Goal: Information Seeking & Learning: Understand process/instructions

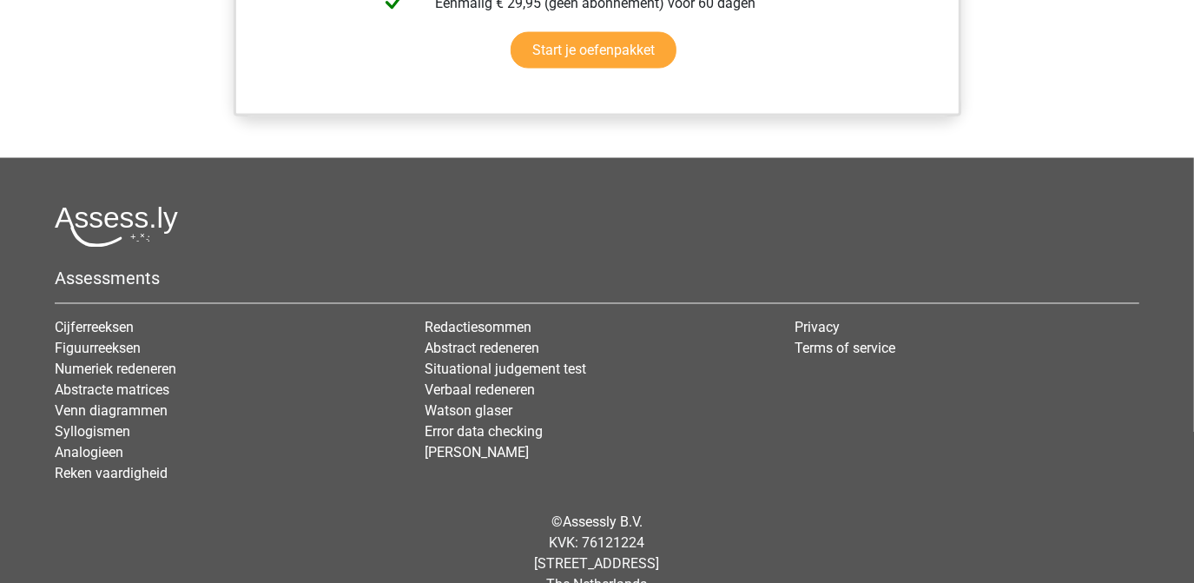
scroll to position [2027, 0]
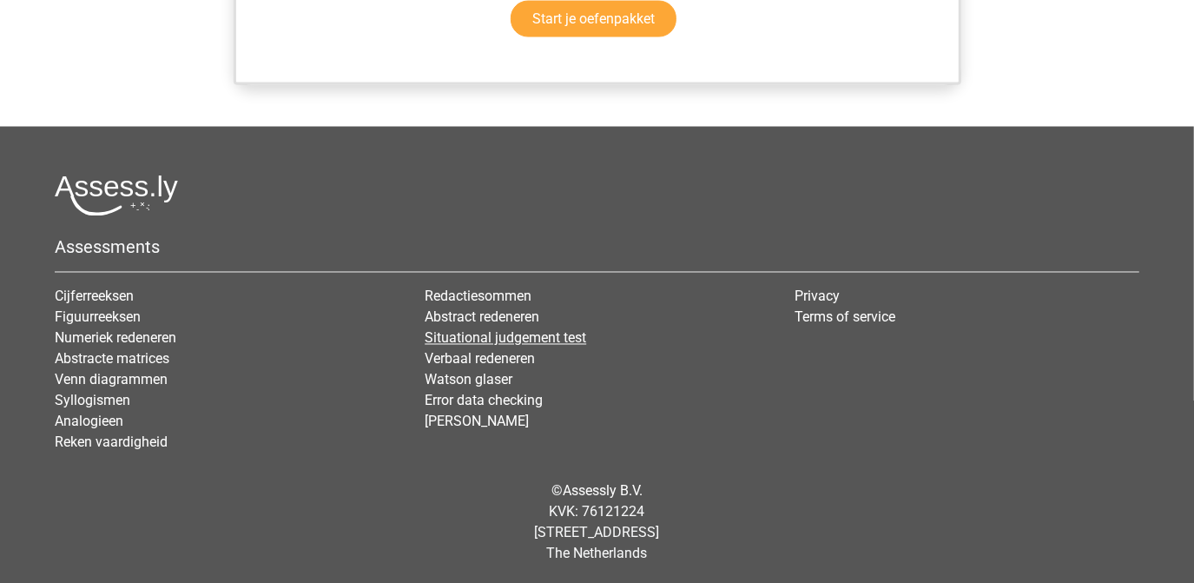
click at [530, 340] on link "Situational judgement test" at bounding box center [505, 338] width 161 height 16
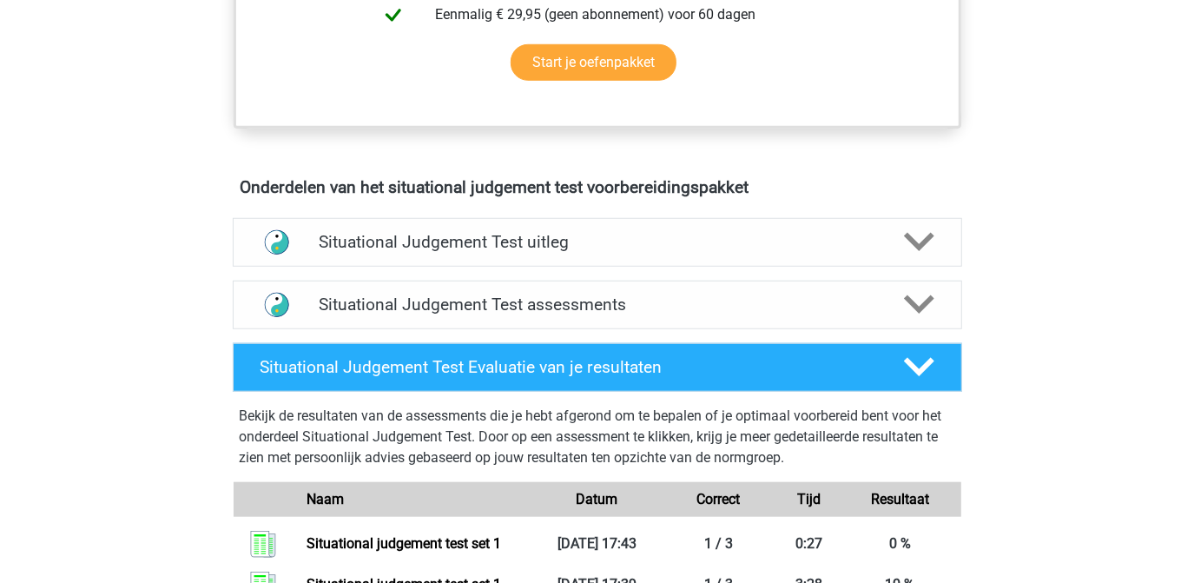
scroll to position [868, 0]
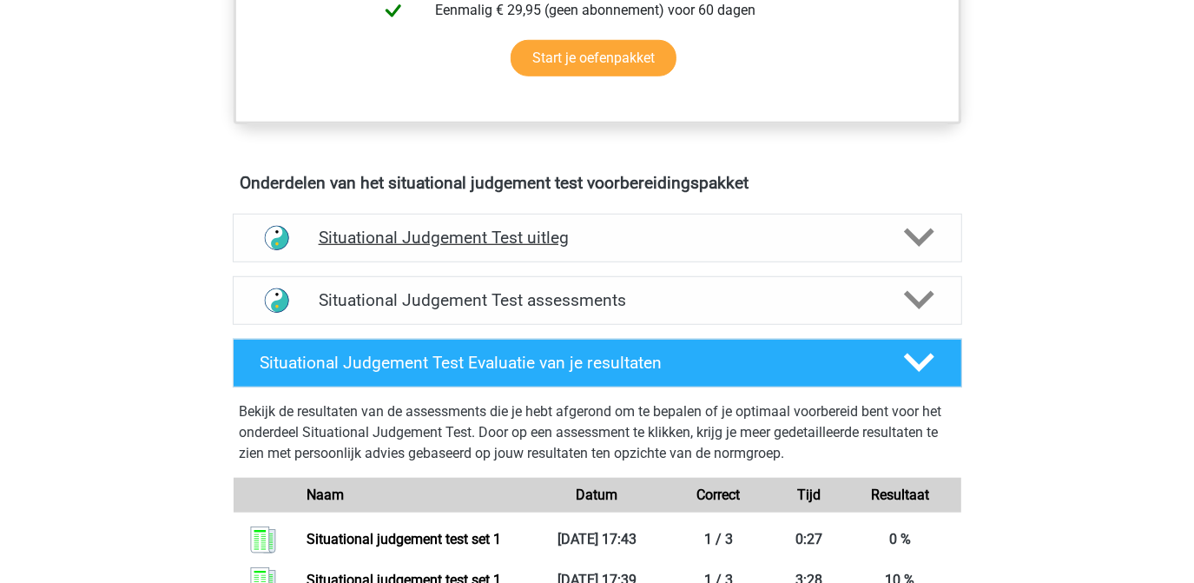
click at [922, 244] on icon at bounding box center [919, 237] width 30 height 30
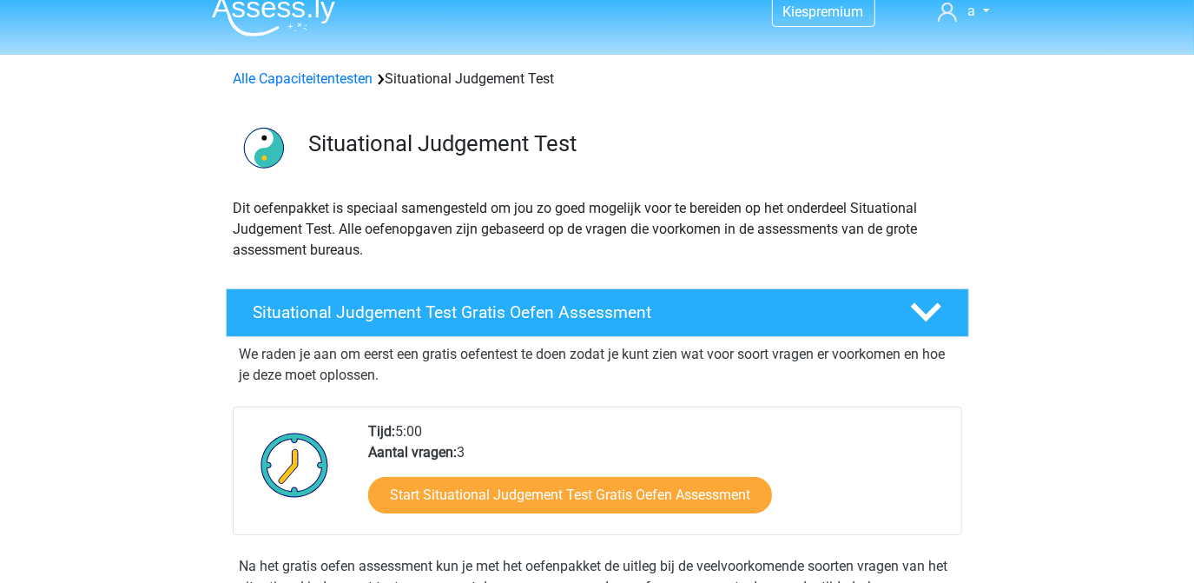
scroll to position [0, 0]
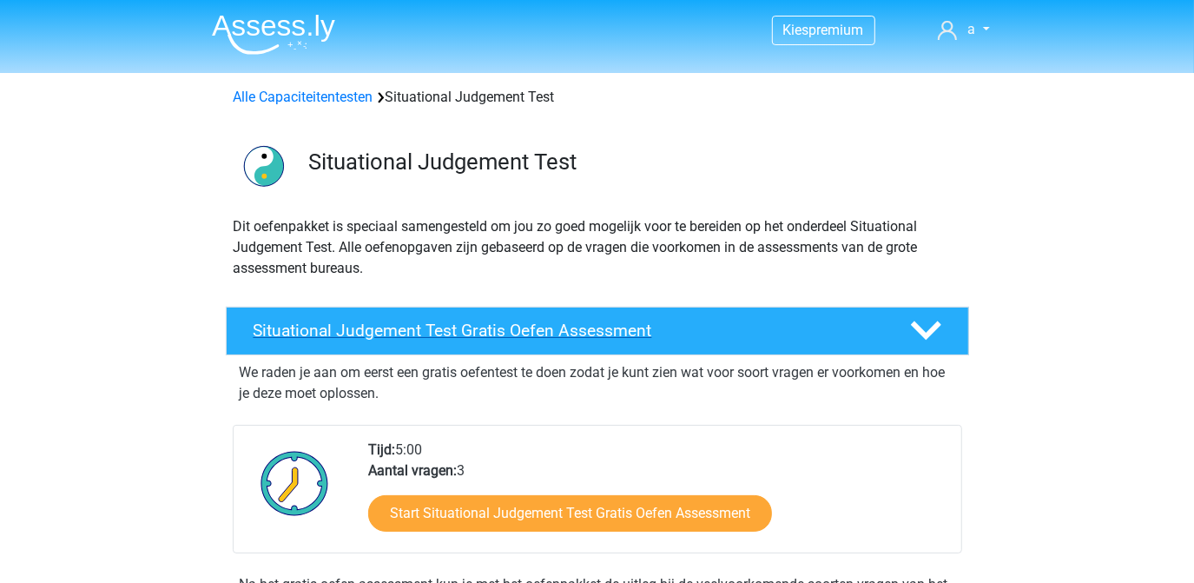
click at [929, 331] on polygon at bounding box center [926, 330] width 30 height 19
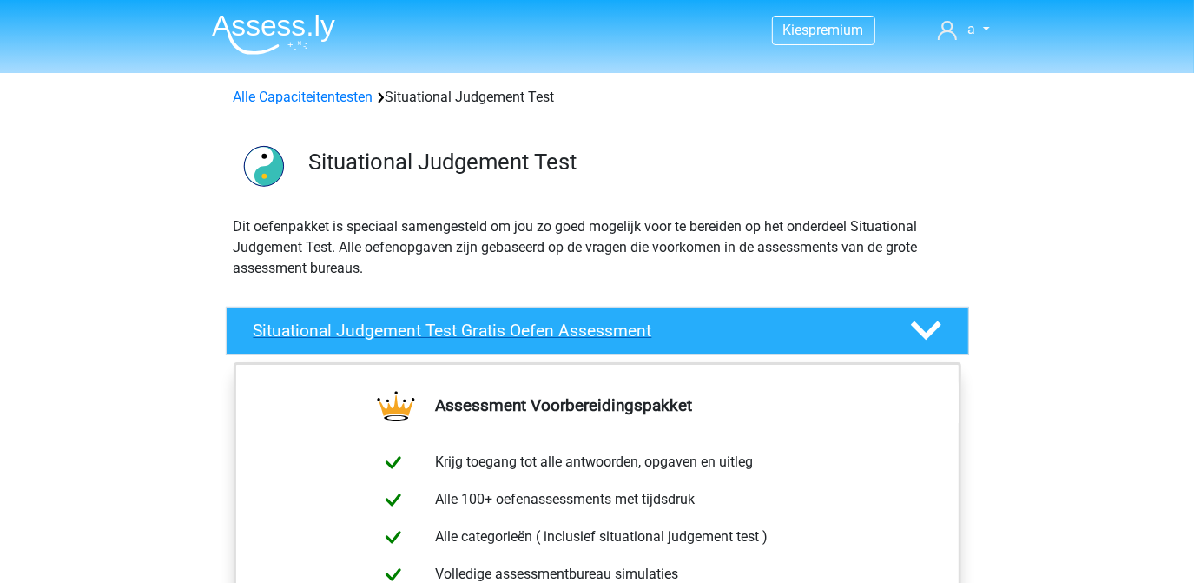
click at [929, 331] on polygon at bounding box center [926, 330] width 30 height 19
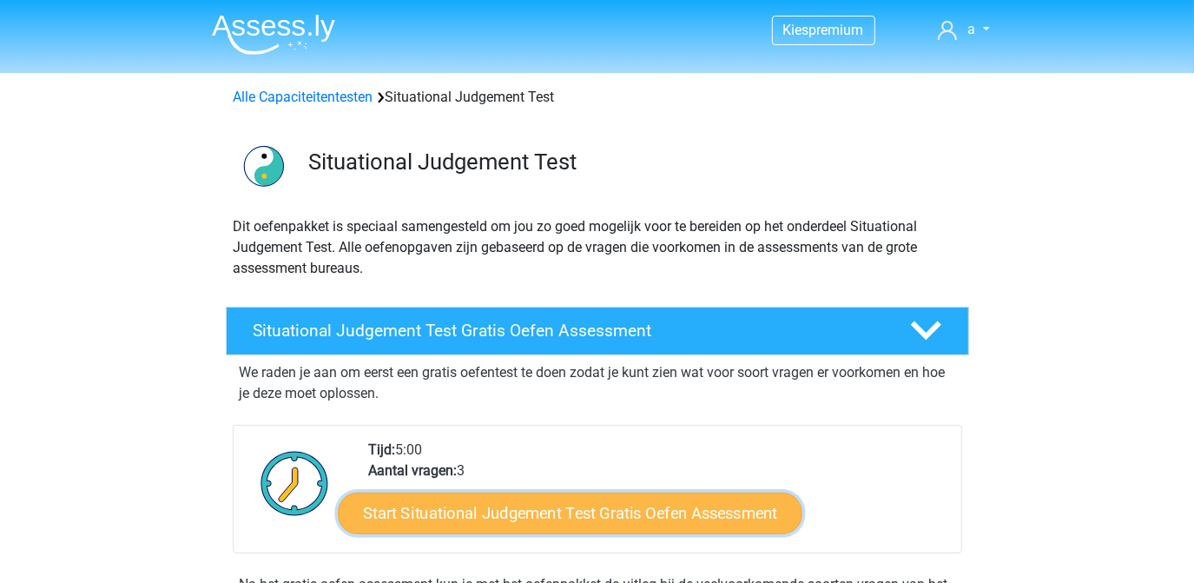
click at [505, 510] on link "Start Situational Judgement Test Gratis Oefen Assessment" at bounding box center [570, 513] width 465 height 42
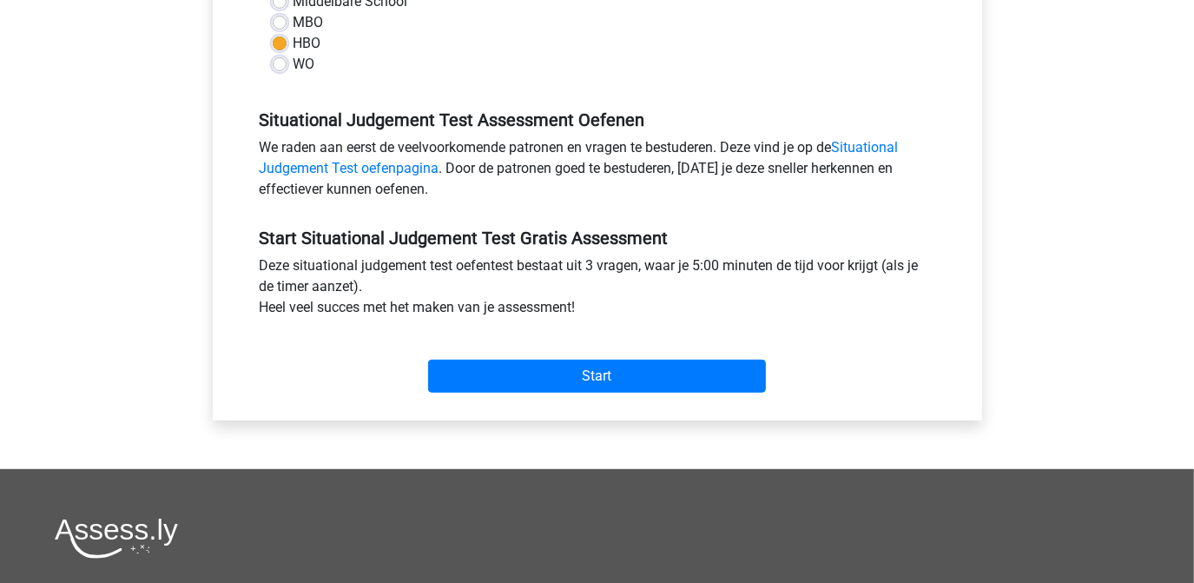
scroll to position [473, 0]
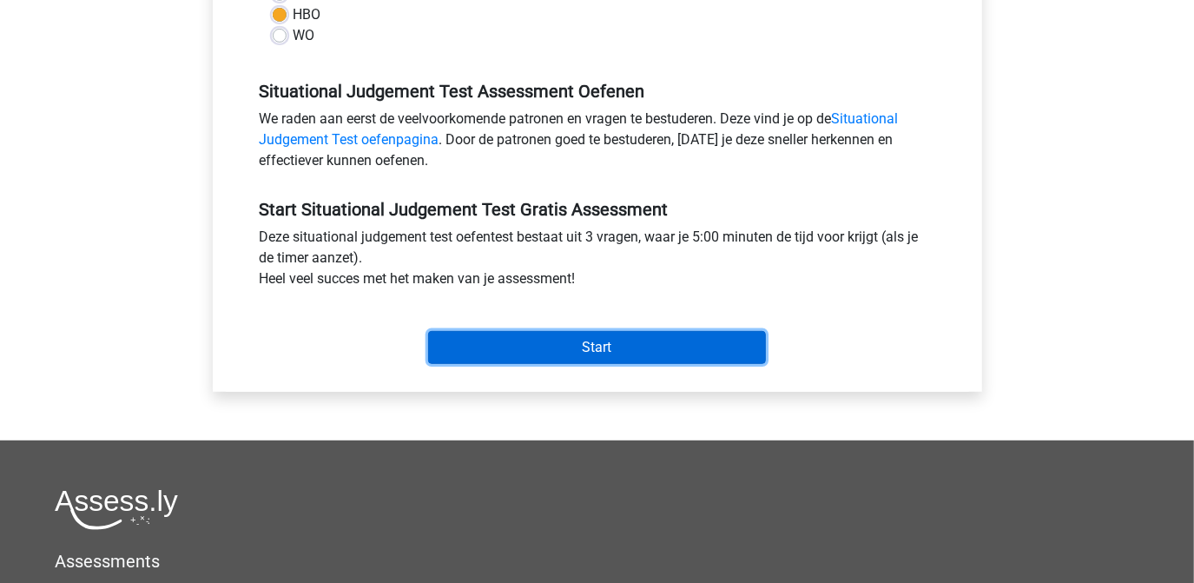
click at [581, 340] on input "Start" at bounding box center [597, 347] width 338 height 33
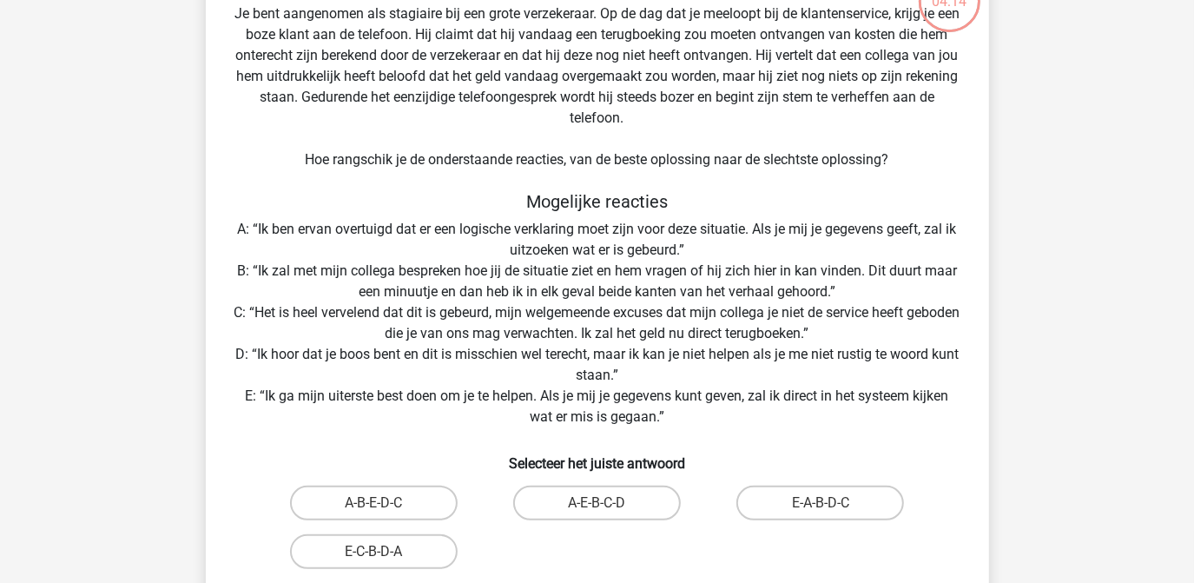
scroll to position [157, 0]
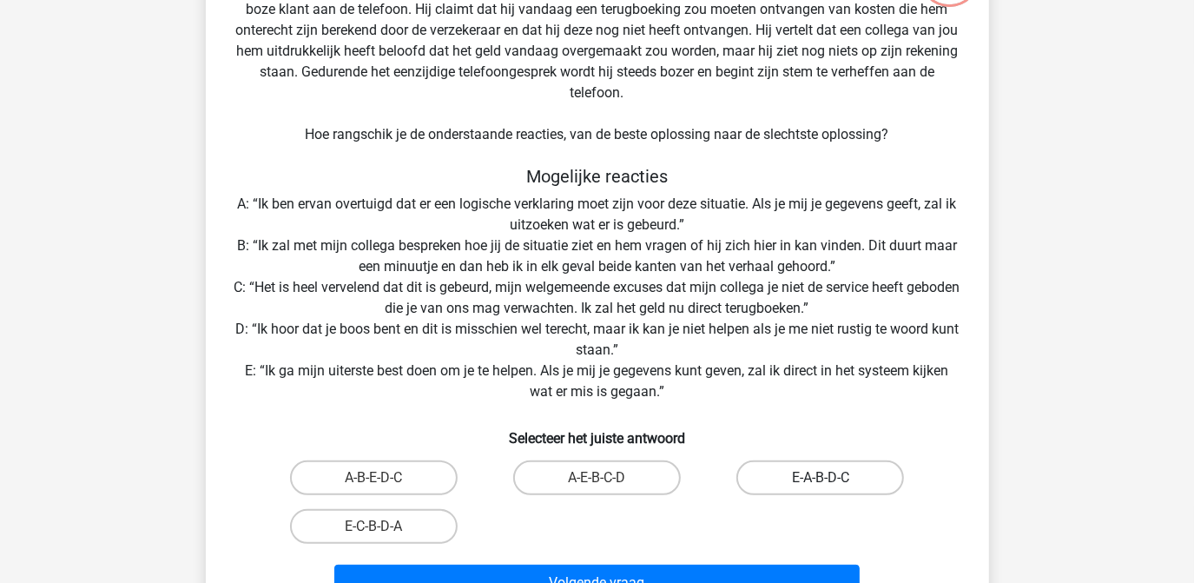
click at [838, 475] on label "E-A-B-D-C" at bounding box center [820, 477] width 168 height 35
click at [832, 478] on input "E-A-B-D-C" at bounding box center [826, 483] width 11 height 11
radio input "true"
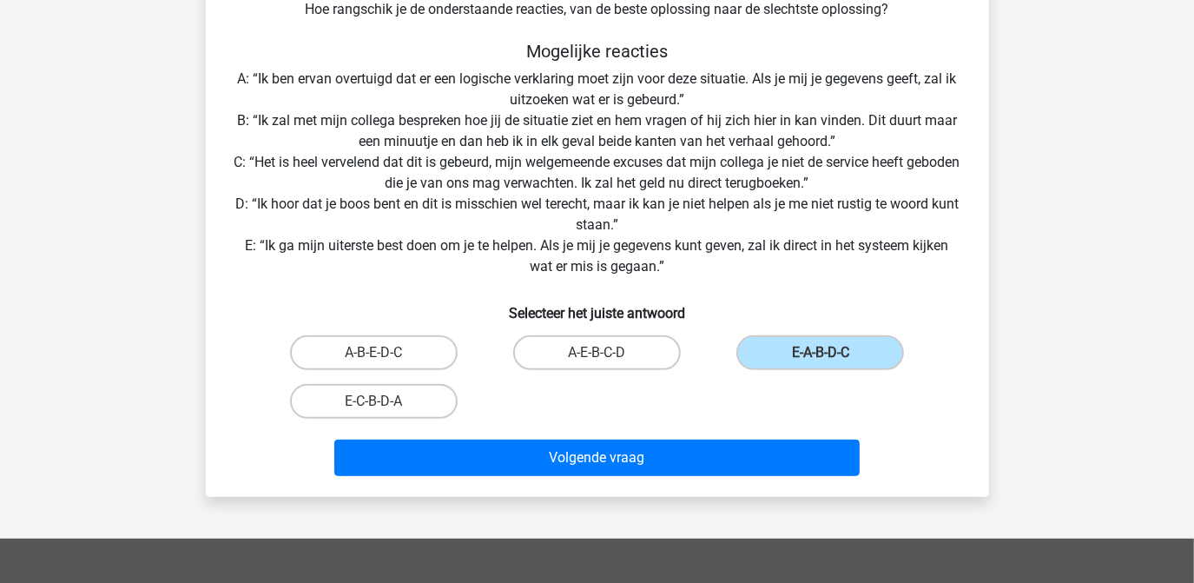
scroll to position [315, 0]
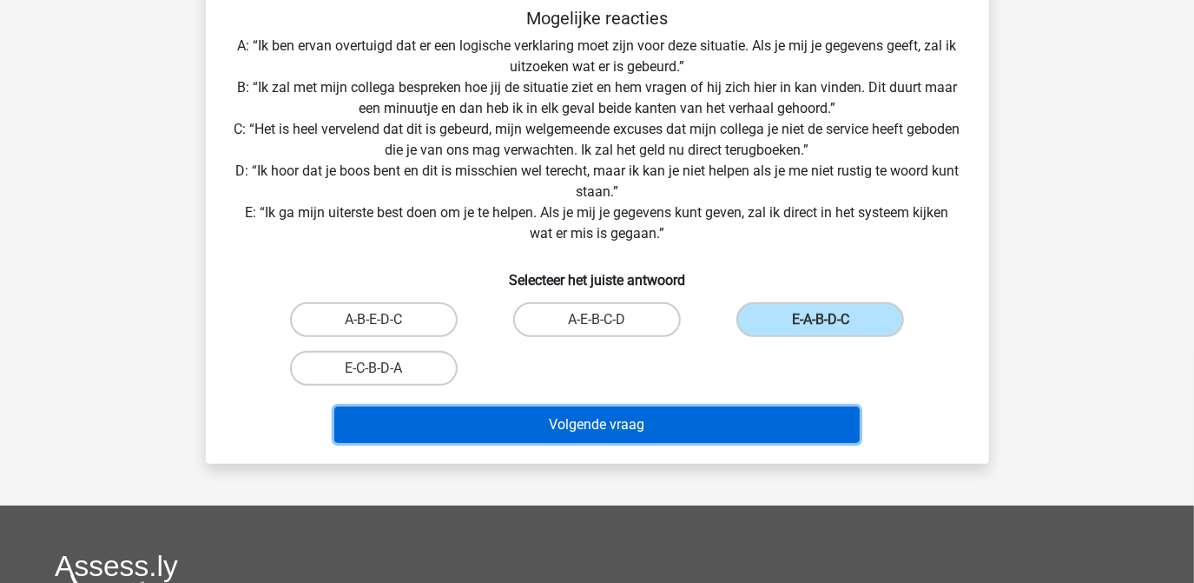
click at [621, 423] on button "Volgende vraag" at bounding box center [596, 424] width 525 height 36
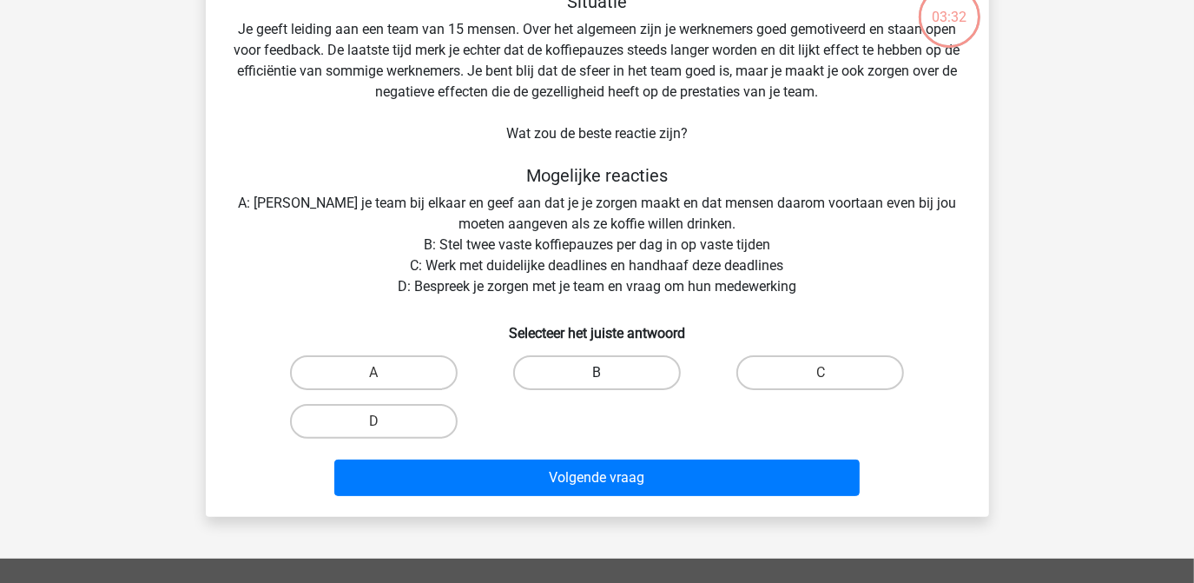
scroll to position [80, 0]
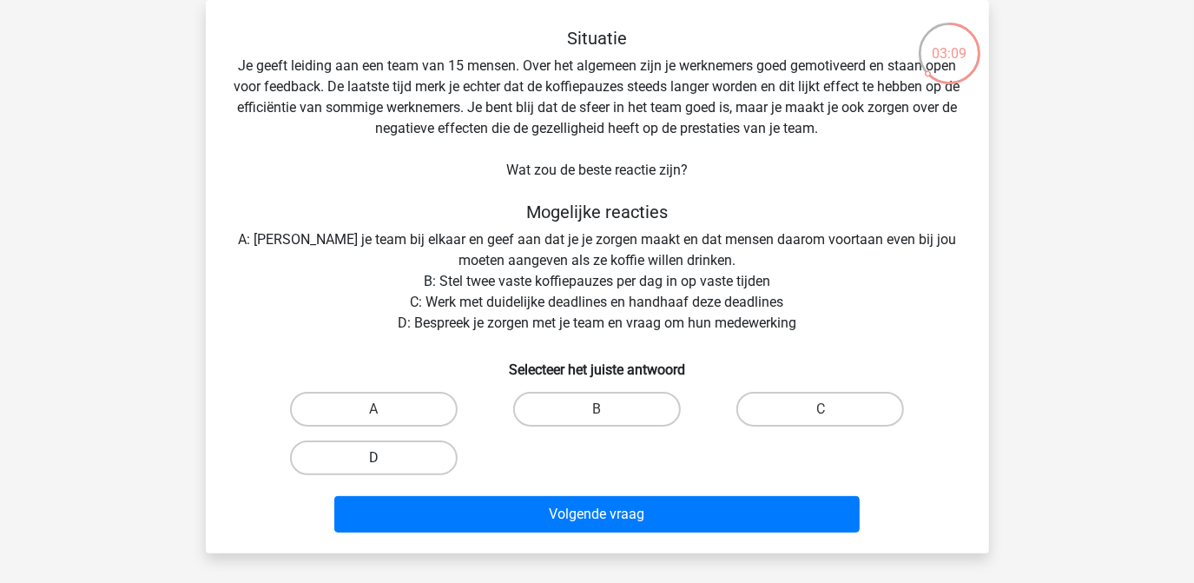
click at [370, 457] on label "D" at bounding box center [374, 457] width 168 height 35
click at [373, 458] on input "D" at bounding box center [378, 463] width 11 height 11
radio input "true"
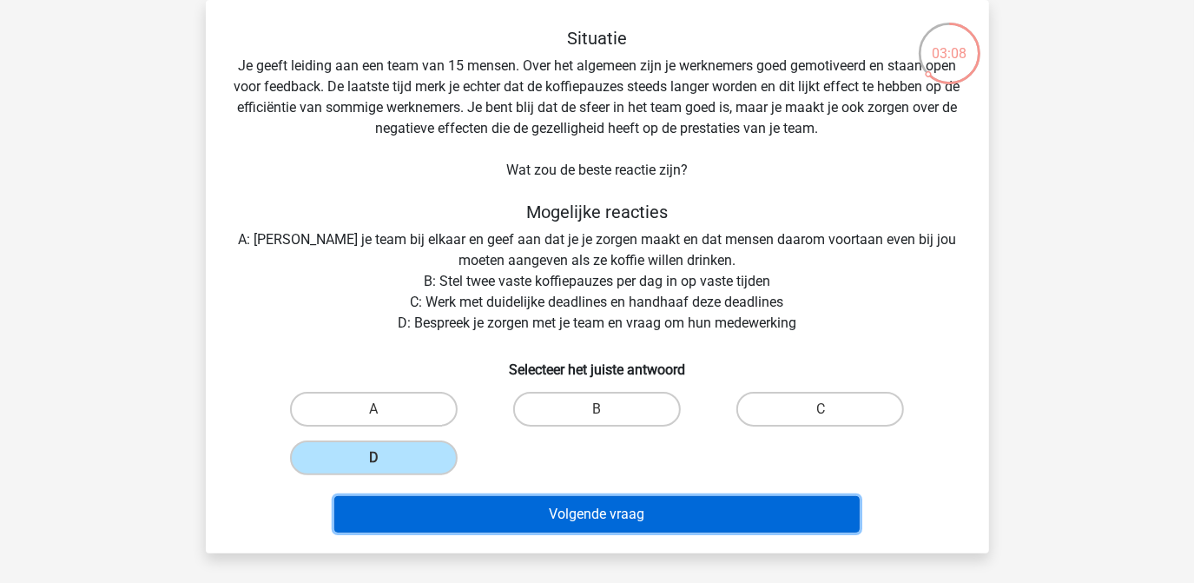
click at [575, 511] on button "Volgende vraag" at bounding box center [596, 514] width 525 height 36
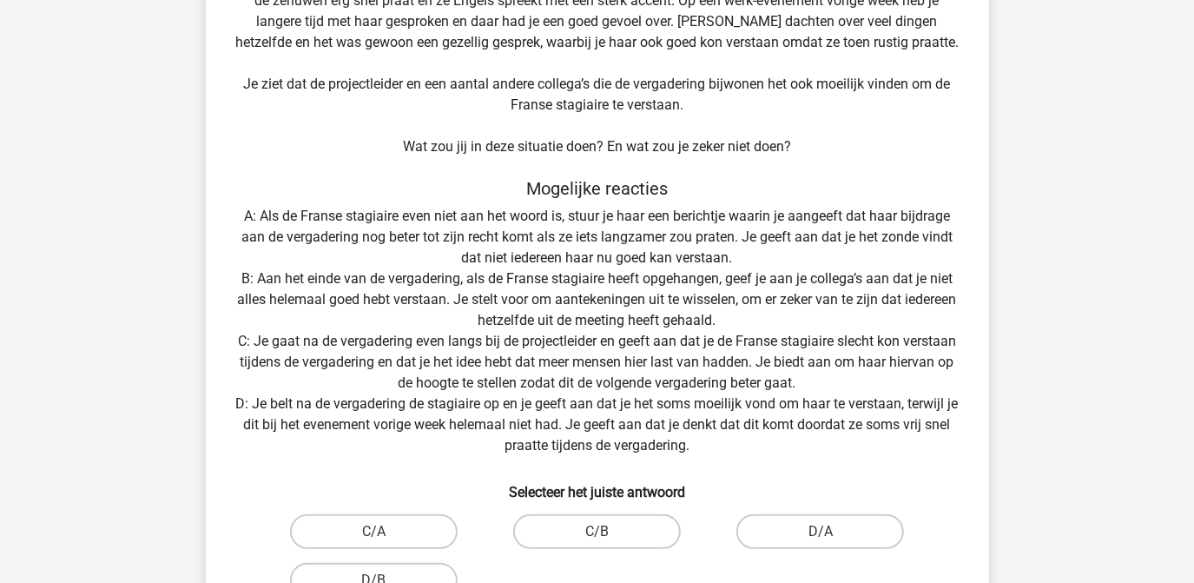
scroll to position [238, 0]
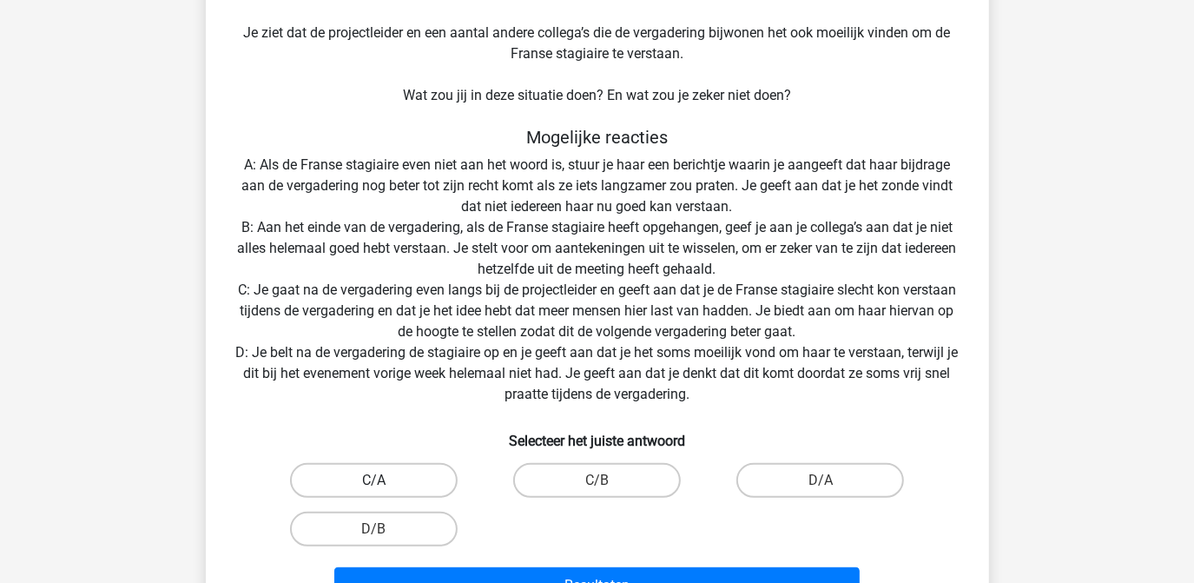
click at [400, 473] on label "C/A" at bounding box center [374, 480] width 168 height 35
click at [385, 480] on input "C/A" at bounding box center [378, 485] width 11 height 11
radio input "true"
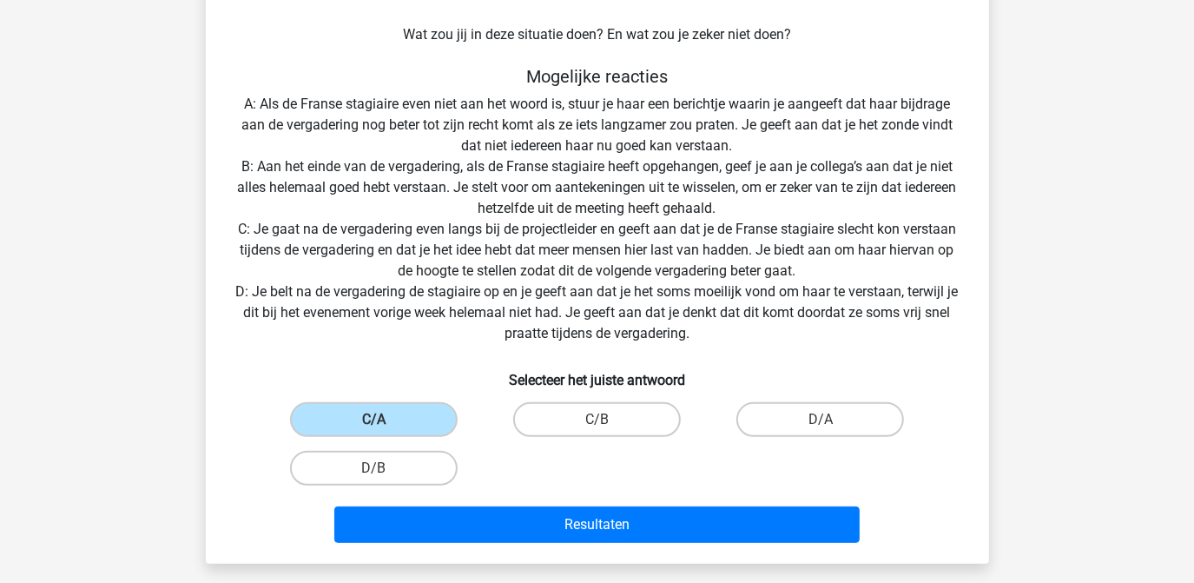
scroll to position [396, 0]
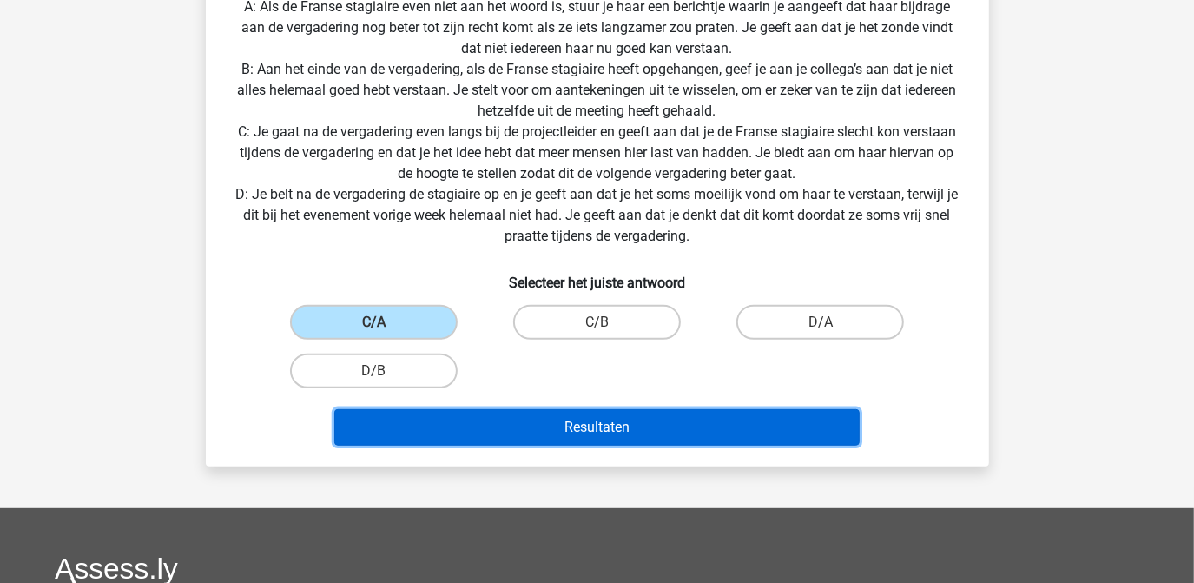
click at [577, 430] on button "Resultaten" at bounding box center [596, 427] width 525 height 36
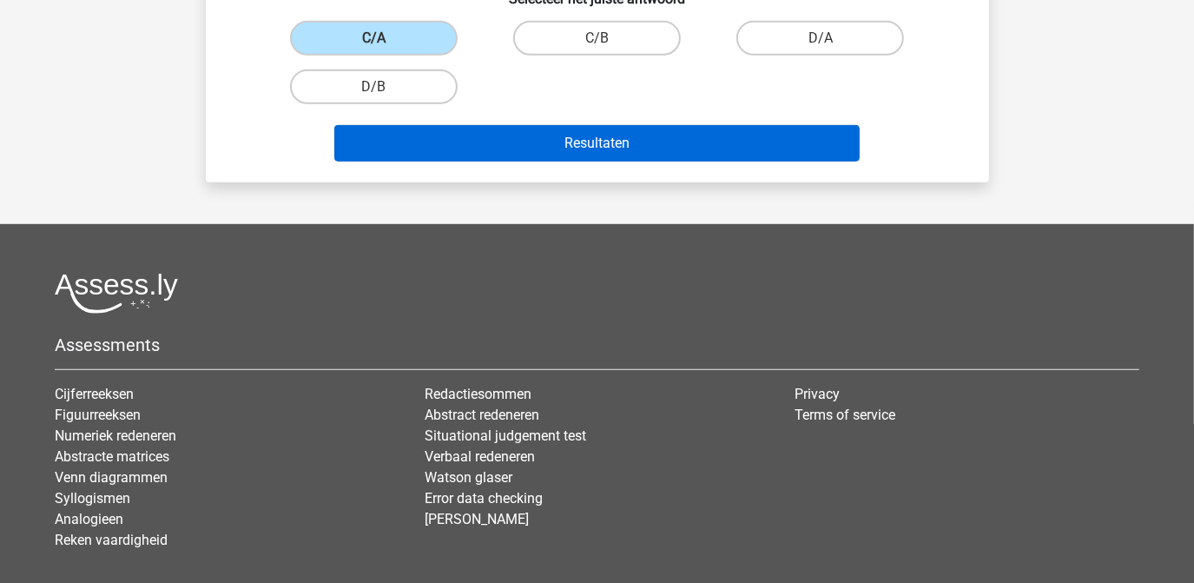
scroll to position [777, 0]
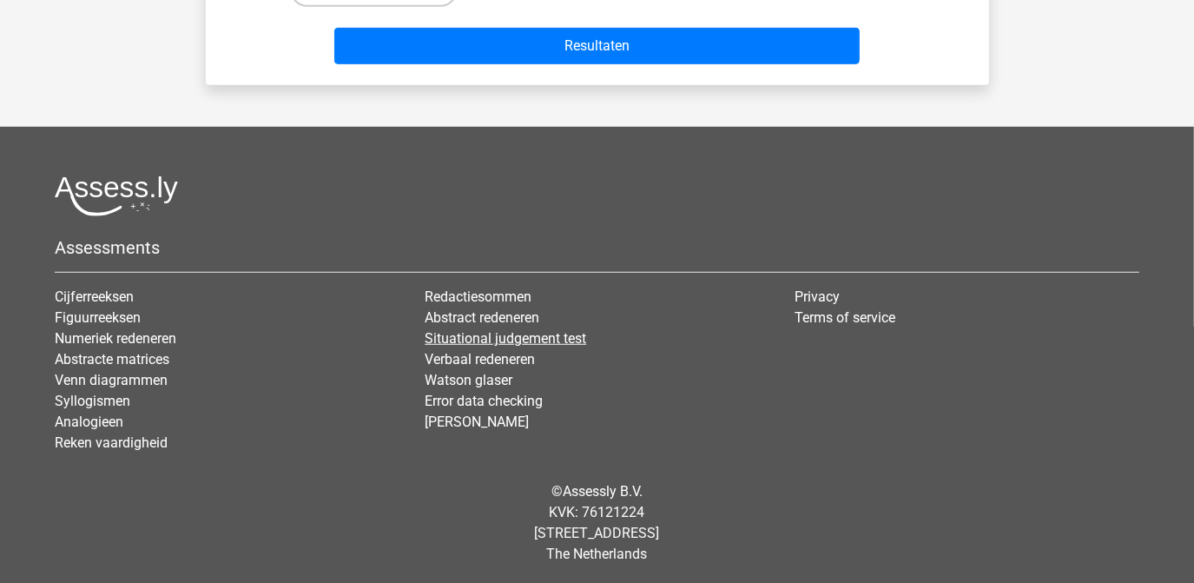
click at [507, 330] on link "Situational judgement test" at bounding box center [505, 338] width 161 height 16
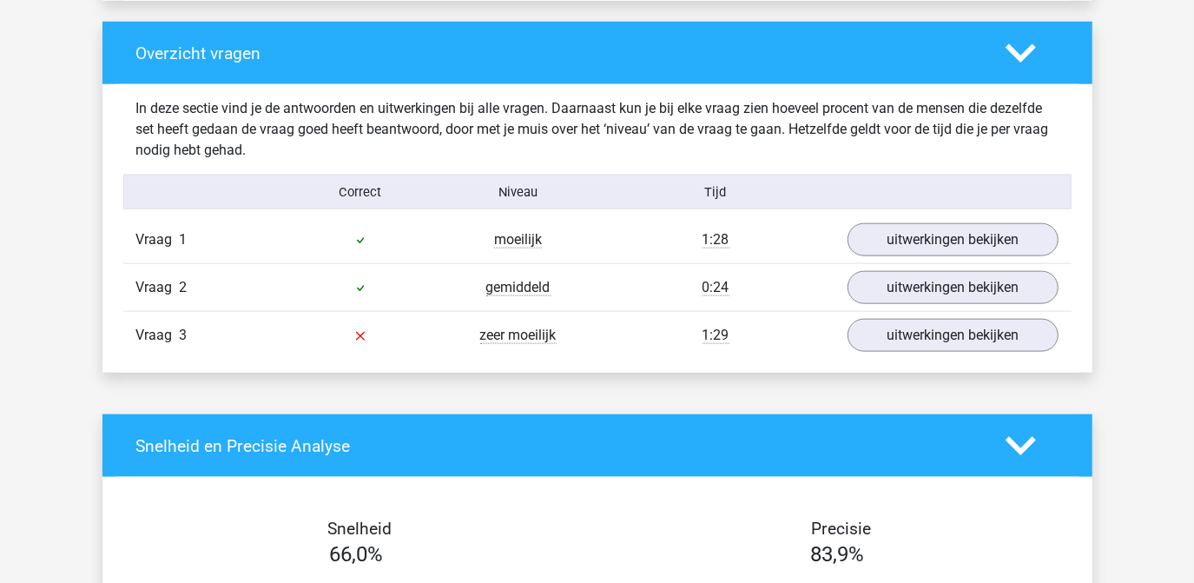
scroll to position [1262, 0]
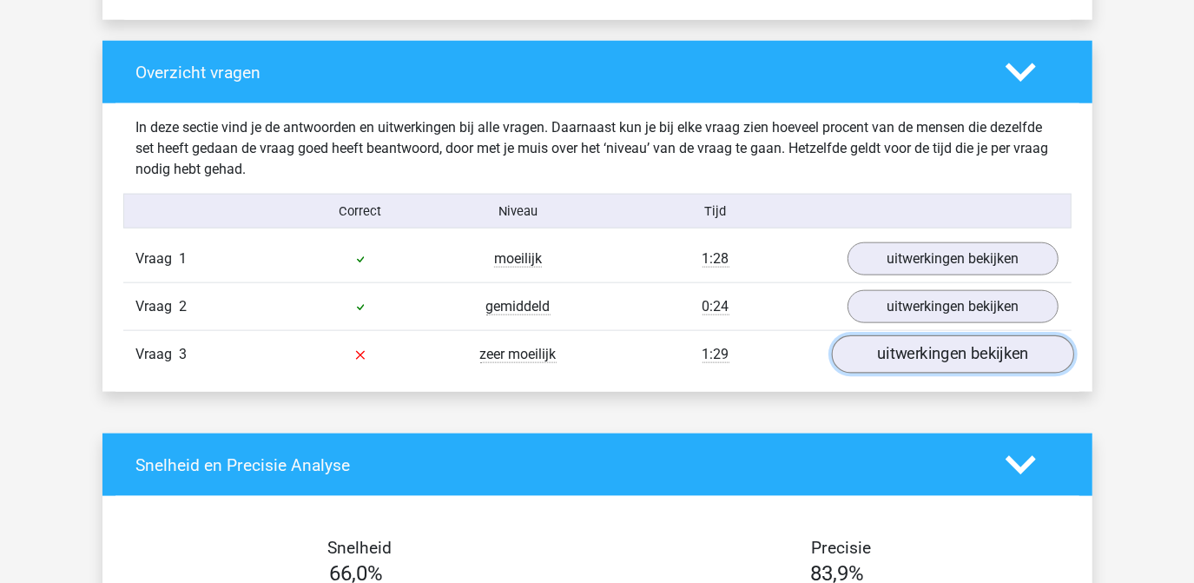
click at [962, 358] on link "uitwerkingen bekijken" at bounding box center [952, 354] width 242 height 38
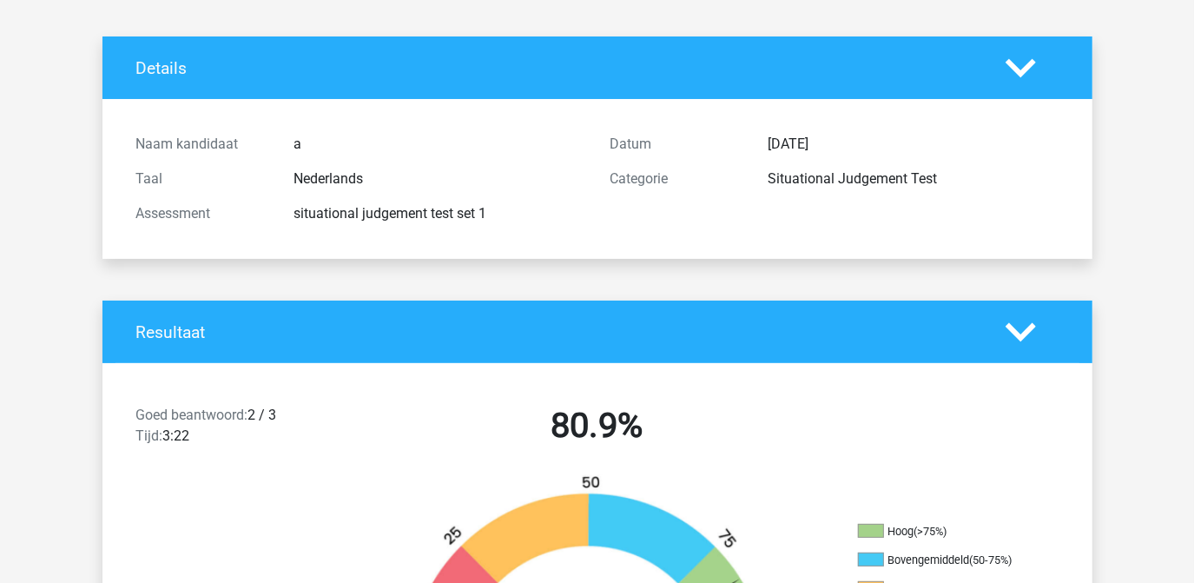
scroll to position [0, 0]
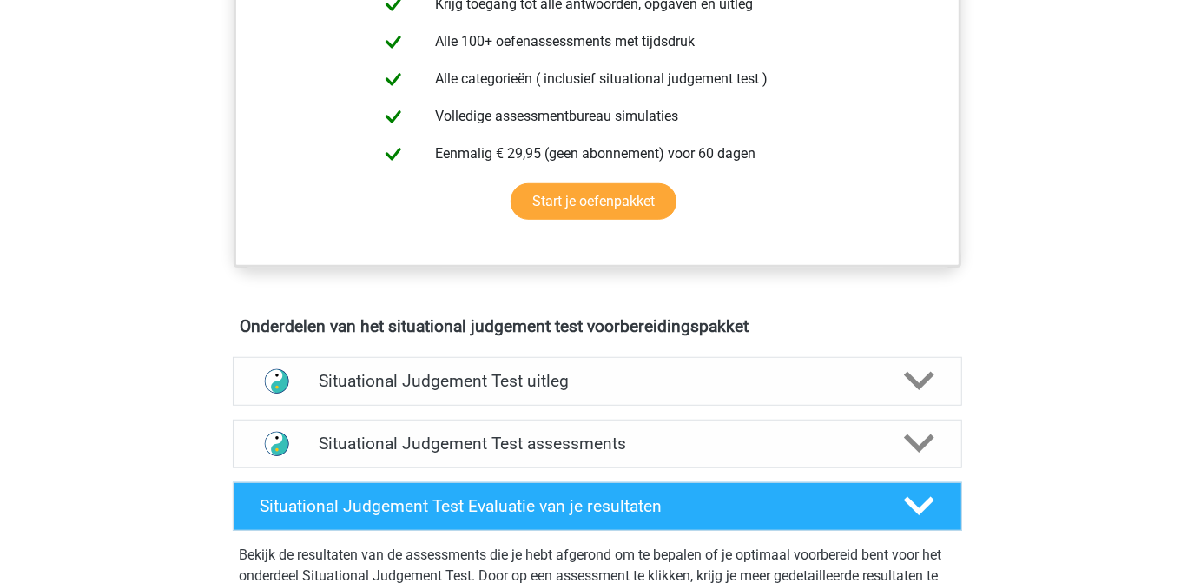
scroll to position [789, 0]
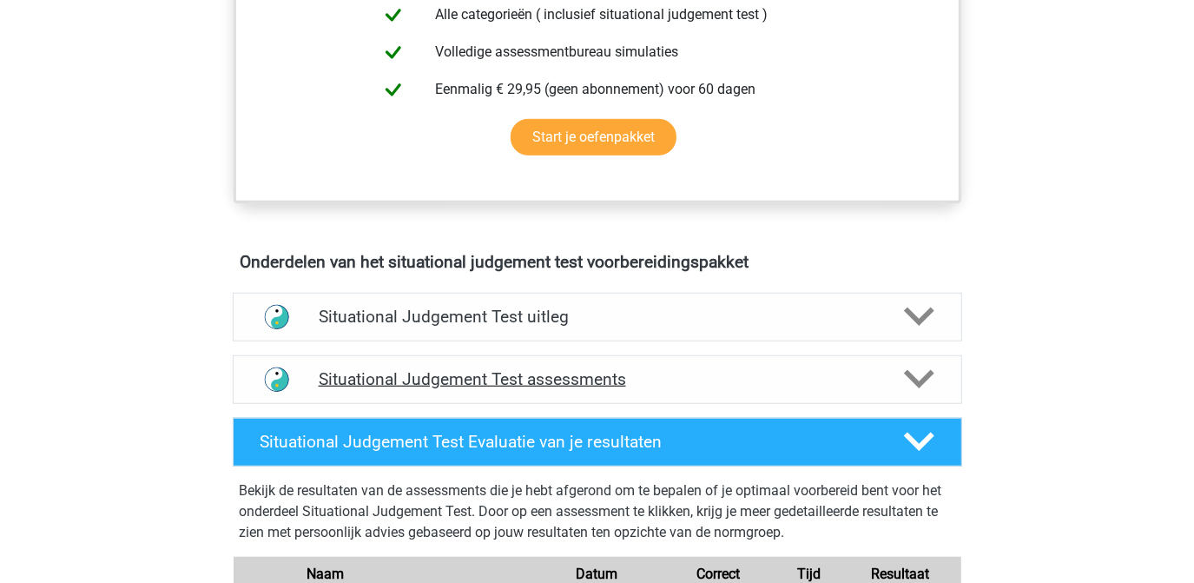
click at [926, 378] on polygon at bounding box center [919, 379] width 30 height 19
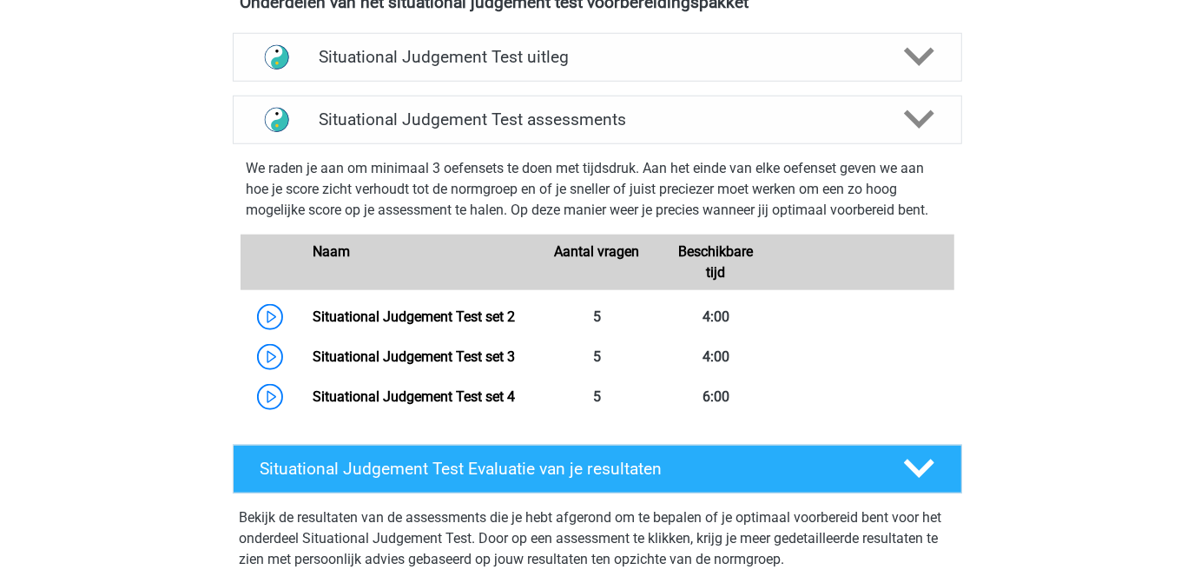
scroll to position [1104, 0]
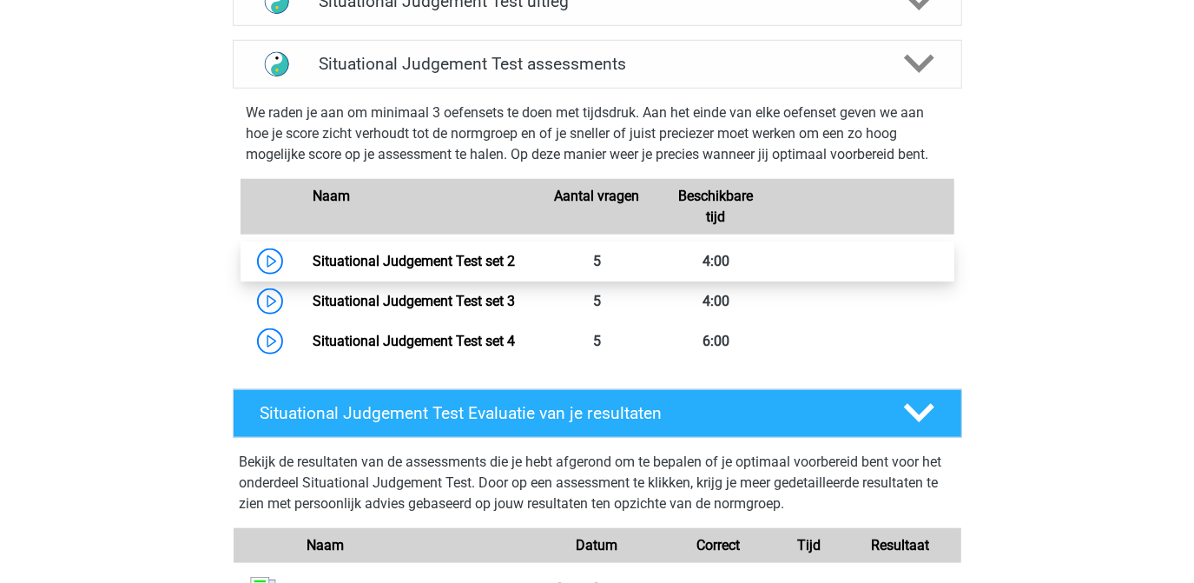
click at [469, 262] on link "Situational Judgement Test set 2" at bounding box center [414, 261] width 202 height 16
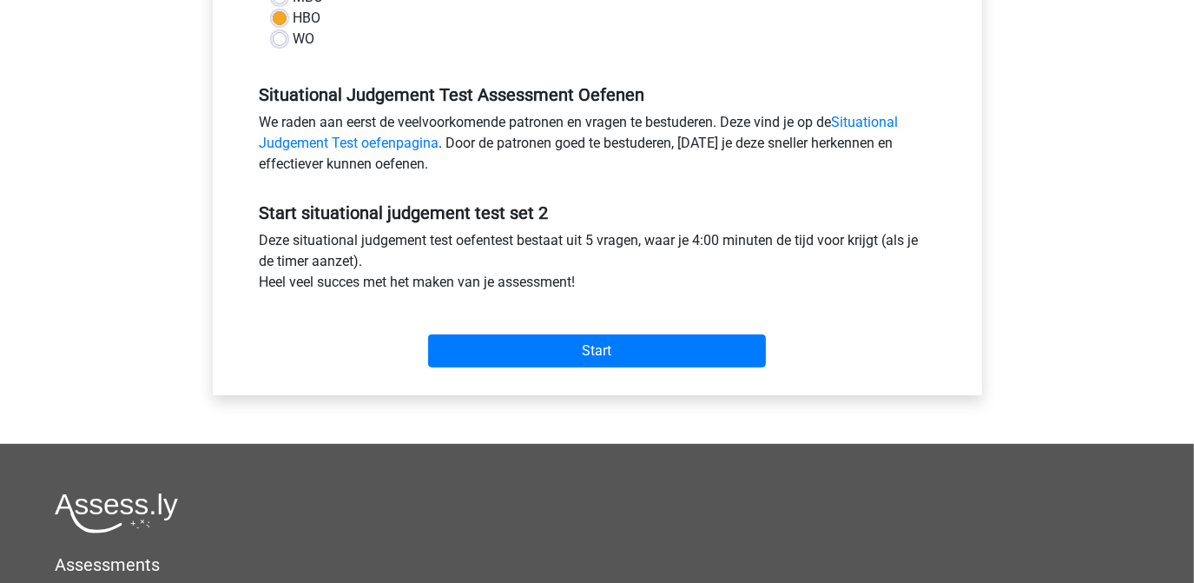
scroll to position [631, 0]
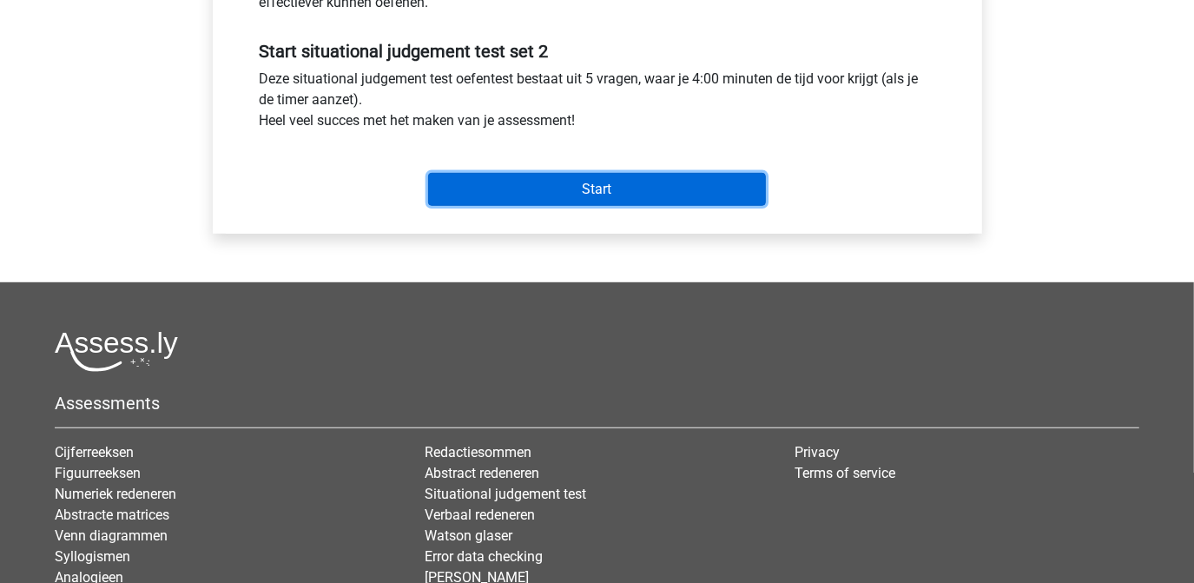
click at [610, 196] on input "Start" at bounding box center [597, 189] width 338 height 33
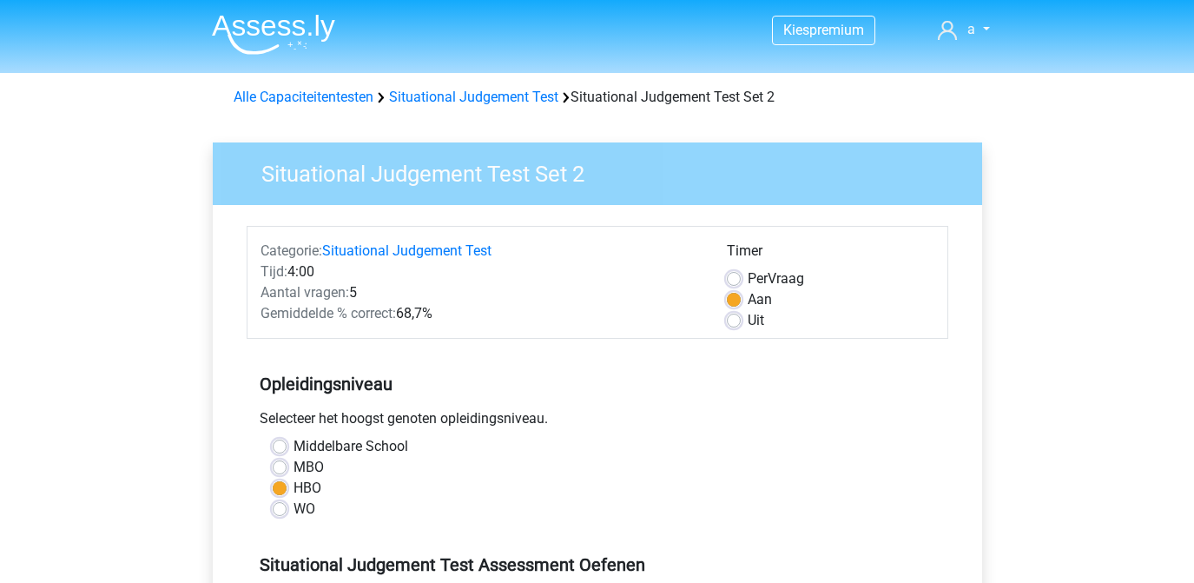
scroll to position [631, 0]
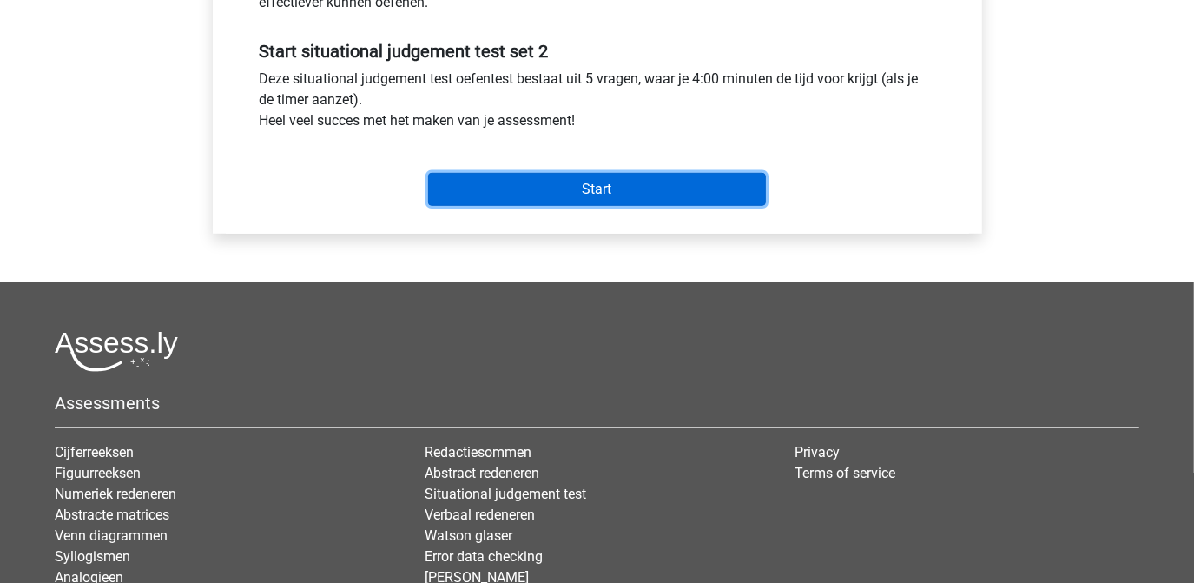
click at [595, 185] on input "Start" at bounding box center [597, 189] width 338 height 33
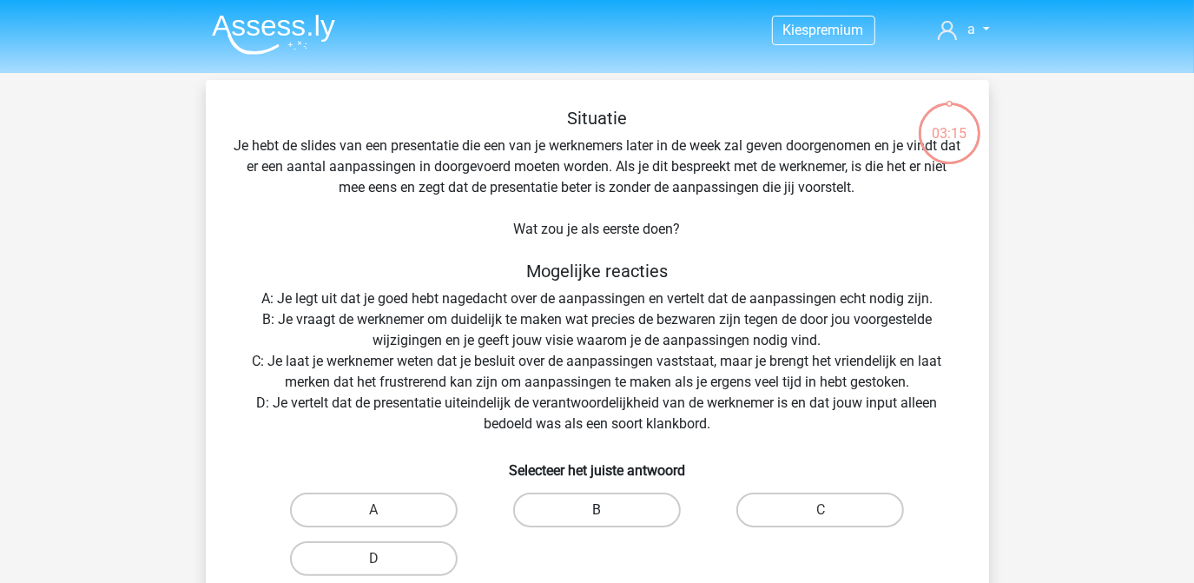
click at [593, 509] on label "B" at bounding box center [597, 509] width 168 height 35
click at [597, 510] on input "B" at bounding box center [602, 515] width 11 height 11
radio input "true"
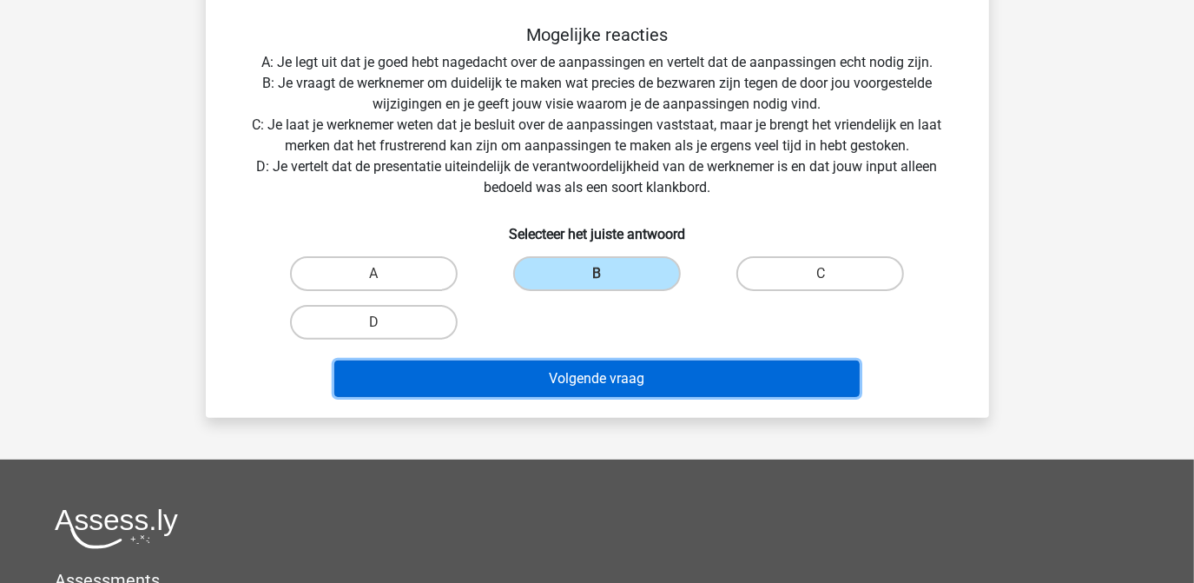
click at [588, 379] on button "Volgende vraag" at bounding box center [596, 378] width 525 height 36
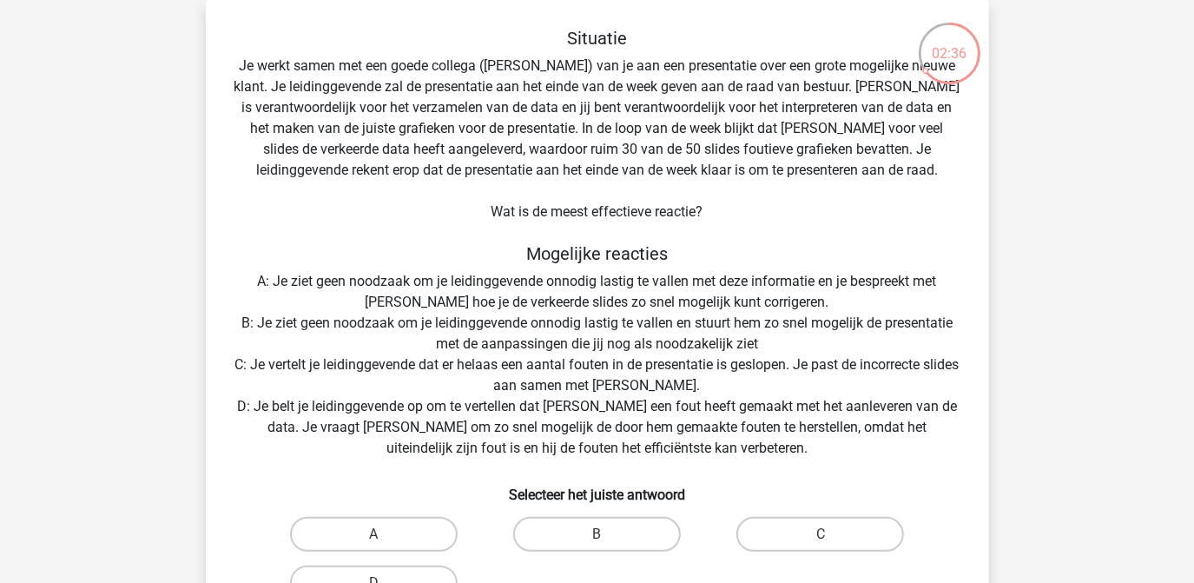
scroll to position [159, 0]
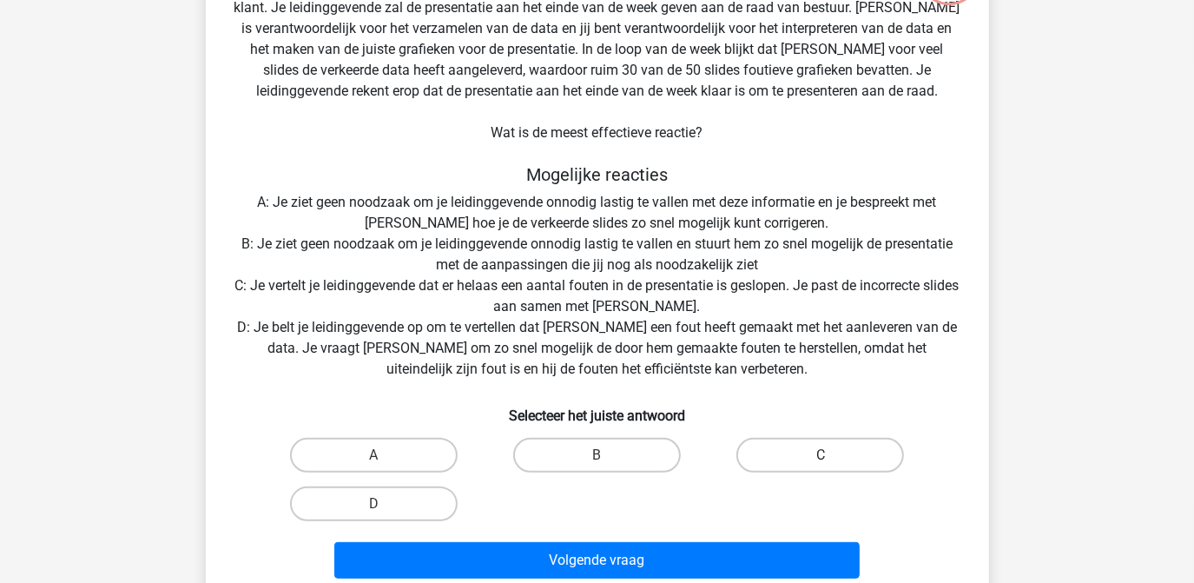
click at [804, 457] on label "C" at bounding box center [820, 455] width 168 height 35
click at [821, 457] on input "C" at bounding box center [826, 460] width 11 height 11
radio input "true"
click at [376, 461] on input "A" at bounding box center [378, 460] width 11 height 11
radio input "true"
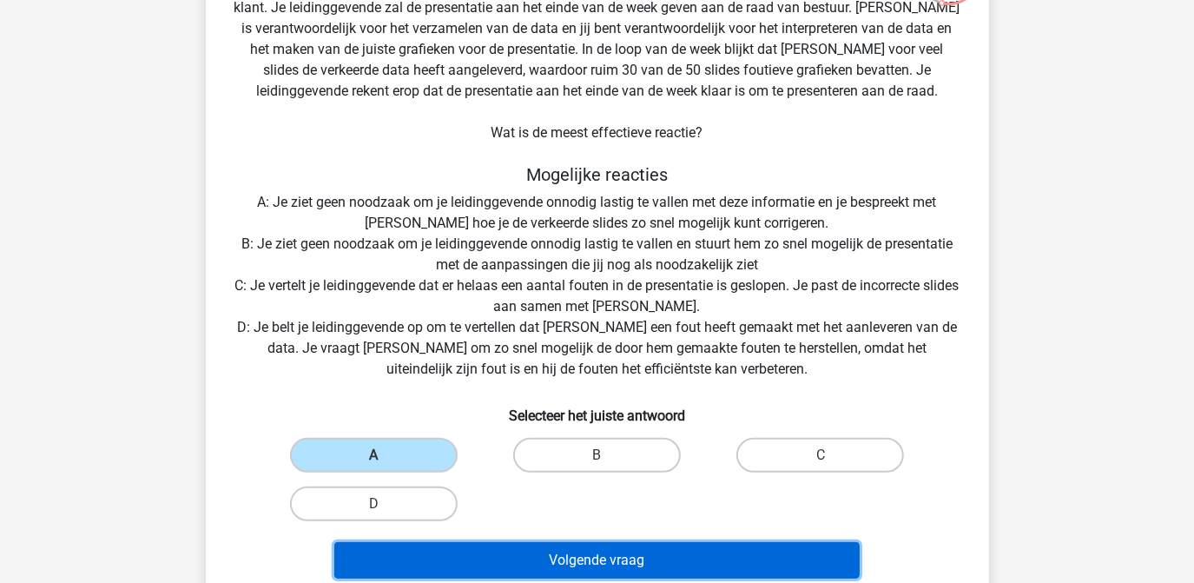
click at [551, 552] on button "Volgende vraag" at bounding box center [596, 560] width 525 height 36
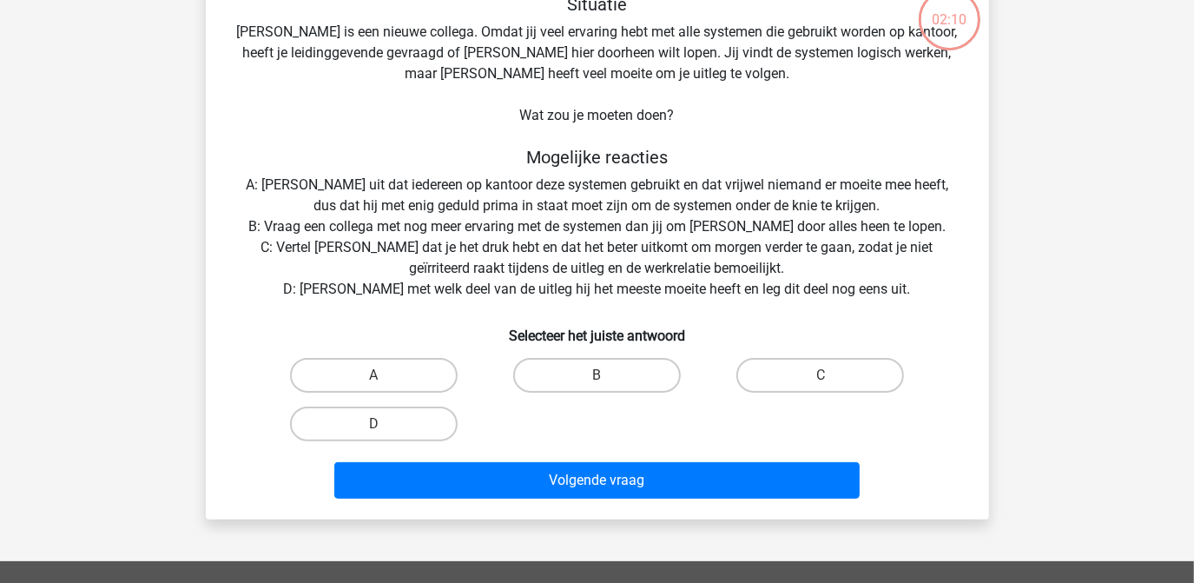
scroll to position [80, 0]
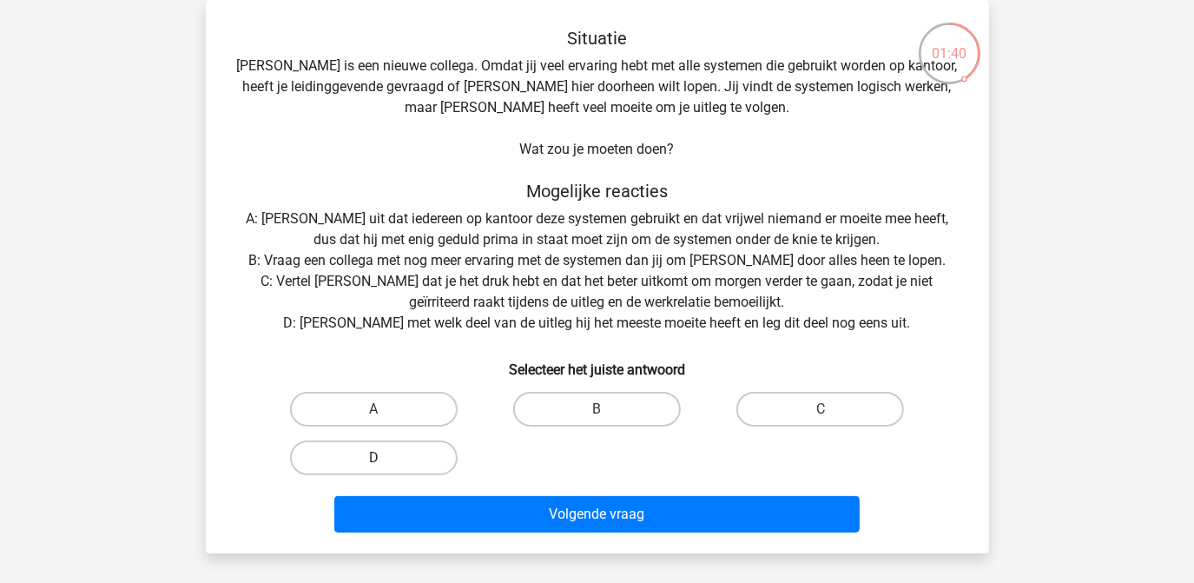
click at [391, 445] on label "D" at bounding box center [374, 457] width 168 height 35
click at [385, 458] on input "D" at bounding box center [378, 463] width 11 height 11
radio input "true"
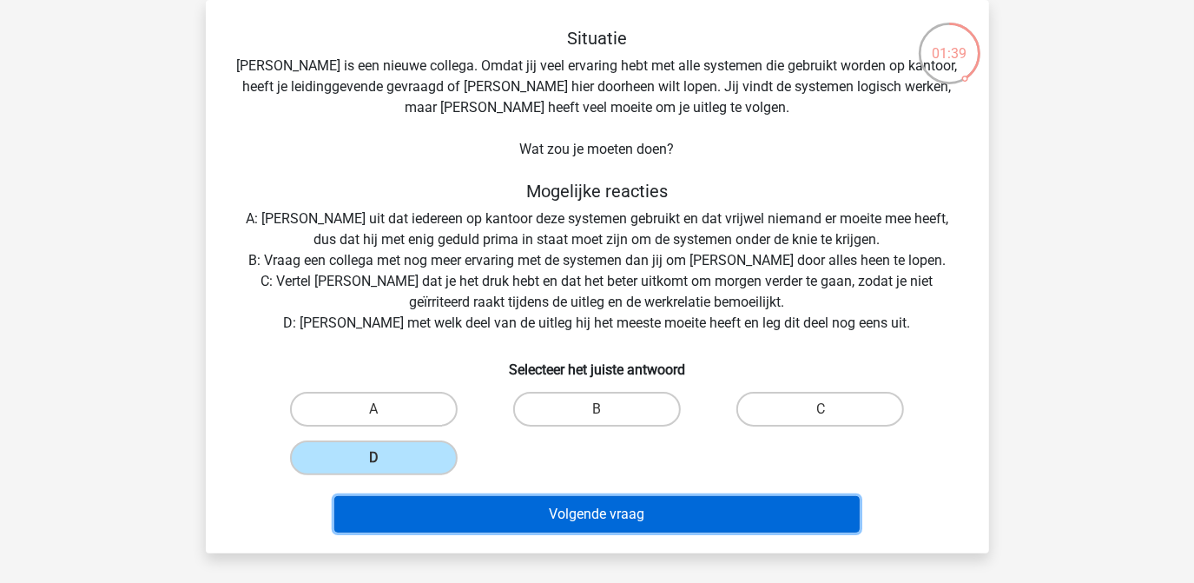
click at [613, 504] on button "Volgende vraag" at bounding box center [596, 514] width 525 height 36
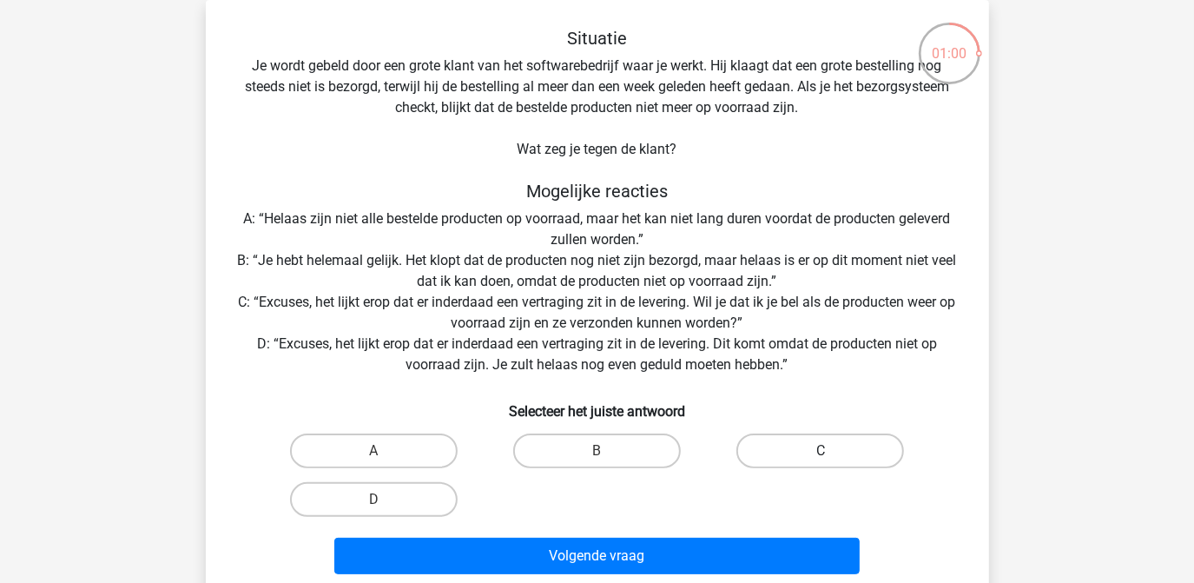
click at [807, 447] on label "C" at bounding box center [820, 450] width 168 height 35
click at [821, 451] on input "C" at bounding box center [826, 456] width 11 height 11
radio input "true"
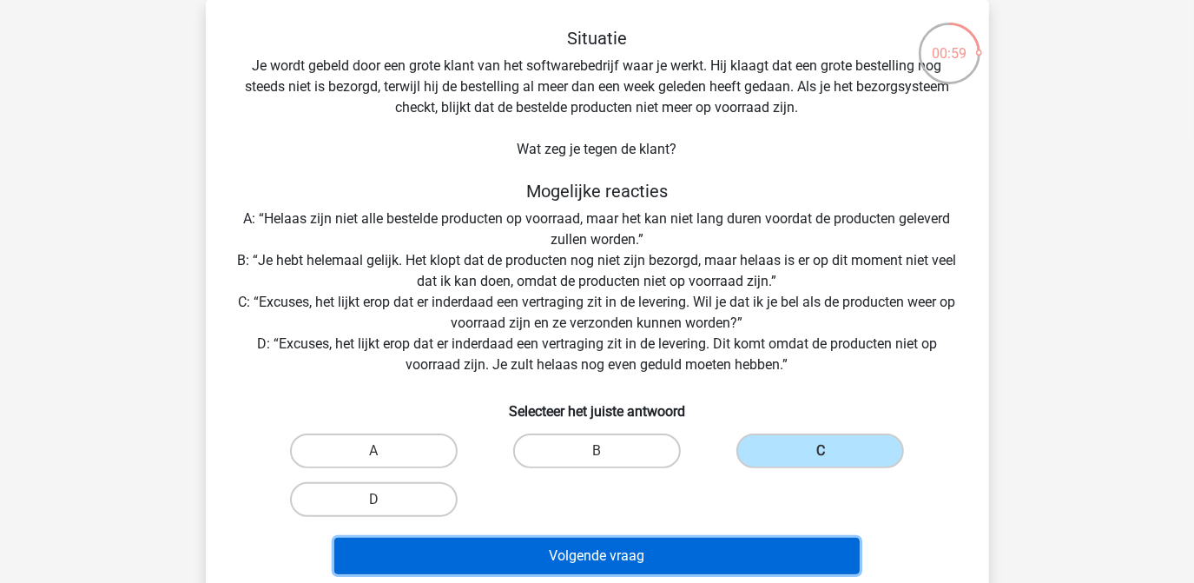
click at [620, 552] on button "Volgende vraag" at bounding box center [596, 555] width 525 height 36
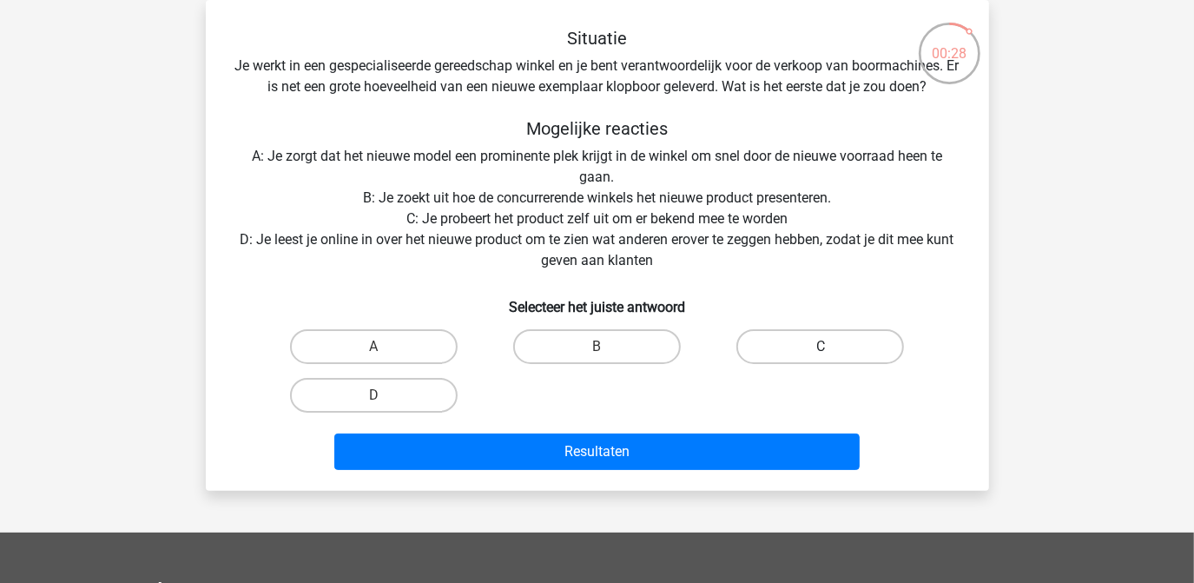
click at [775, 351] on label "C" at bounding box center [820, 346] width 168 height 35
click at [821, 351] on input "C" at bounding box center [826, 351] width 11 height 11
radio input "true"
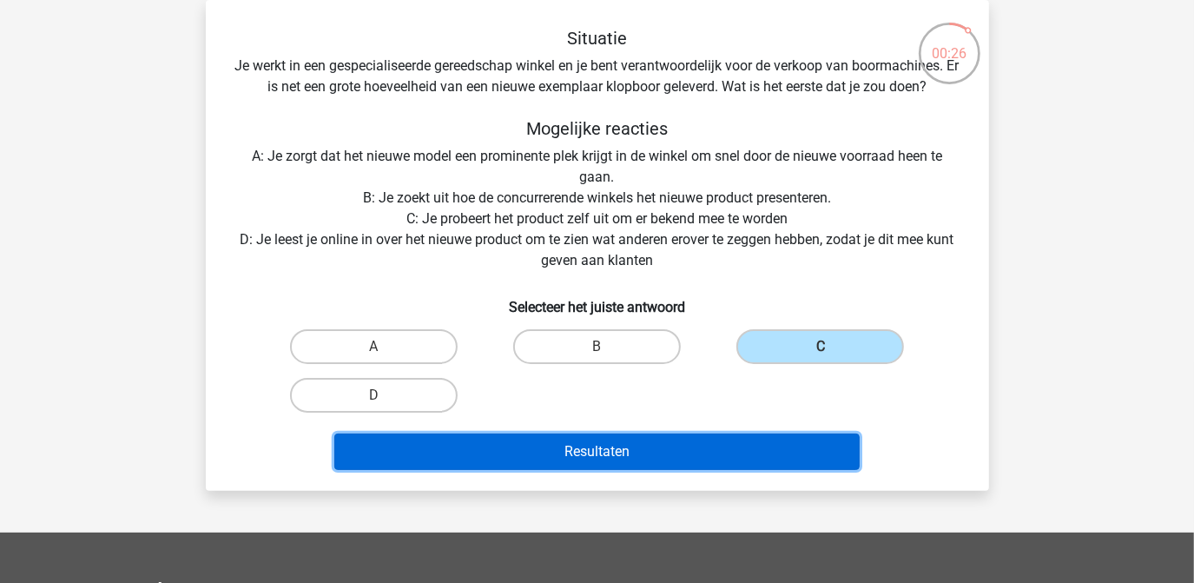
click at [599, 447] on button "Resultaten" at bounding box center [596, 451] width 525 height 36
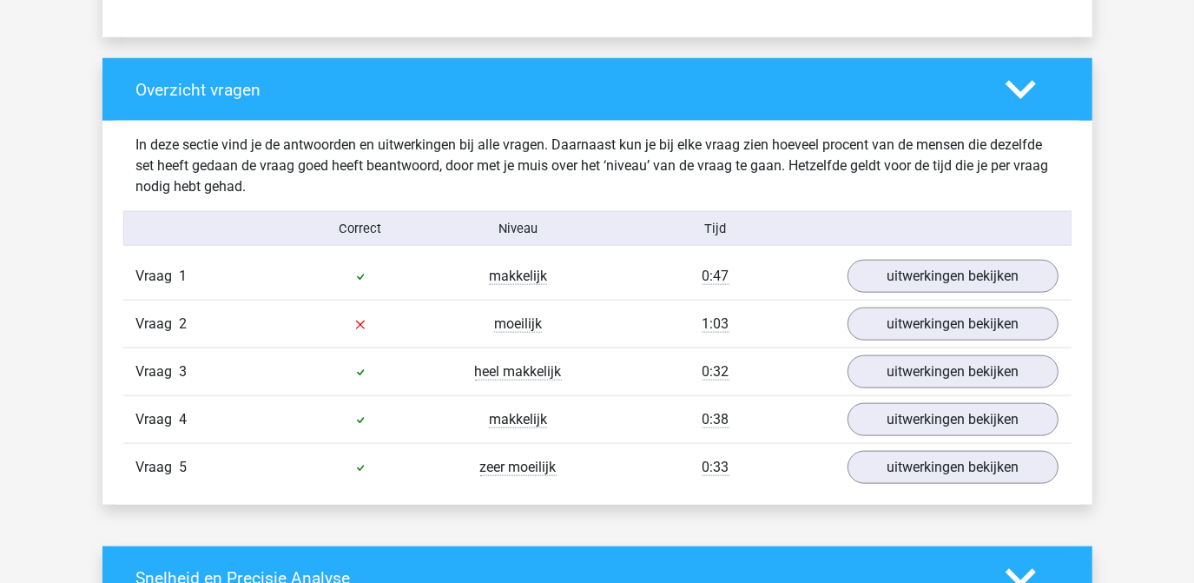
scroll to position [1262, 0]
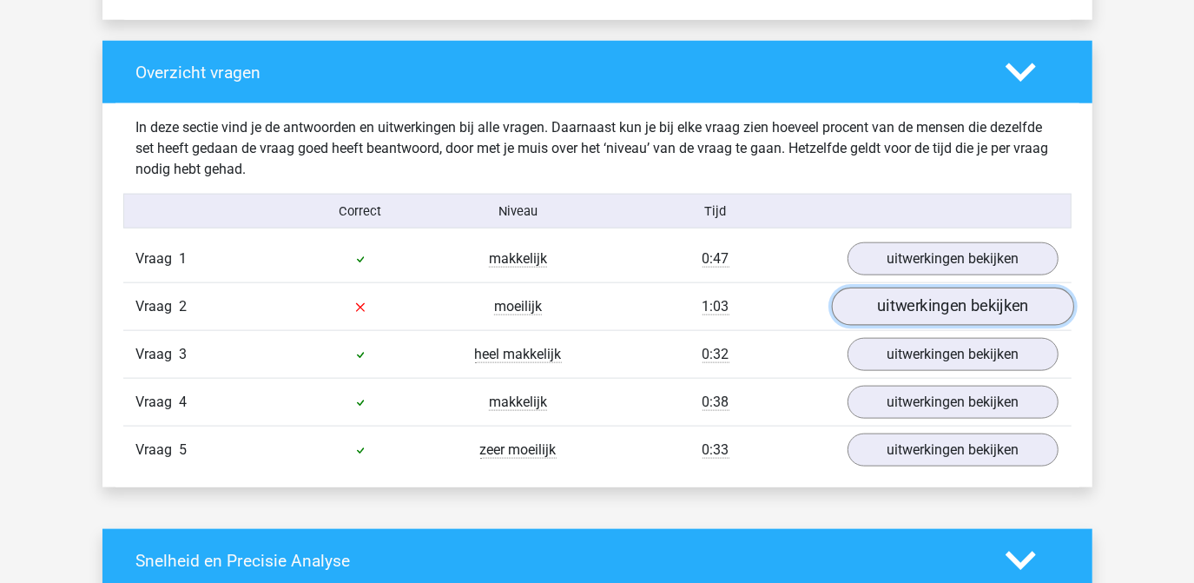
click at [882, 303] on link "uitwerkingen bekijken" at bounding box center [952, 306] width 242 height 38
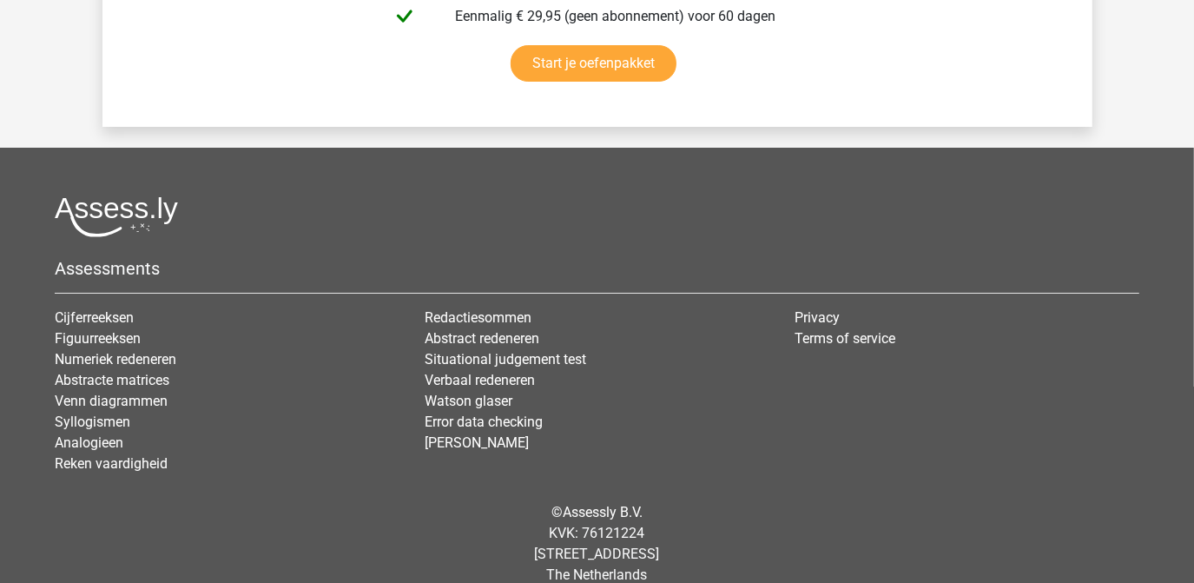
scroll to position [4262, 0]
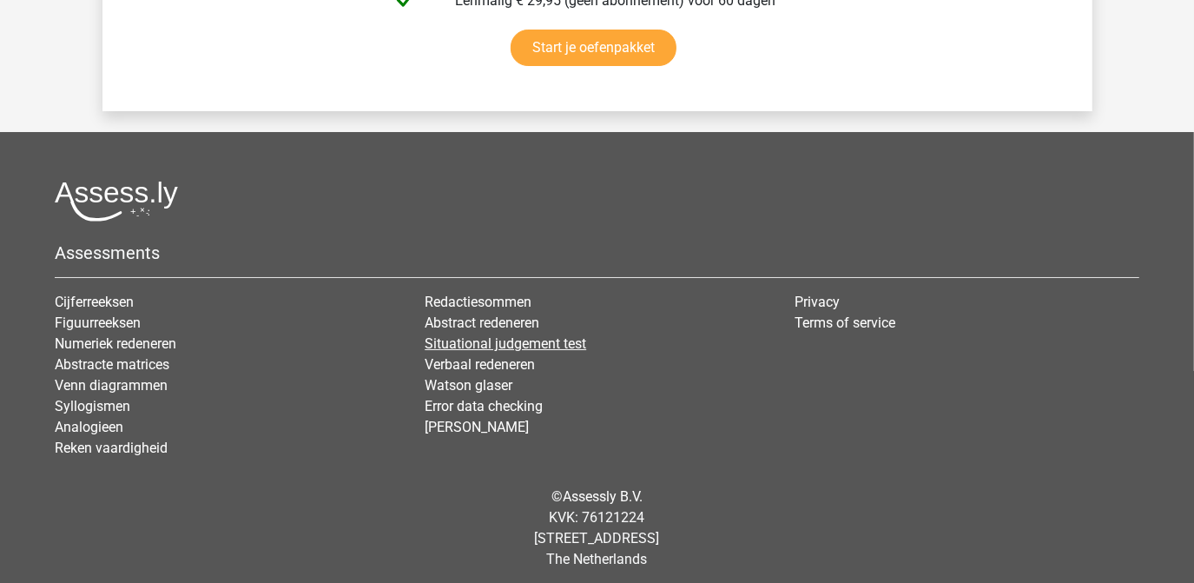
click at [496, 344] on link "Situational judgement test" at bounding box center [505, 343] width 161 height 16
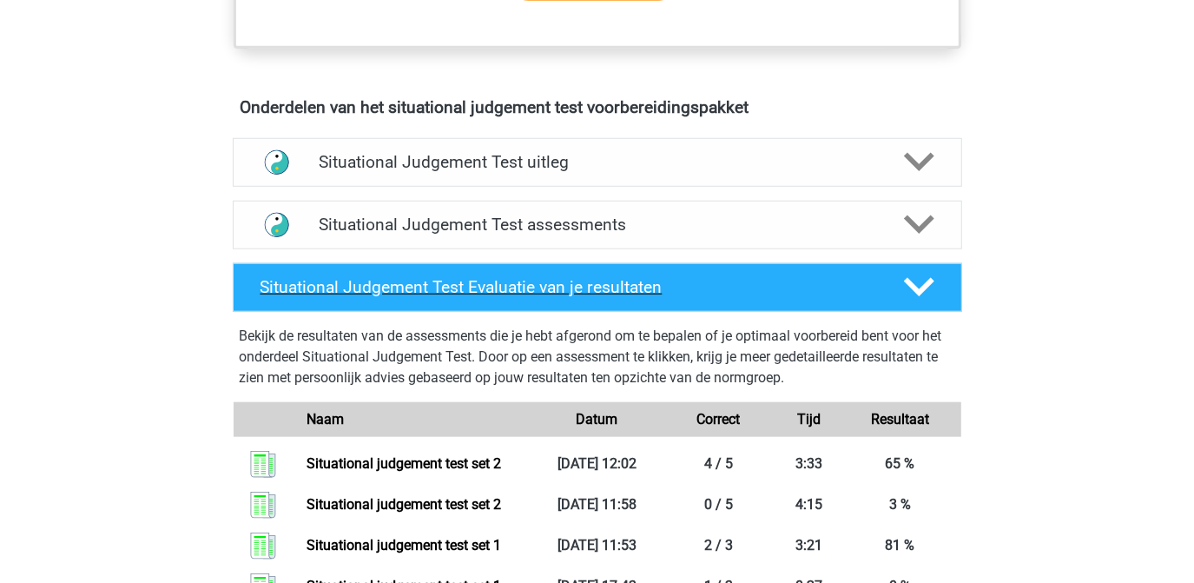
scroll to position [946, 0]
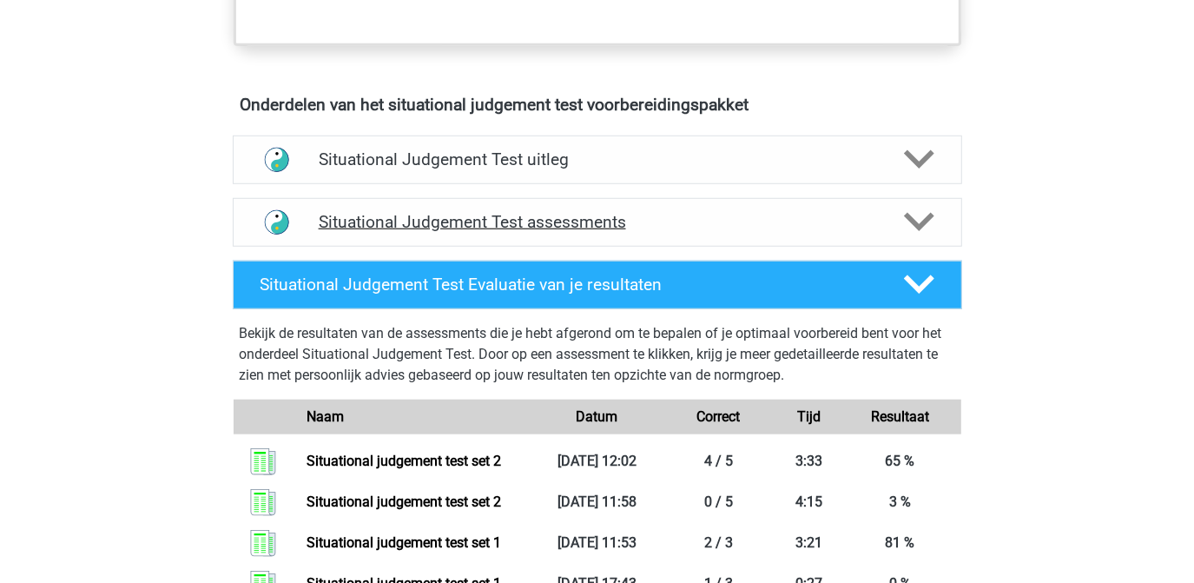
click at [914, 226] on icon at bounding box center [919, 222] width 30 height 30
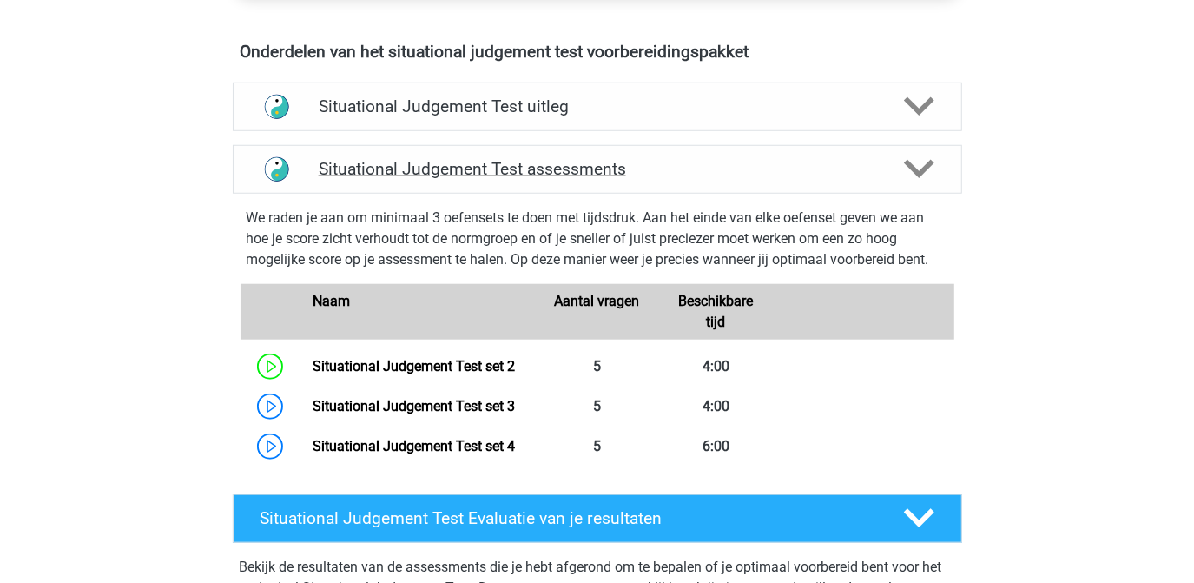
scroll to position [1104, 0]
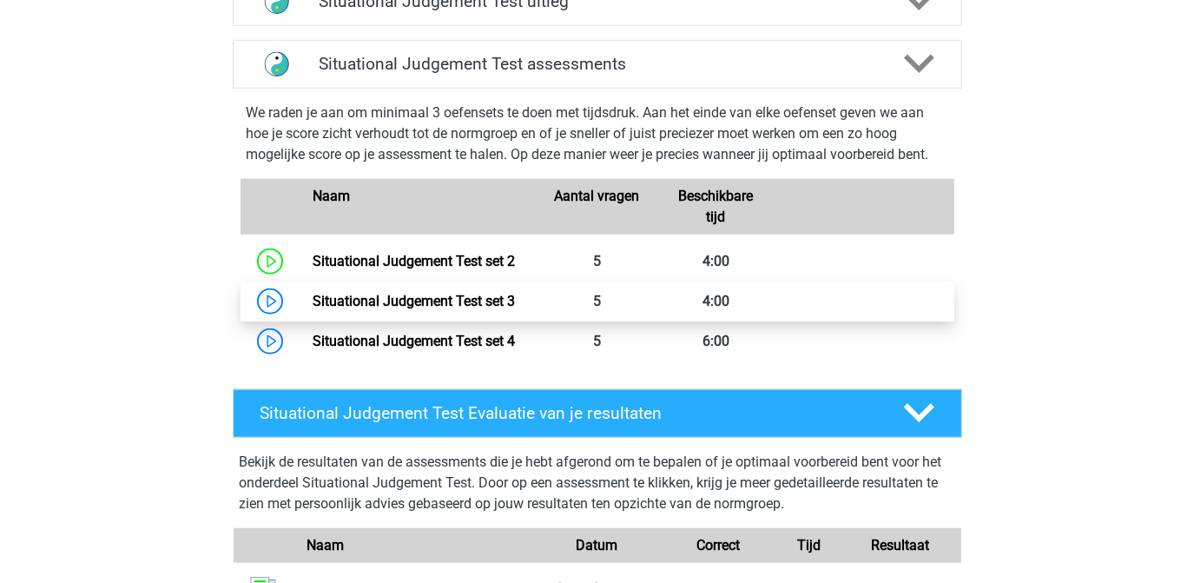
click at [504, 302] on link "Situational Judgement Test set 3" at bounding box center [414, 301] width 202 height 16
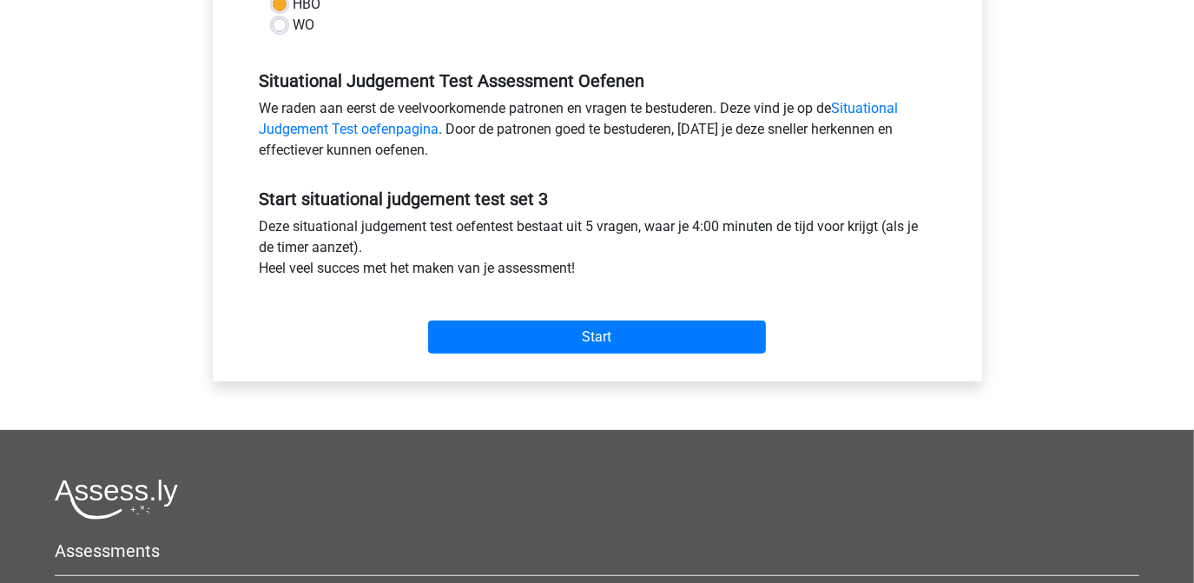
scroll to position [552, 0]
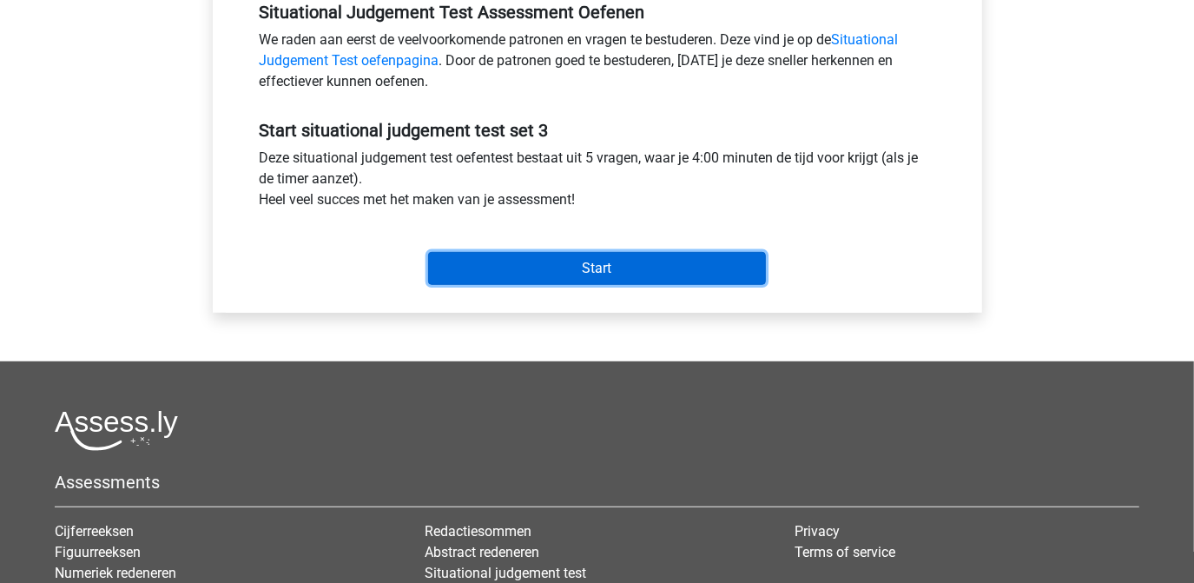
click at [634, 273] on input "Start" at bounding box center [597, 268] width 338 height 33
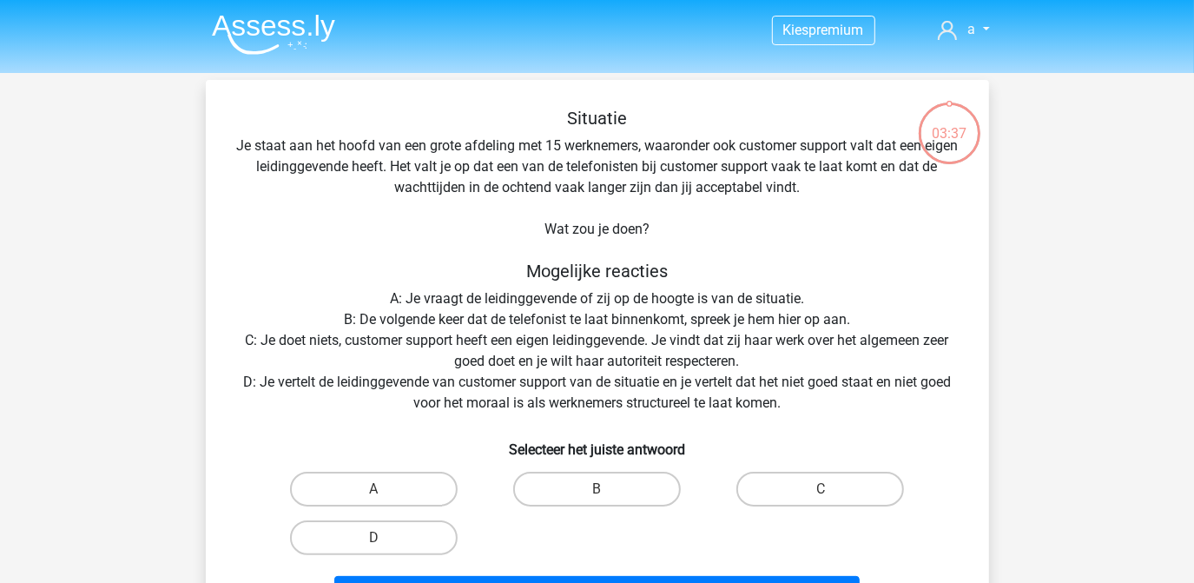
scroll to position [78, 0]
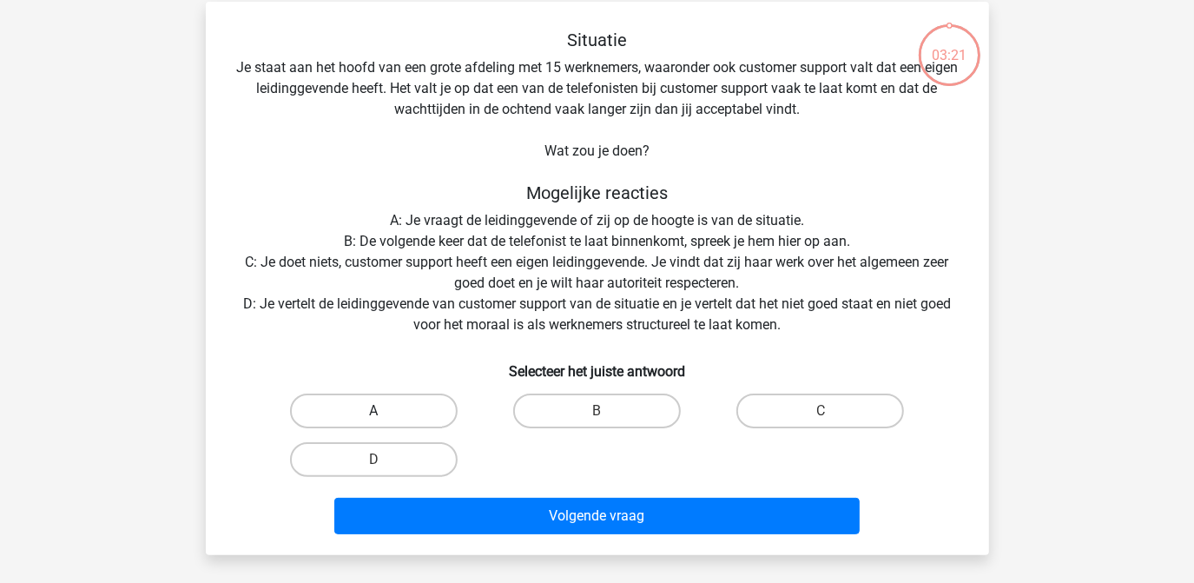
click at [396, 415] on label "A" at bounding box center [374, 410] width 168 height 35
click at [385, 415] on input "A" at bounding box center [378, 416] width 11 height 11
radio input "true"
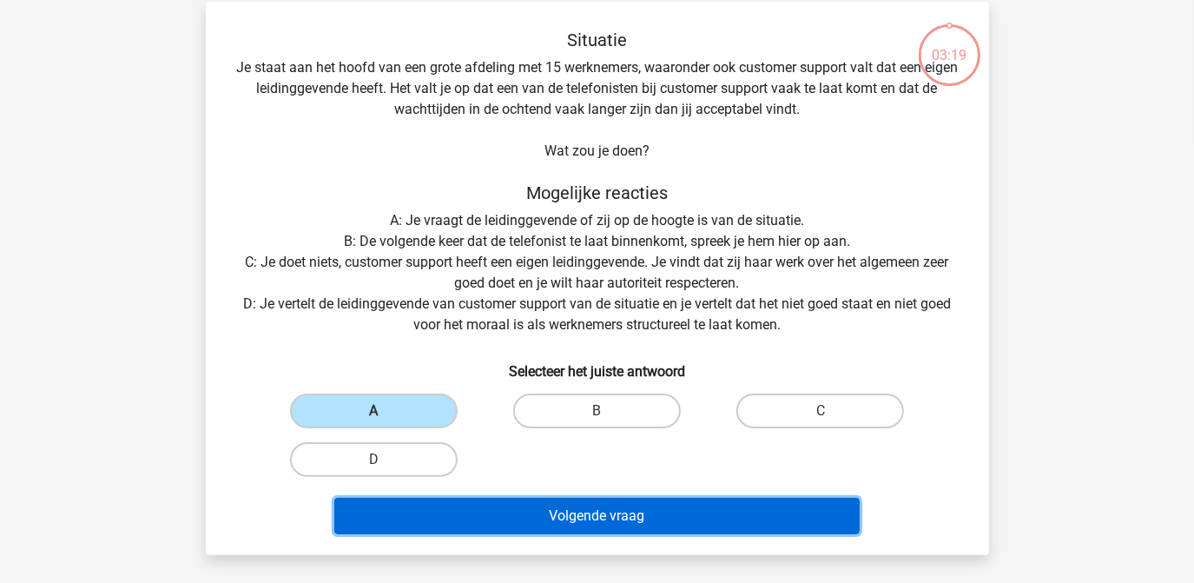
click at [618, 514] on button "Volgende vraag" at bounding box center [596, 516] width 525 height 36
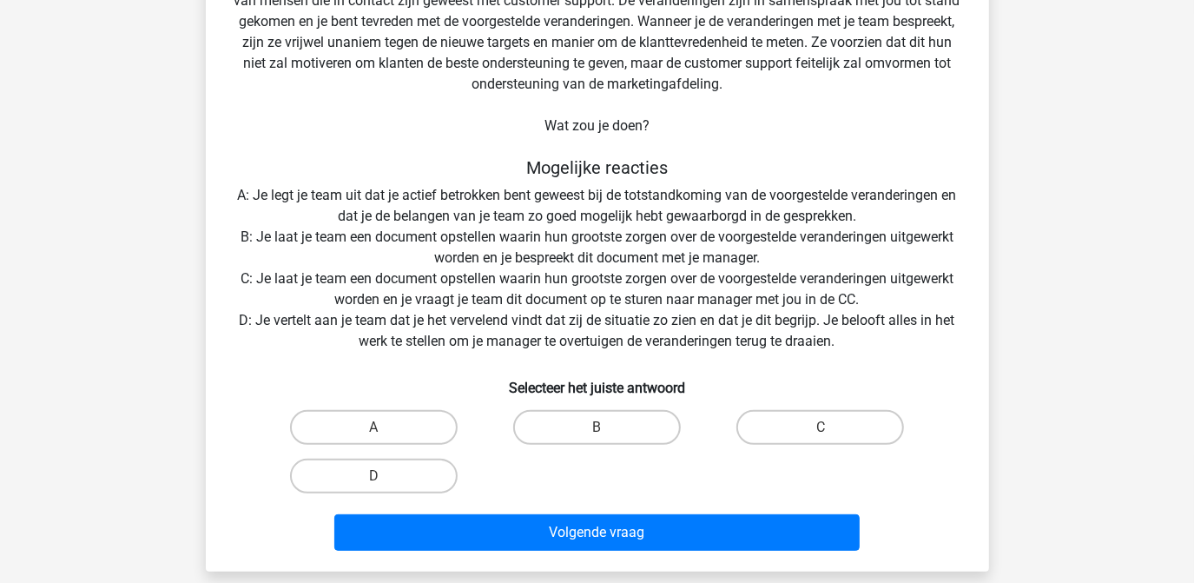
scroll to position [238, 0]
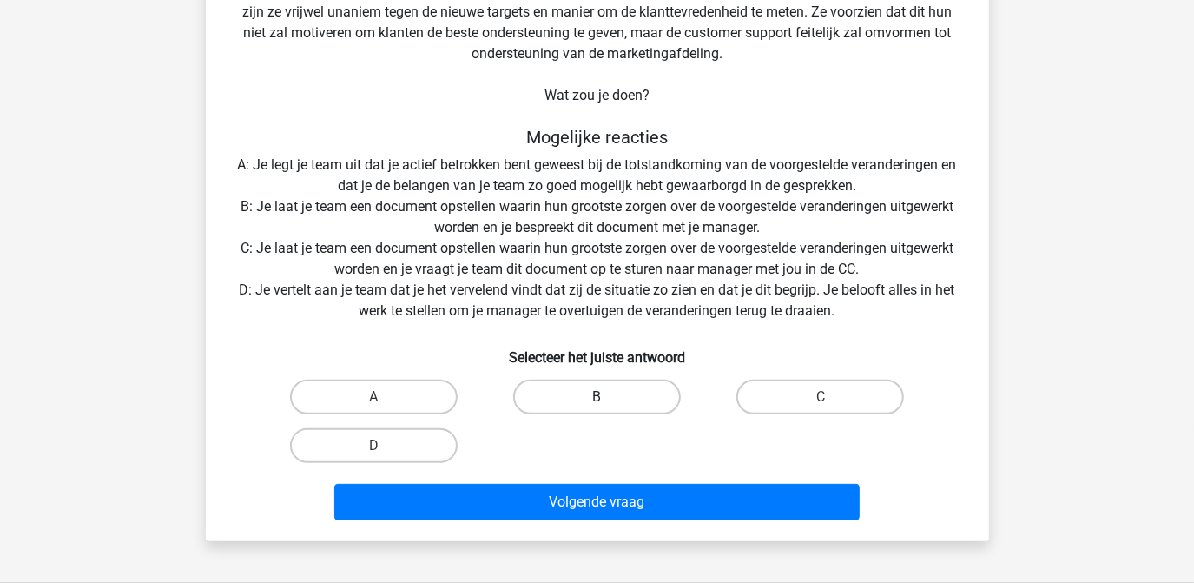
click at [611, 391] on label "B" at bounding box center [597, 396] width 168 height 35
click at [608, 397] on input "B" at bounding box center [602, 402] width 11 height 11
radio input "true"
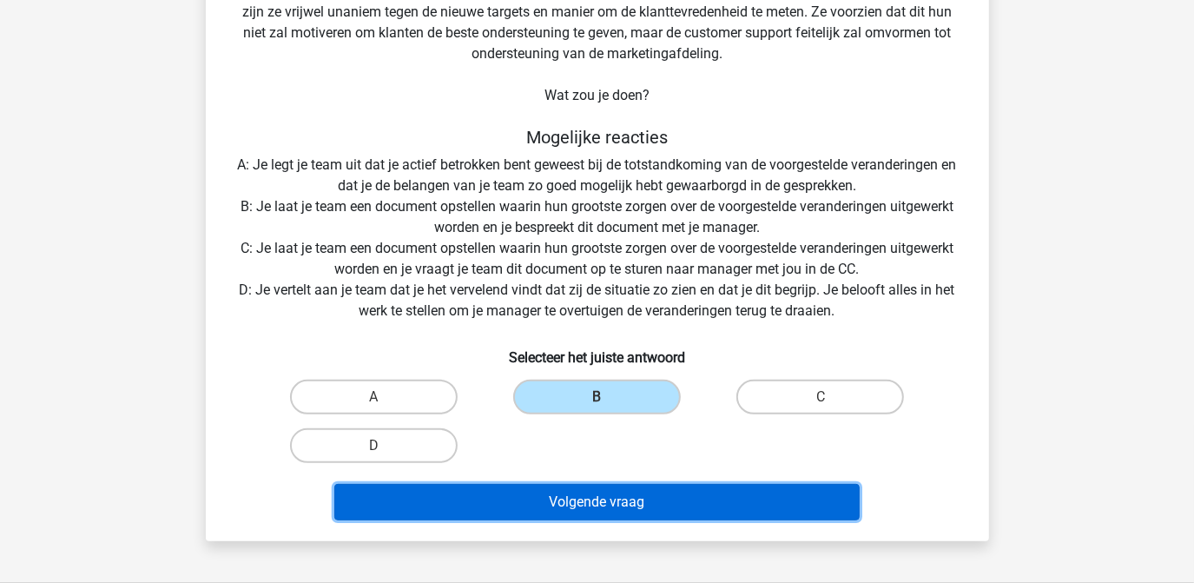
click at [578, 501] on button "Volgende vraag" at bounding box center [596, 502] width 525 height 36
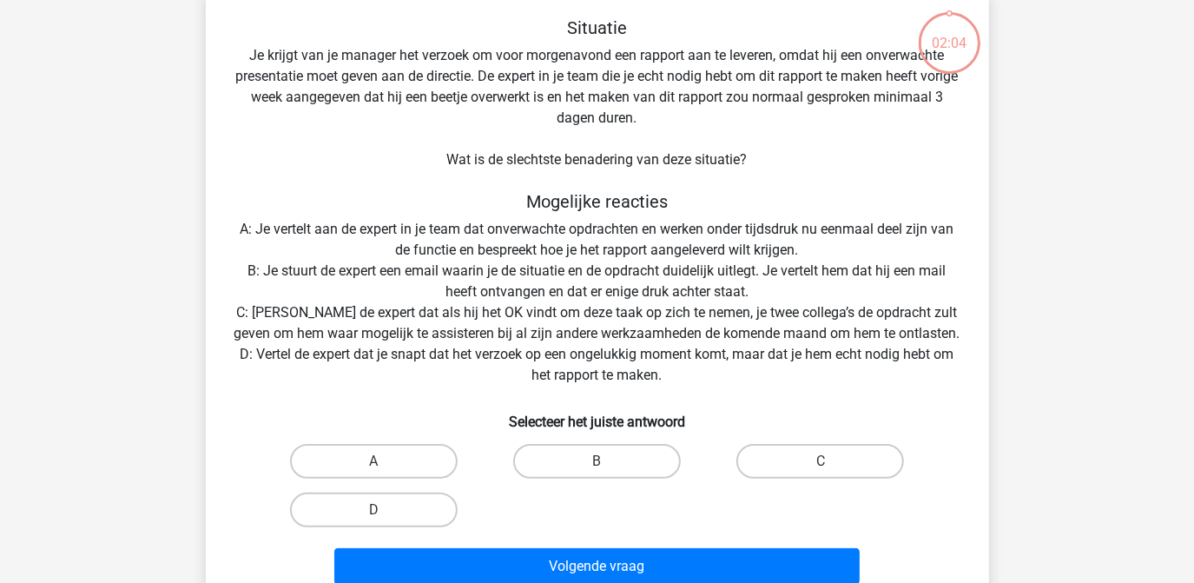
scroll to position [80, 0]
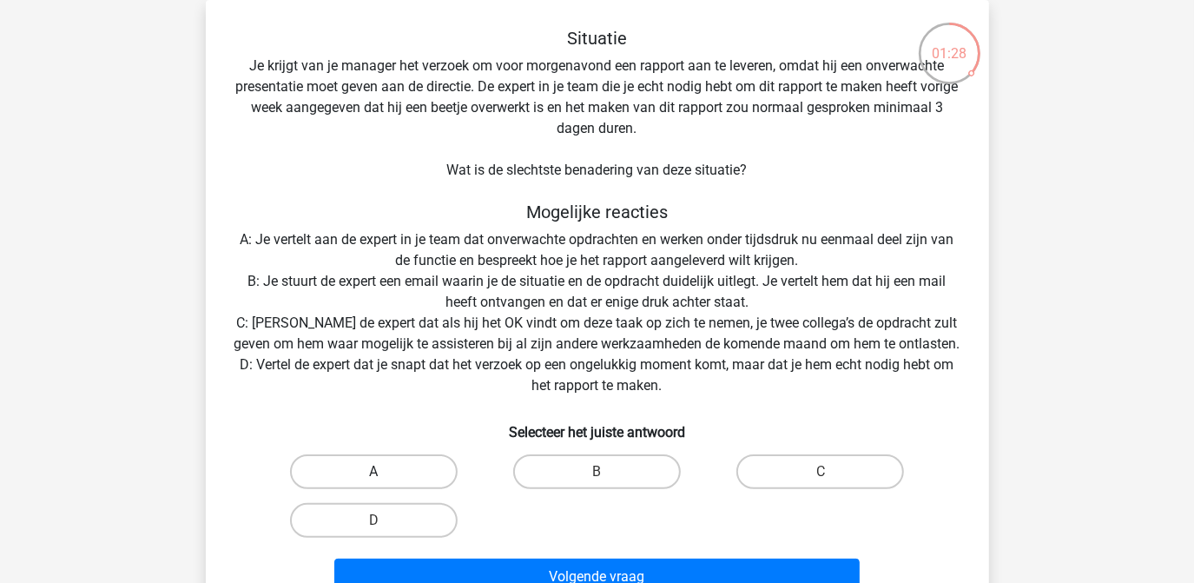
click at [388, 476] on label "A" at bounding box center [374, 471] width 168 height 35
click at [385, 476] on input "A" at bounding box center [378, 476] width 11 height 11
radio input "true"
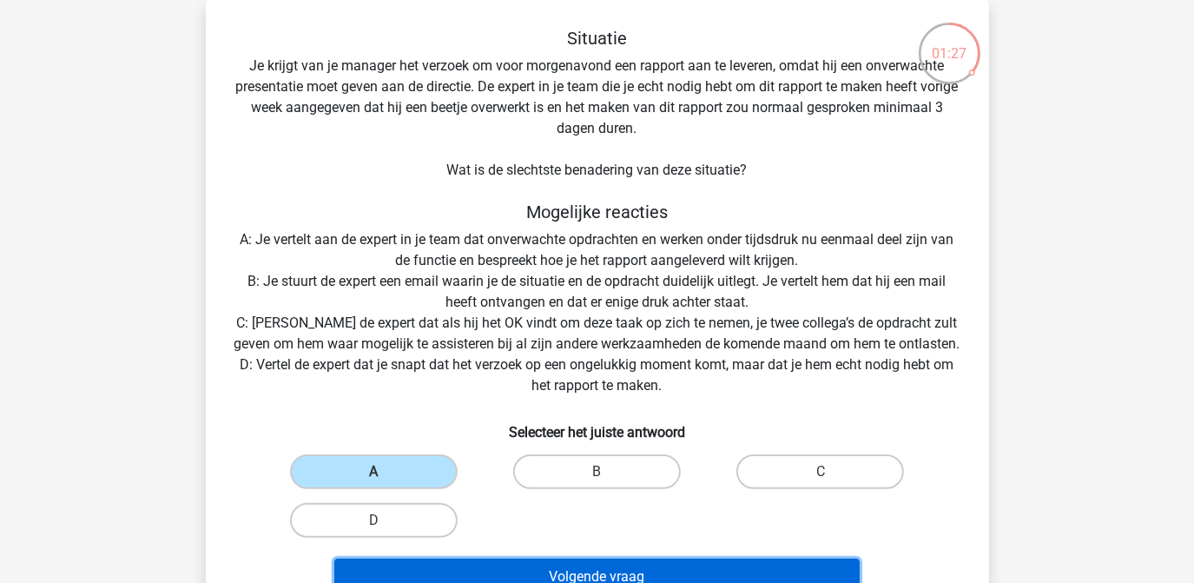
click at [615, 575] on button "Volgende vraag" at bounding box center [596, 576] width 525 height 36
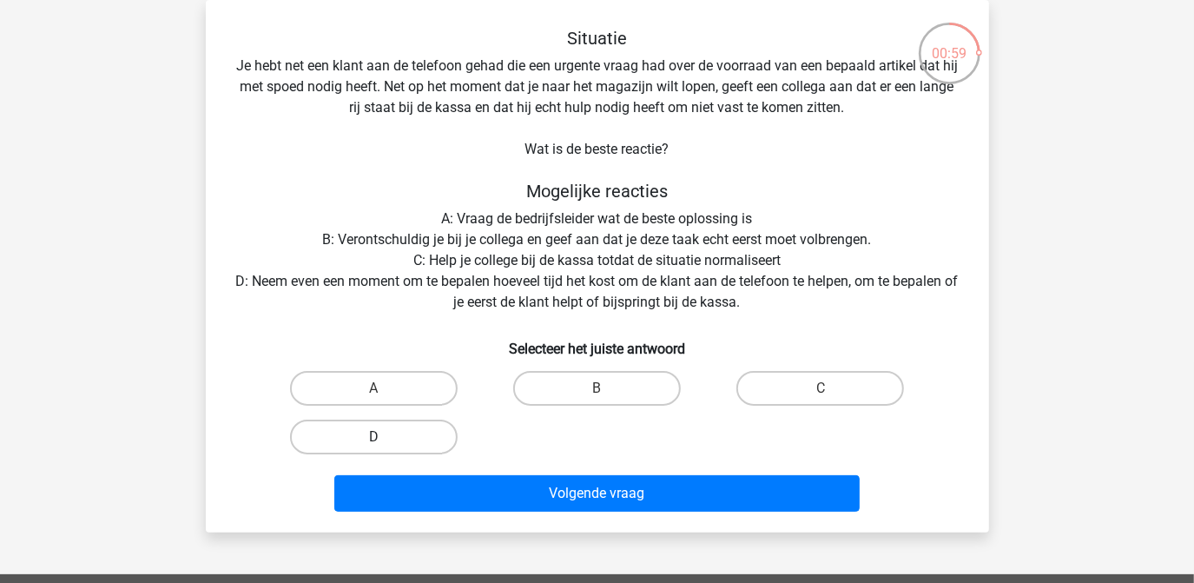
click at [389, 437] on label "D" at bounding box center [374, 436] width 168 height 35
click at [385, 437] on input "D" at bounding box center [378, 442] width 11 height 11
radio input "true"
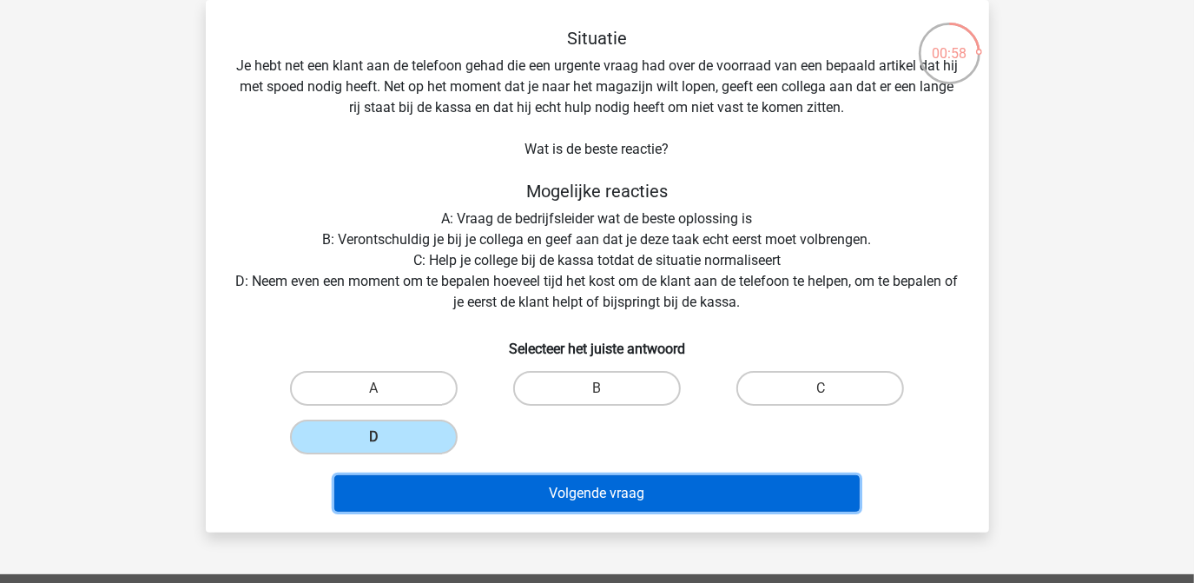
click at [578, 485] on button "Volgende vraag" at bounding box center [596, 493] width 525 height 36
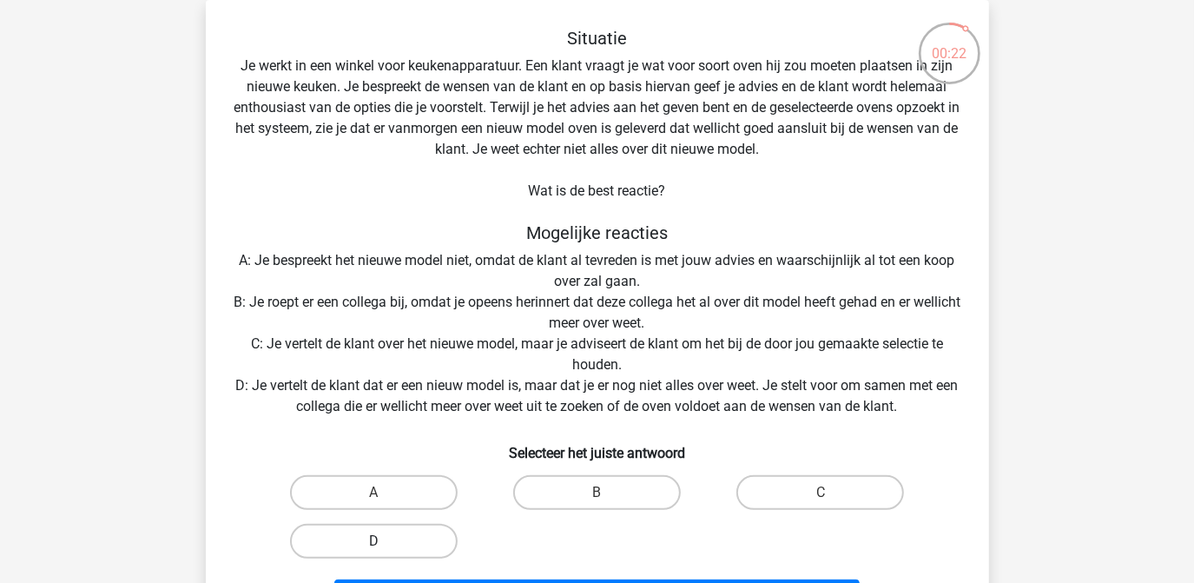
click at [422, 544] on label "D" at bounding box center [374, 541] width 168 height 35
click at [385, 544] on input "D" at bounding box center [378, 546] width 11 height 11
radio input "true"
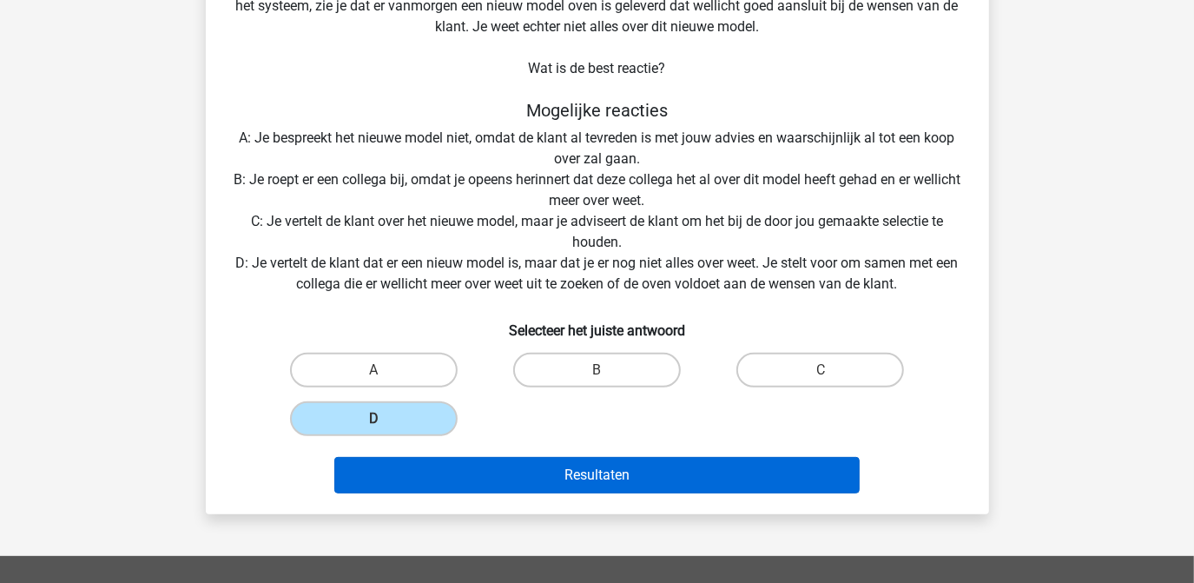
scroll to position [238, 0]
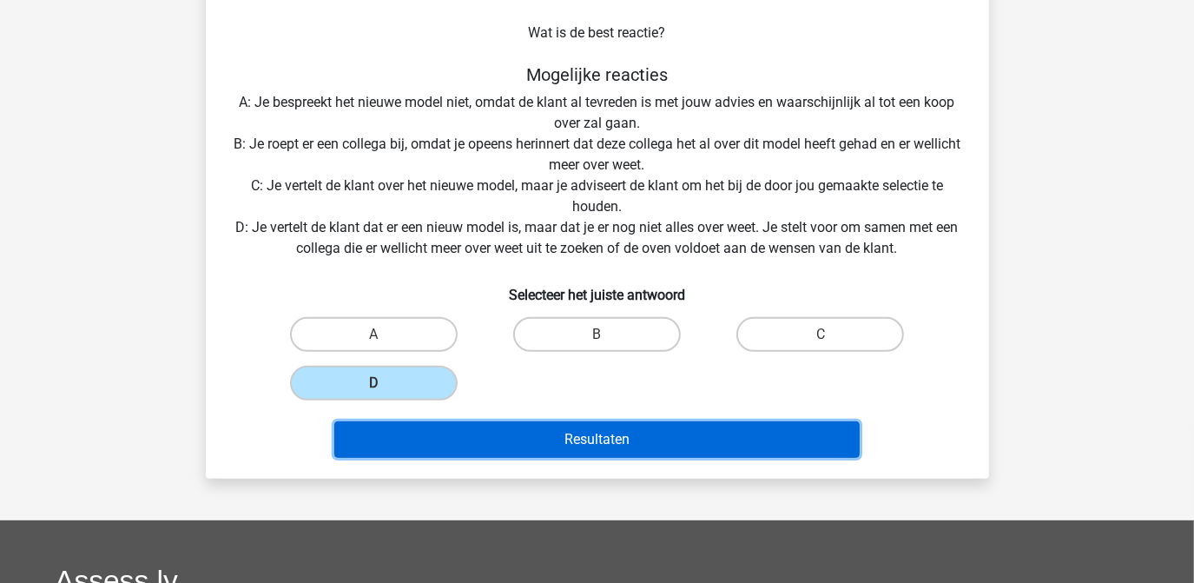
click at [571, 426] on button "Resultaten" at bounding box center [596, 439] width 525 height 36
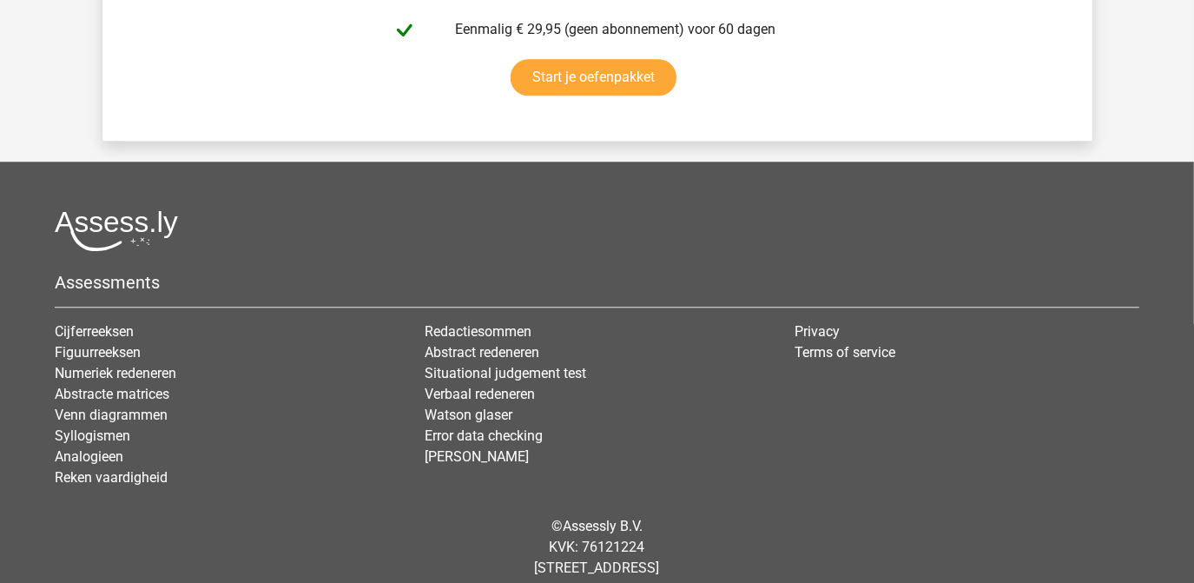
scroll to position [2999, 0]
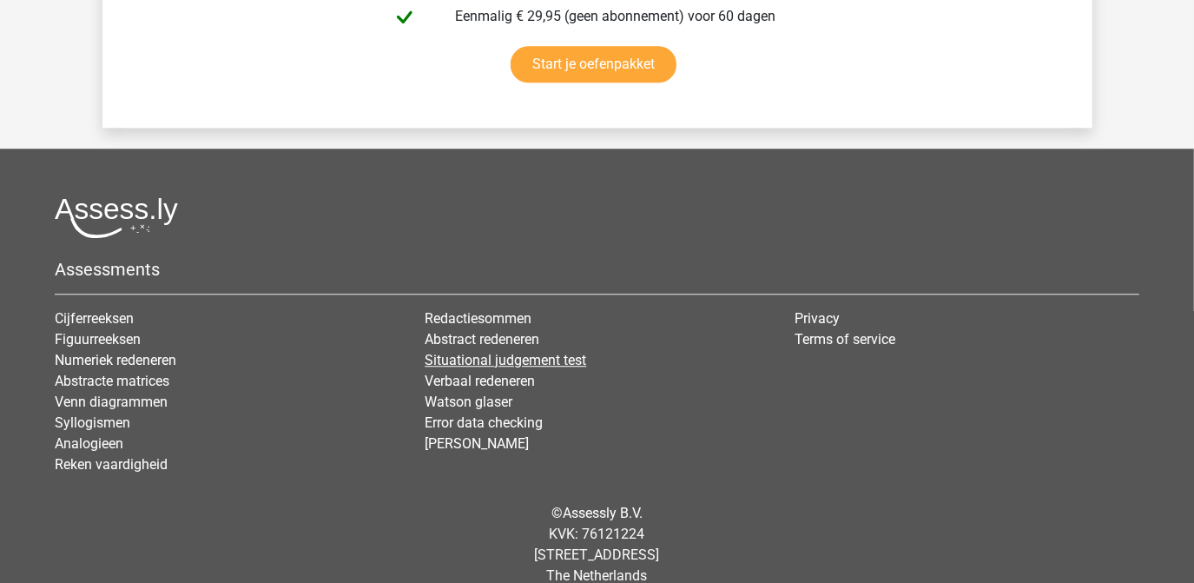
click at [498, 356] on link "Situational judgement test" at bounding box center [505, 360] width 161 height 16
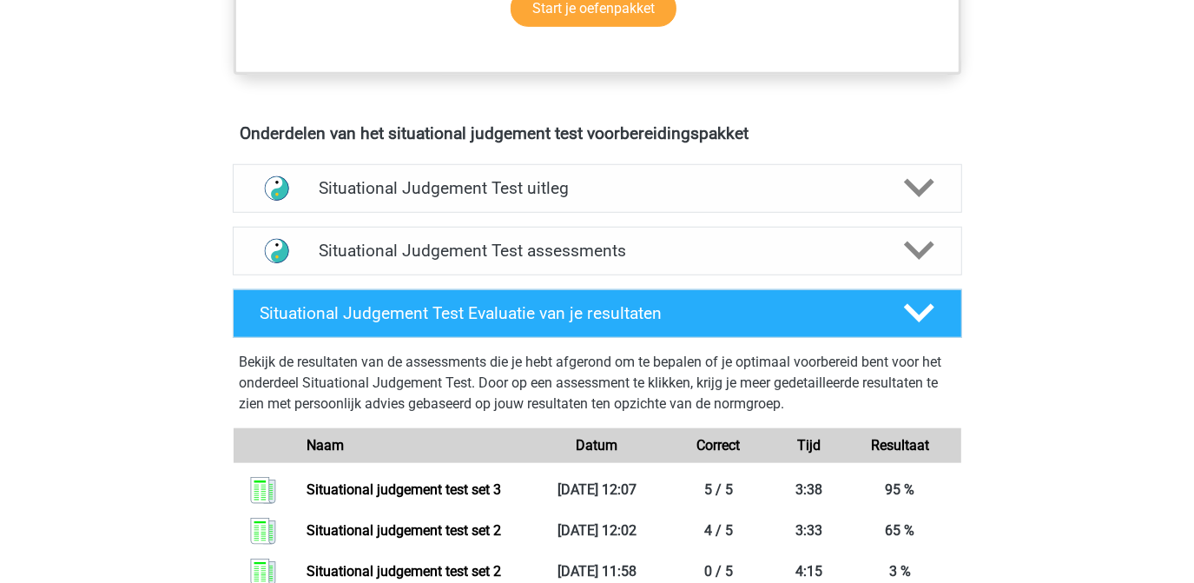
scroll to position [946, 0]
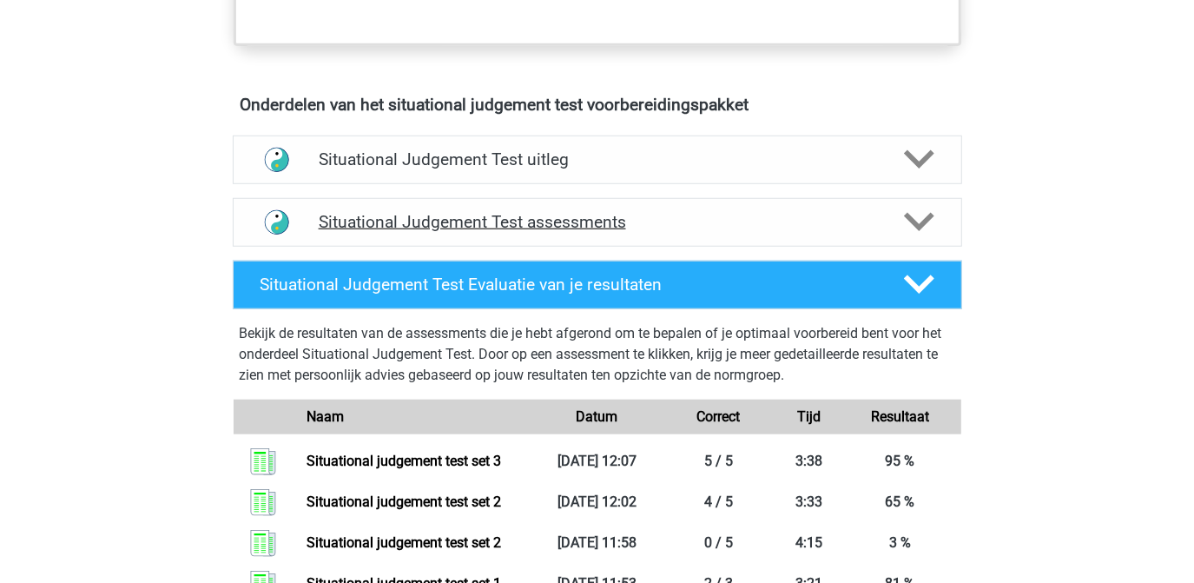
click at [926, 230] on icon at bounding box center [919, 222] width 30 height 30
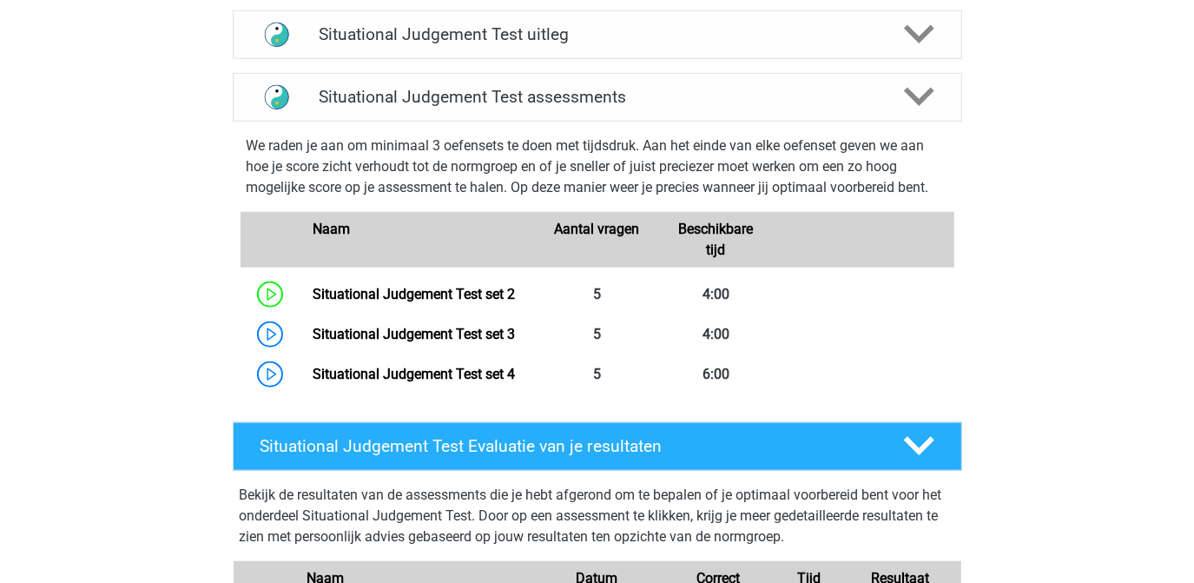
scroll to position [1104, 0]
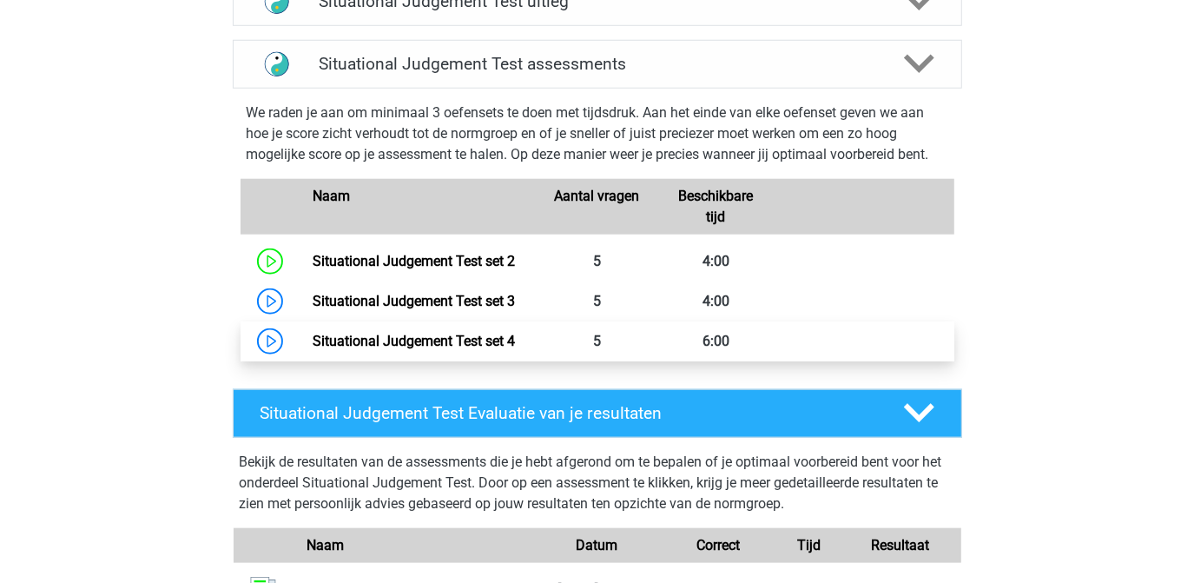
click at [432, 341] on link "Situational Judgement Test set 4" at bounding box center [414, 341] width 202 height 16
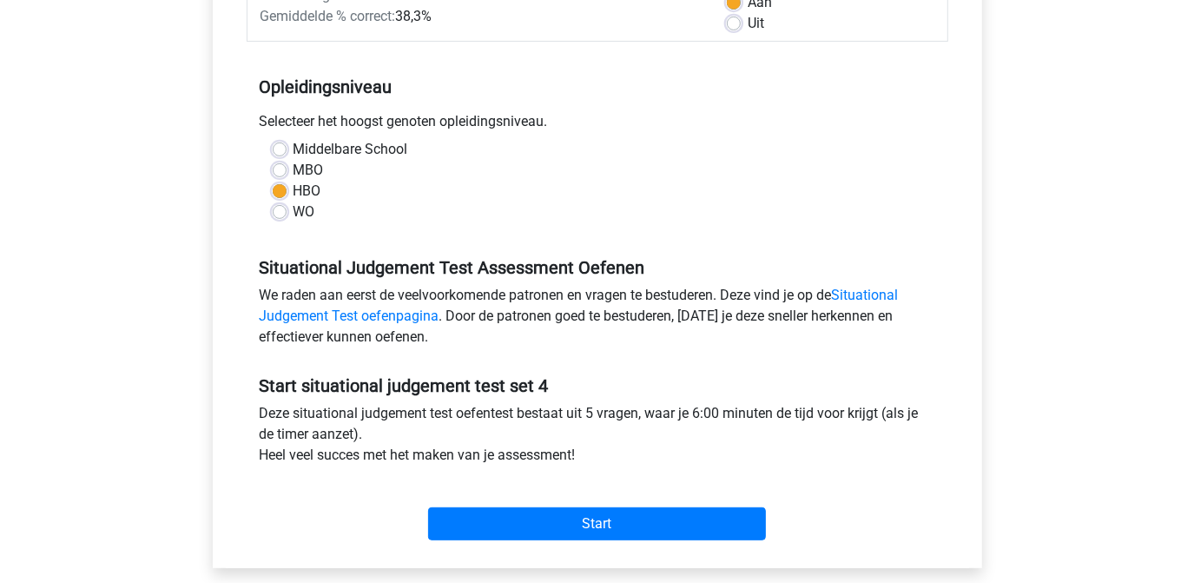
scroll to position [315, 0]
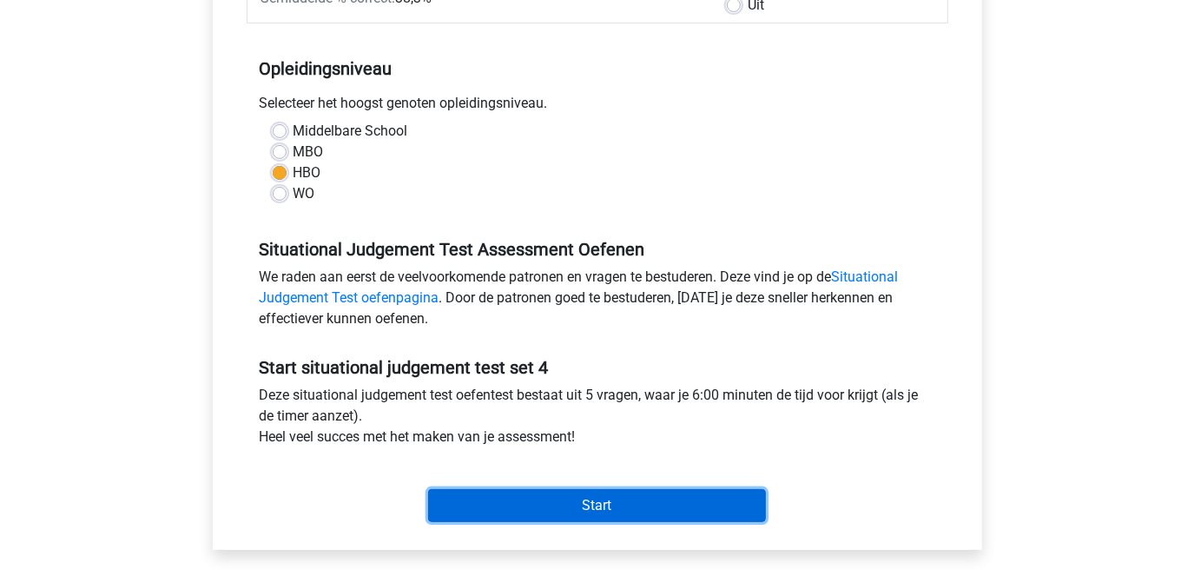
click at [592, 508] on input "Start" at bounding box center [597, 505] width 338 height 33
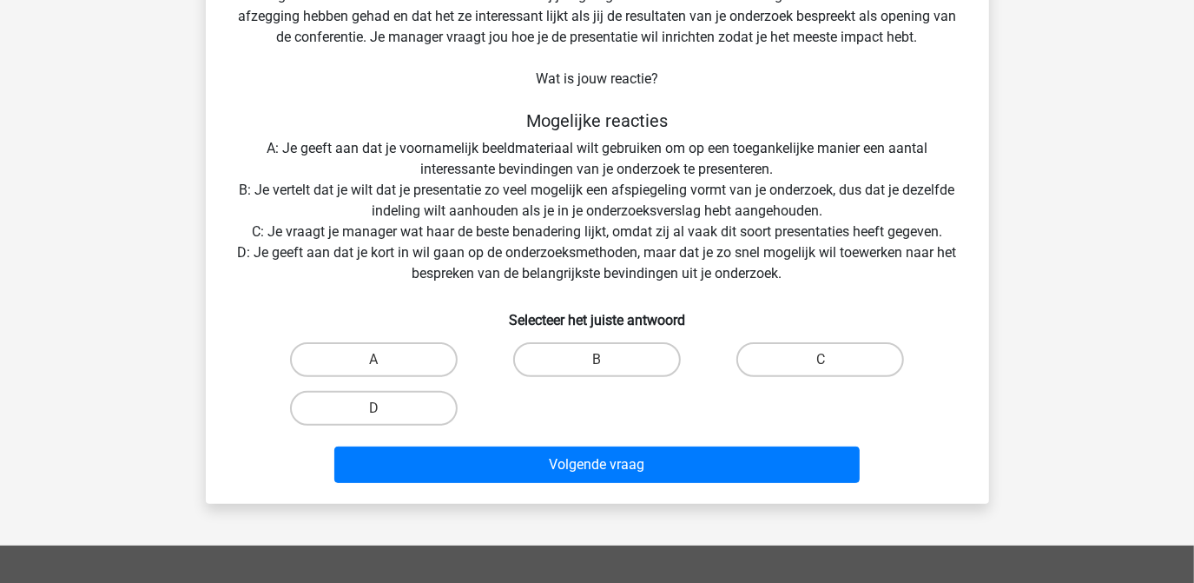
scroll to position [236, 0]
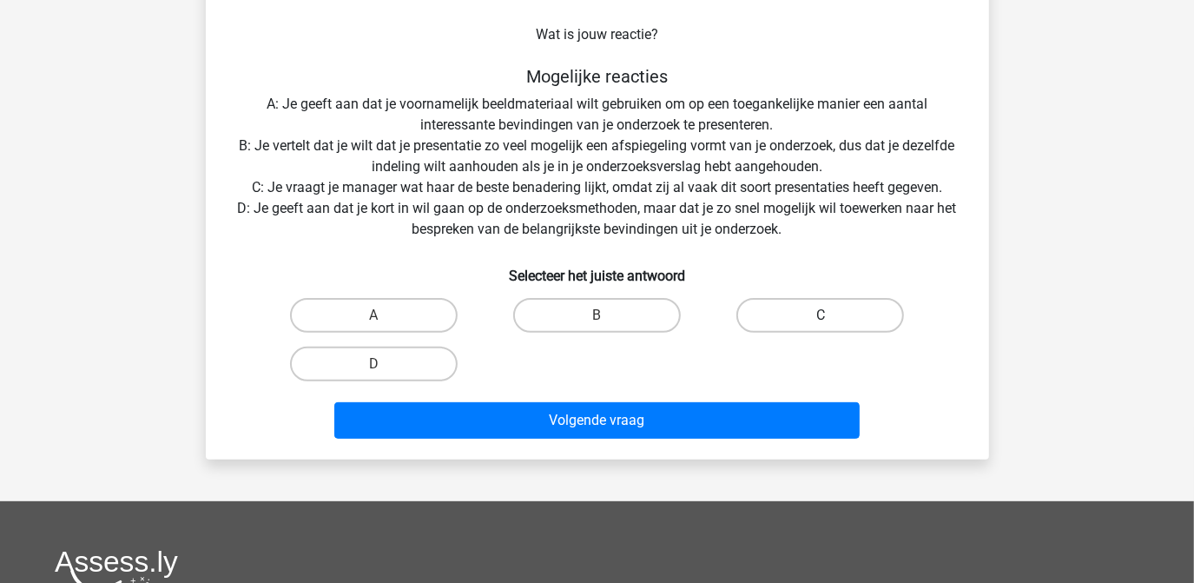
click at [821, 313] on label "C" at bounding box center [820, 315] width 168 height 35
click at [821, 315] on input "C" at bounding box center [826, 320] width 11 height 11
radio input "true"
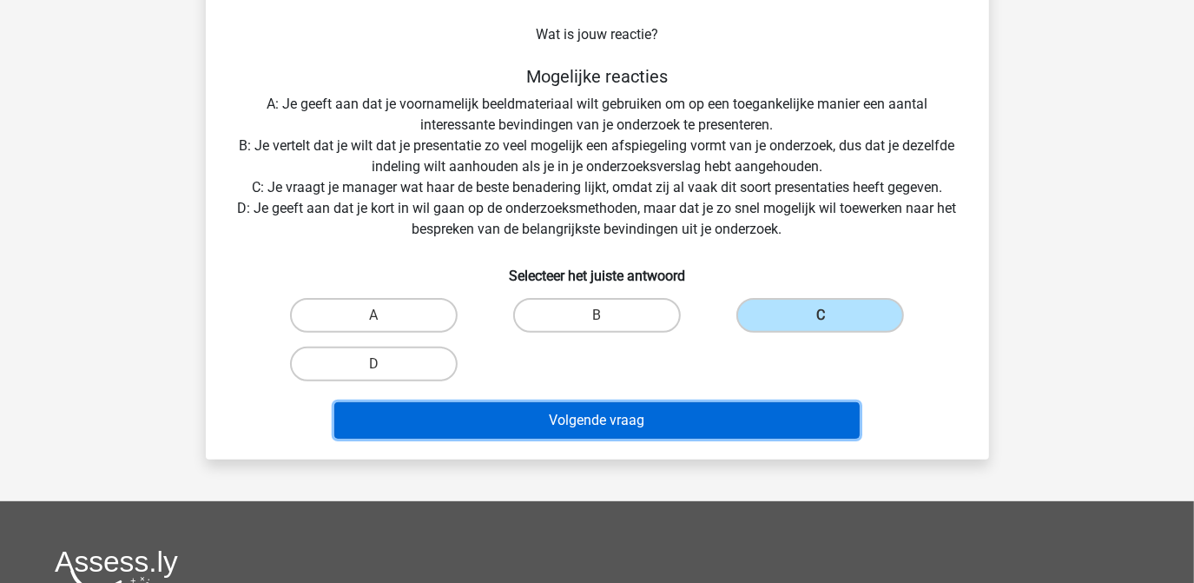
click at [613, 413] on button "Volgende vraag" at bounding box center [596, 420] width 525 height 36
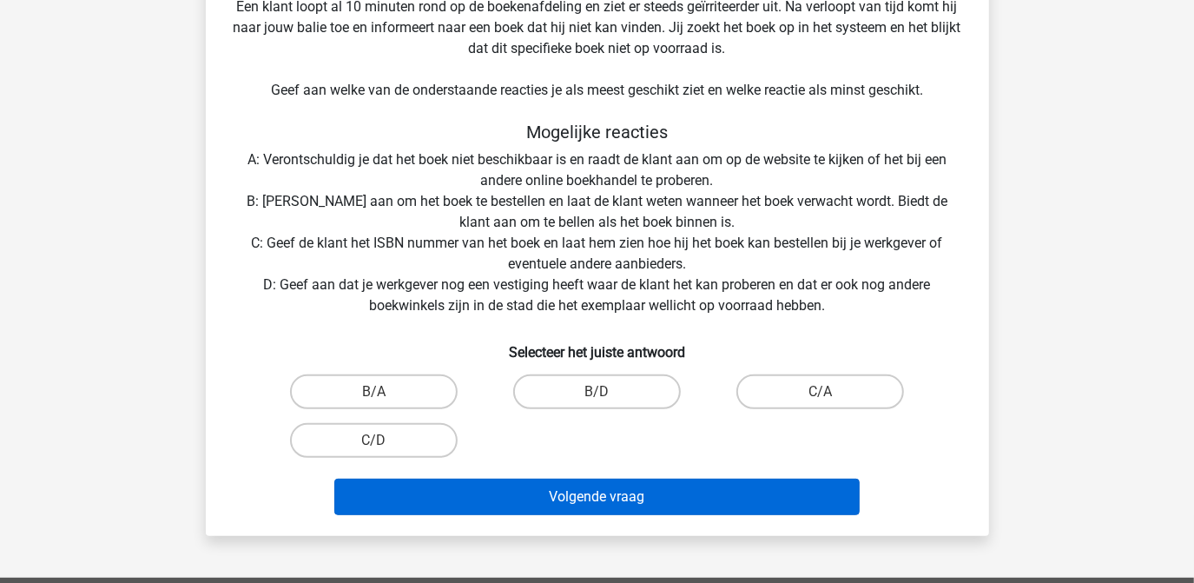
scroll to position [396, 0]
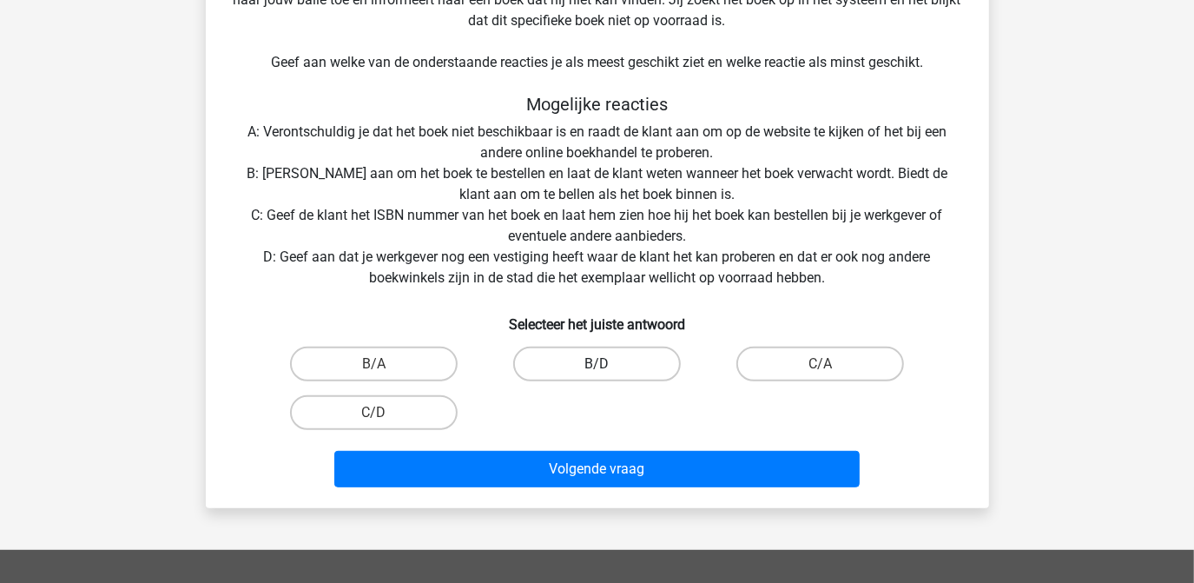
click at [623, 366] on label "B/D" at bounding box center [597, 363] width 168 height 35
click at [608, 366] on input "B/D" at bounding box center [602, 369] width 11 height 11
radio input "true"
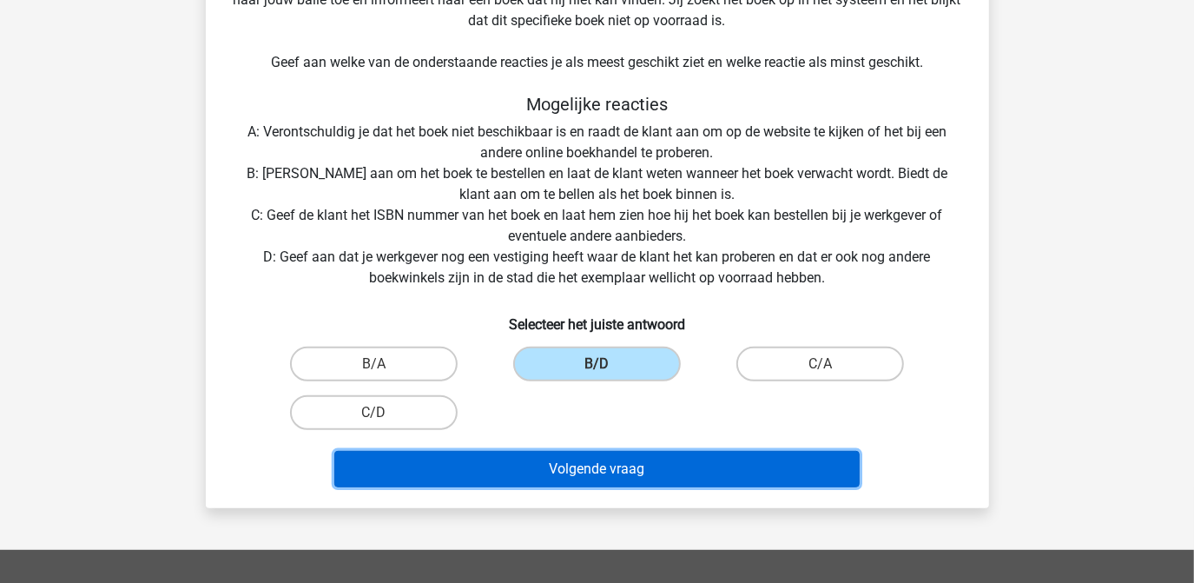
click at [630, 471] on button "Volgende vraag" at bounding box center [596, 469] width 525 height 36
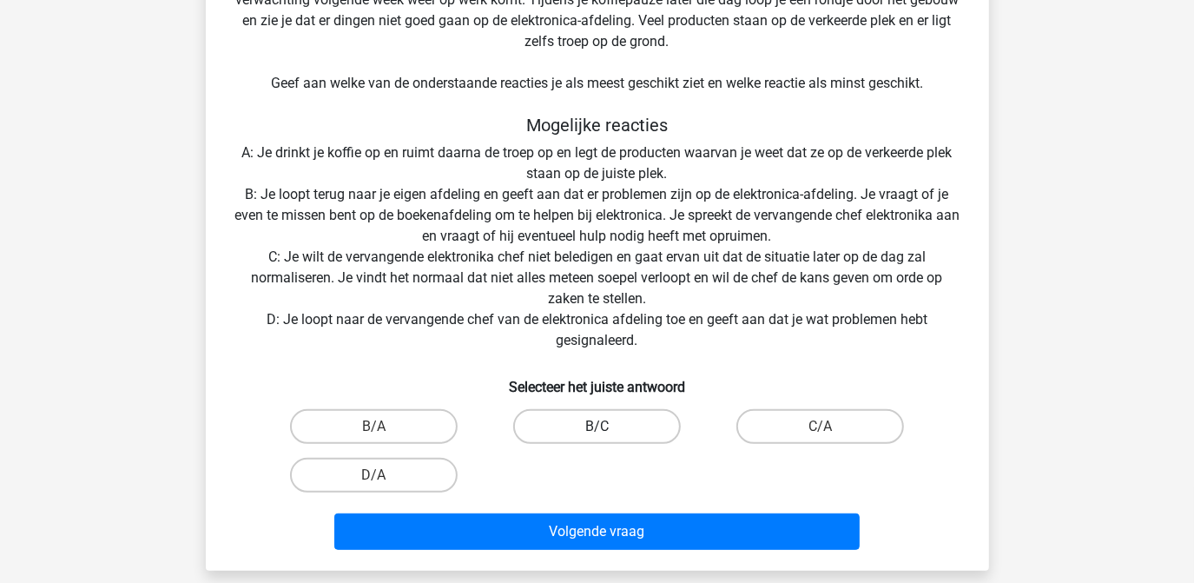
click at [642, 433] on label "B/C" at bounding box center [597, 426] width 168 height 35
click at [608, 433] on input "B/C" at bounding box center [602, 431] width 11 height 11
radio input "true"
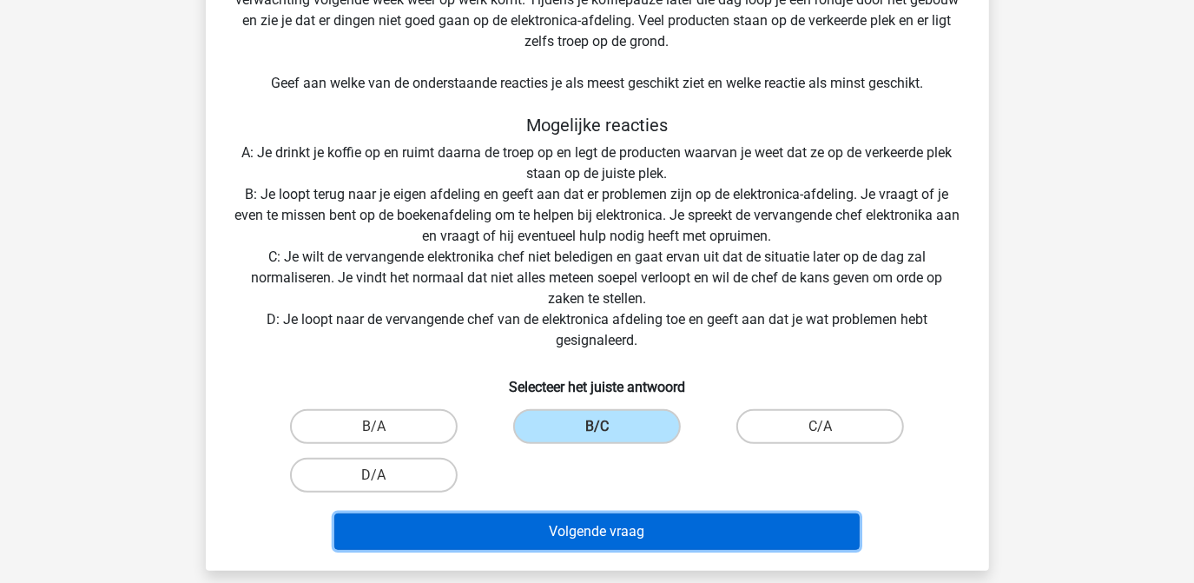
click at [608, 533] on button "Volgende vraag" at bounding box center [596, 531] width 525 height 36
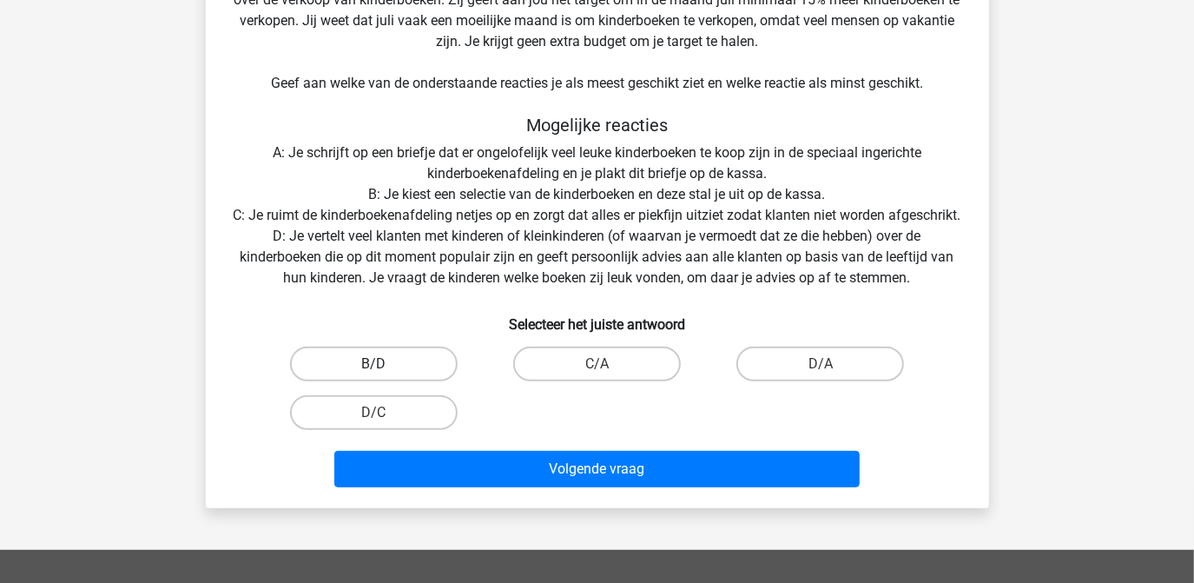
click at [408, 381] on label "B/D" at bounding box center [374, 363] width 168 height 35
click at [385, 375] on input "B/D" at bounding box center [378, 369] width 11 height 11
radio input "true"
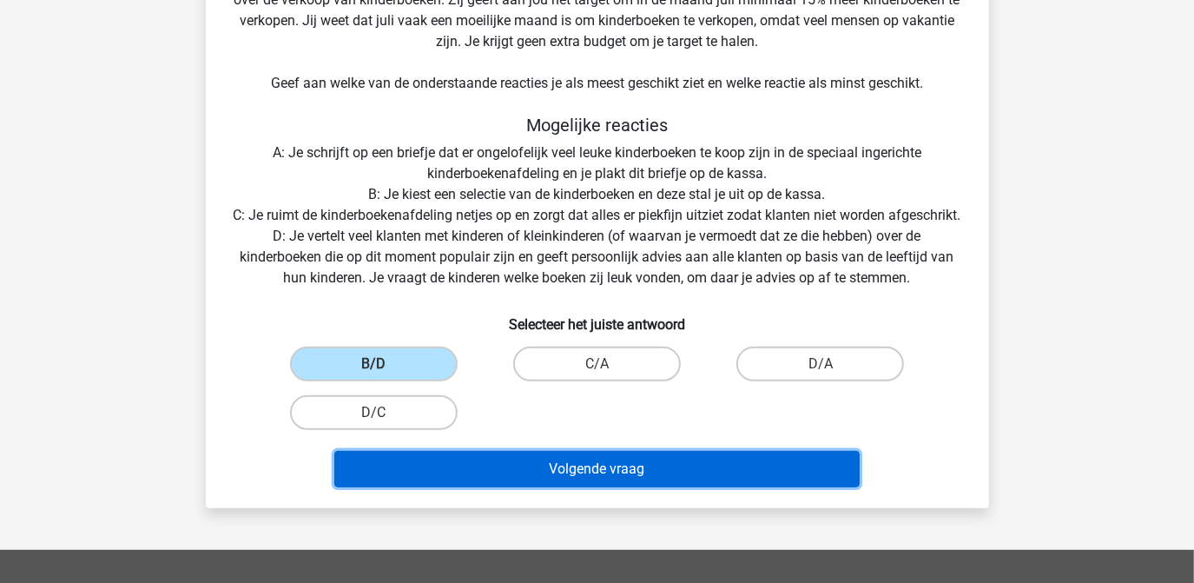
click at [619, 487] on button "Volgende vraag" at bounding box center [596, 469] width 525 height 36
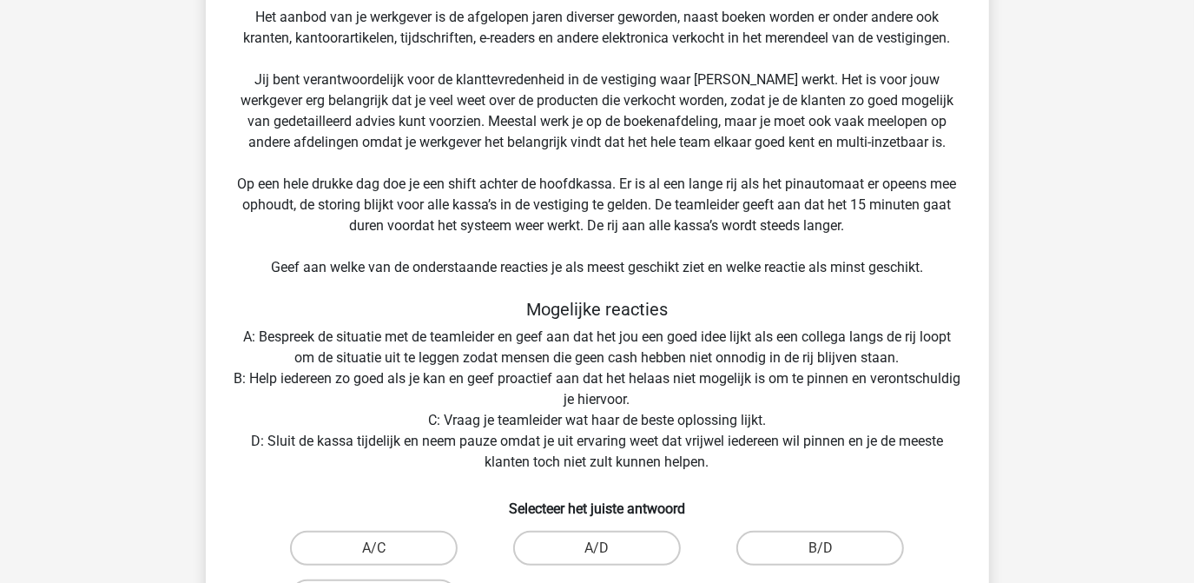
scroll to position [238, 0]
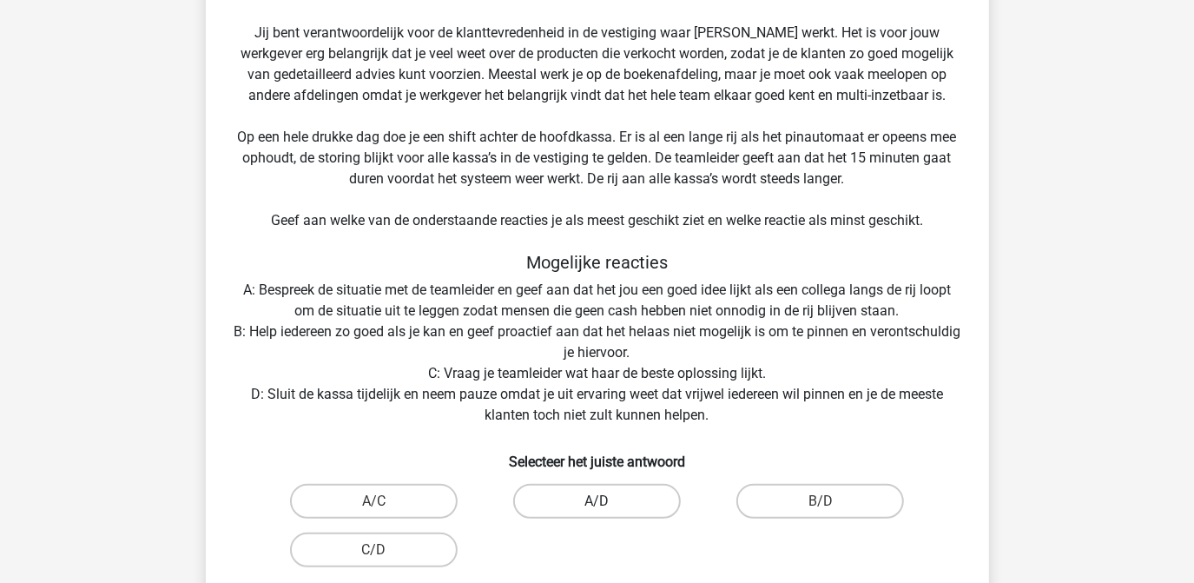
click at [613, 498] on label "A/D" at bounding box center [597, 501] width 168 height 35
click at [608, 501] on input "A/D" at bounding box center [602, 506] width 11 height 11
radio input "true"
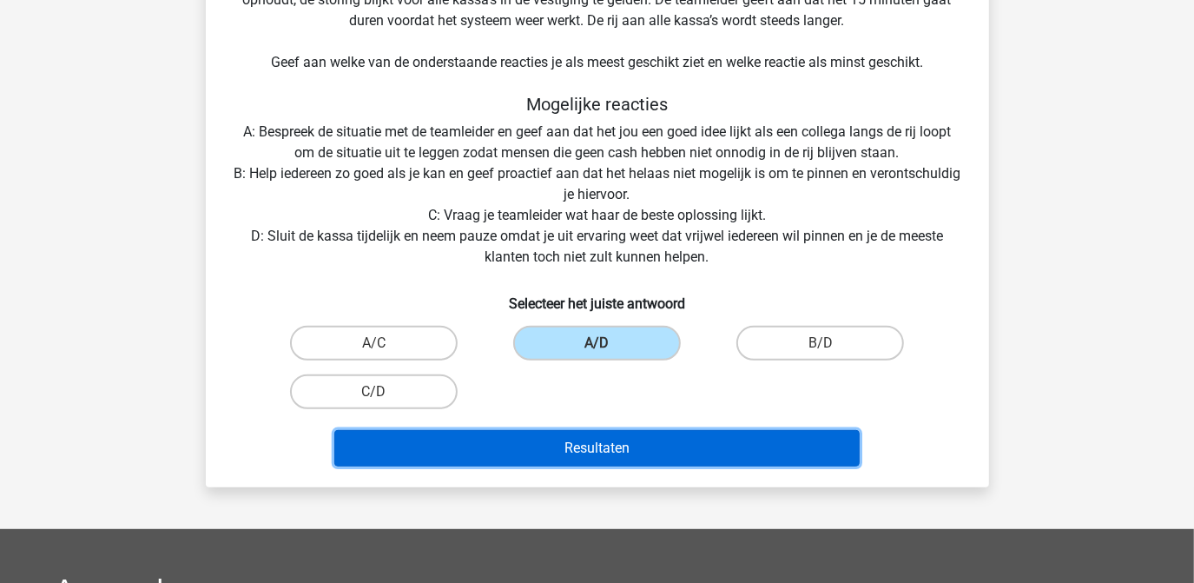
click at [588, 450] on button "Resultaten" at bounding box center [596, 448] width 525 height 36
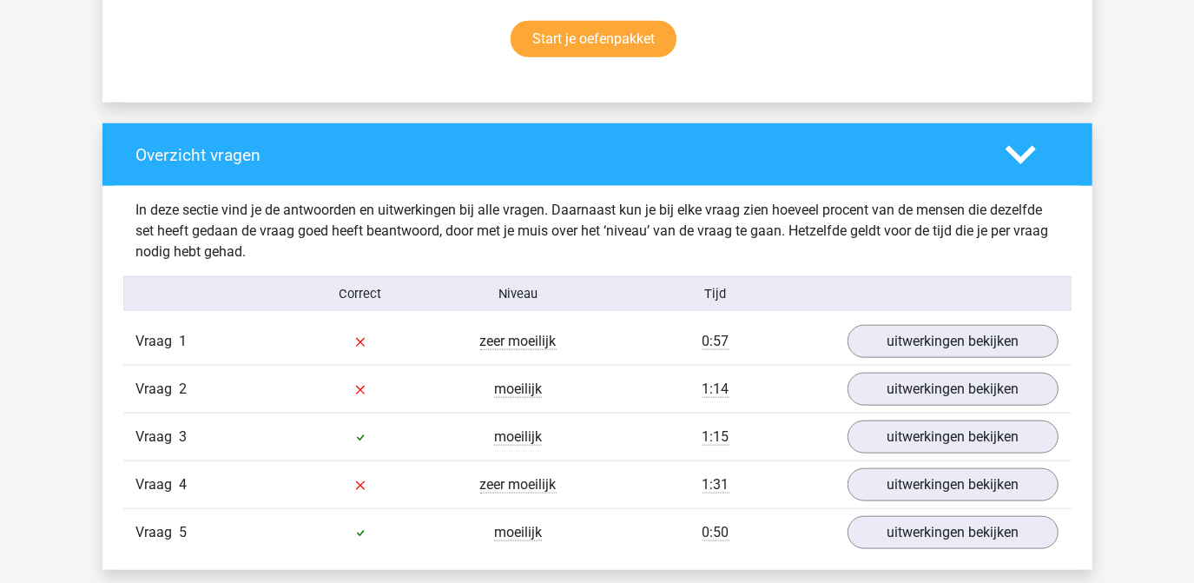
scroll to position [1183, 0]
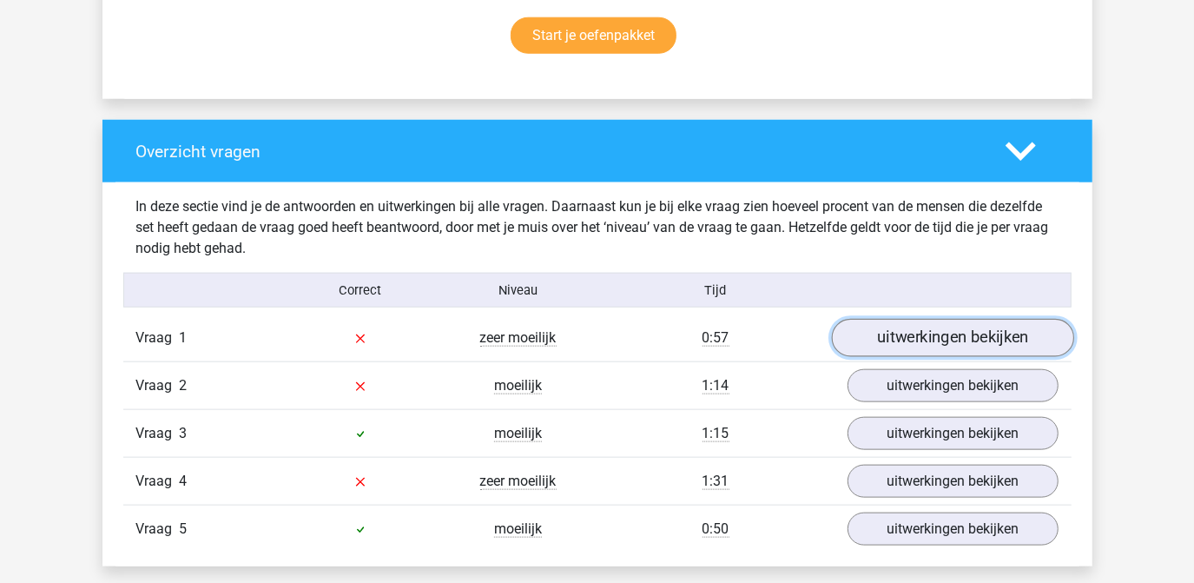
click at [896, 332] on link "uitwerkingen bekijken" at bounding box center [952, 338] width 242 height 38
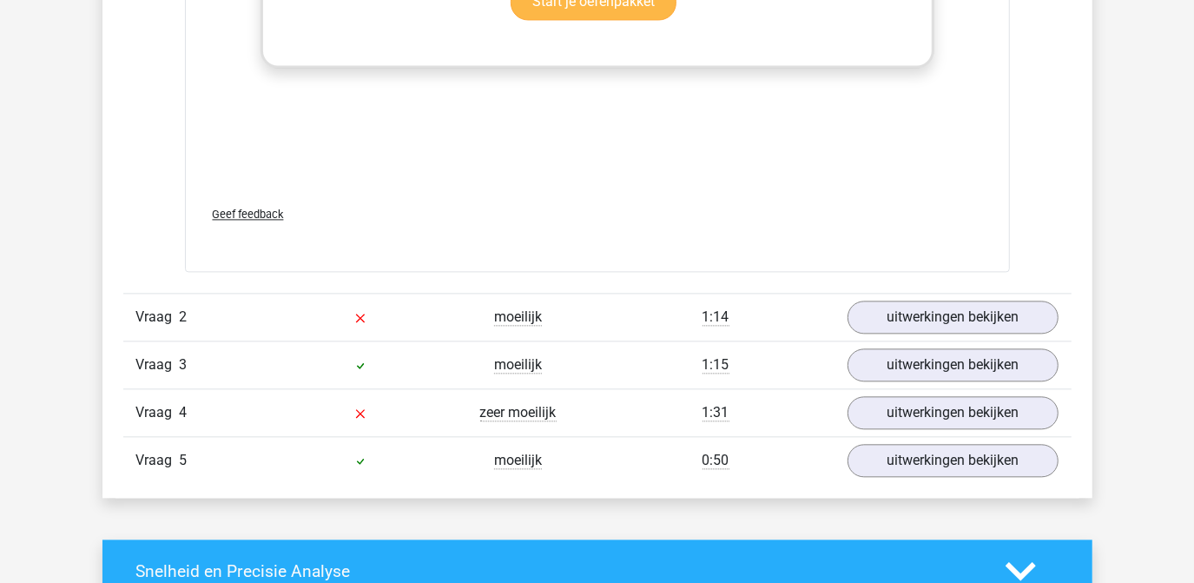
scroll to position [2447, 0]
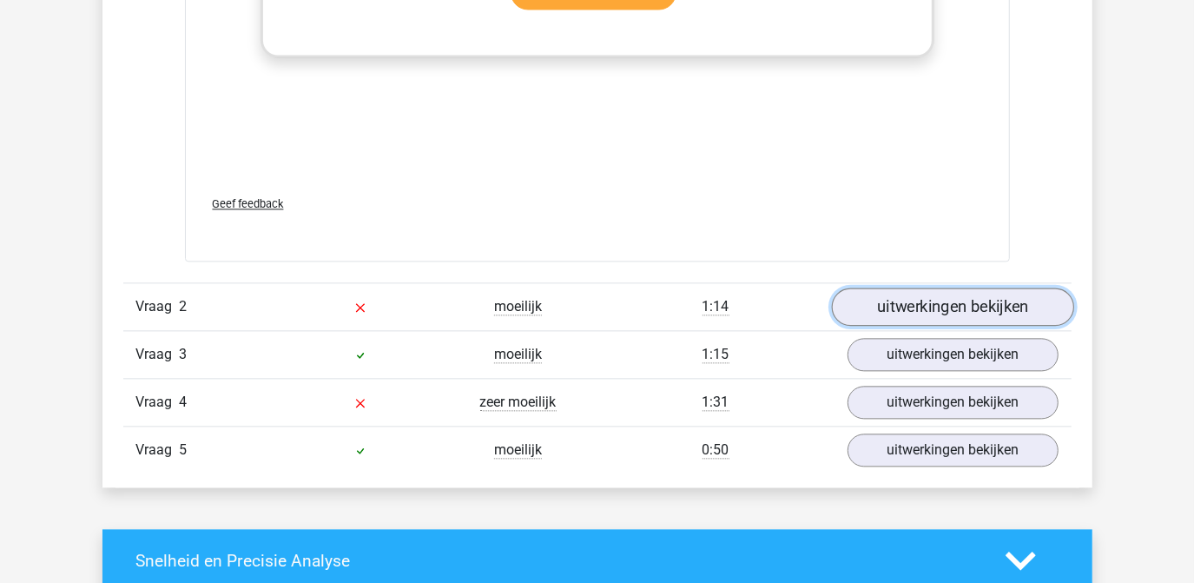
click at [949, 305] on link "uitwerkingen bekijken" at bounding box center [952, 307] width 242 height 38
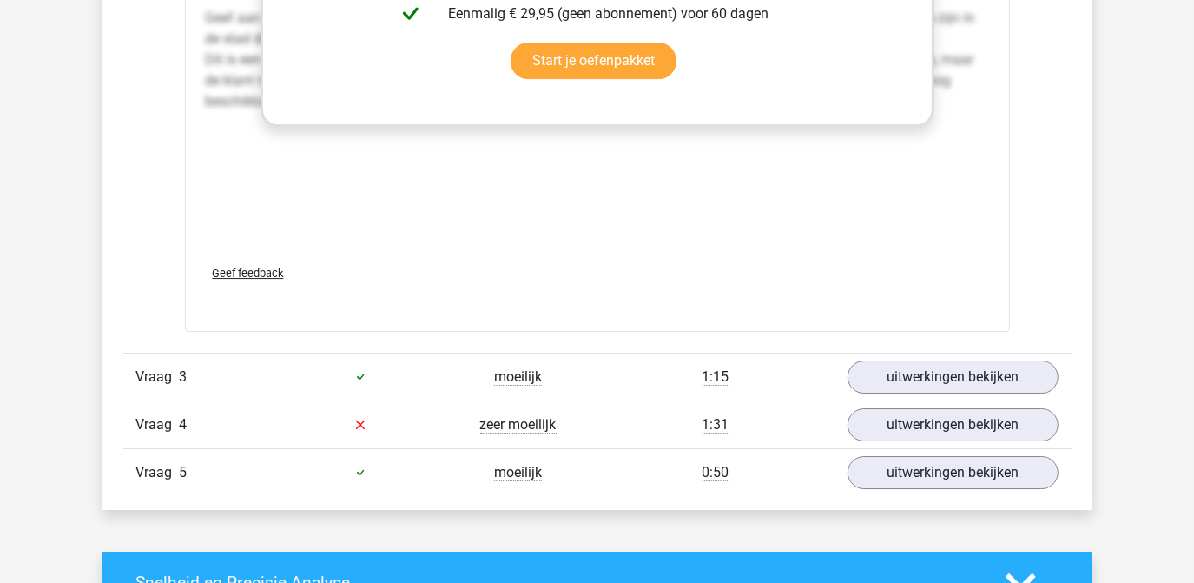
scroll to position [3867, 0]
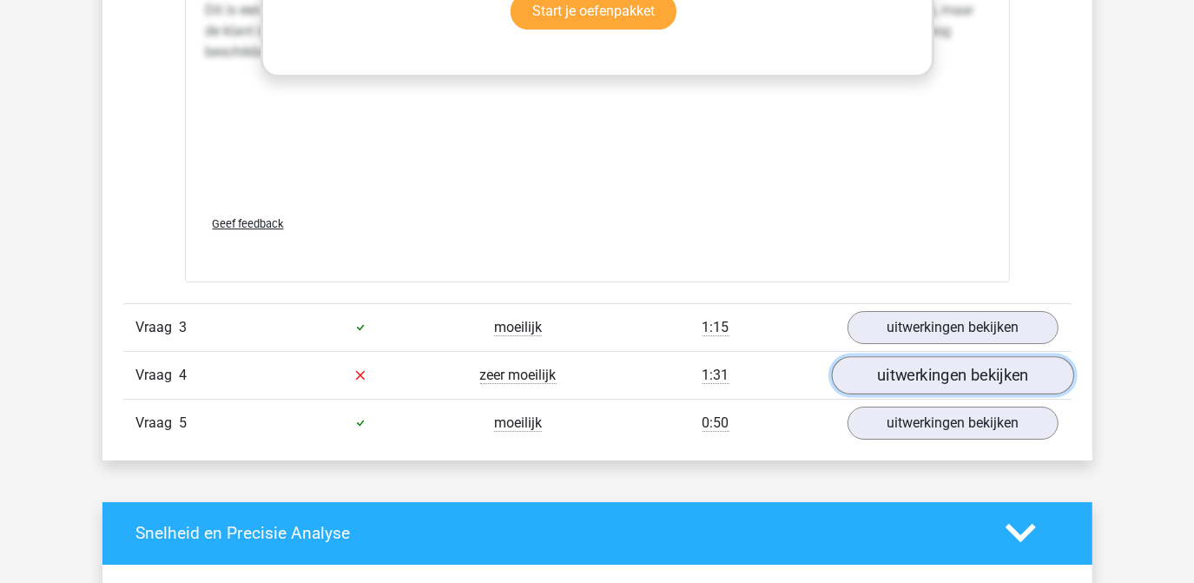
click at [907, 368] on link "uitwerkingen bekijken" at bounding box center [952, 375] width 242 height 38
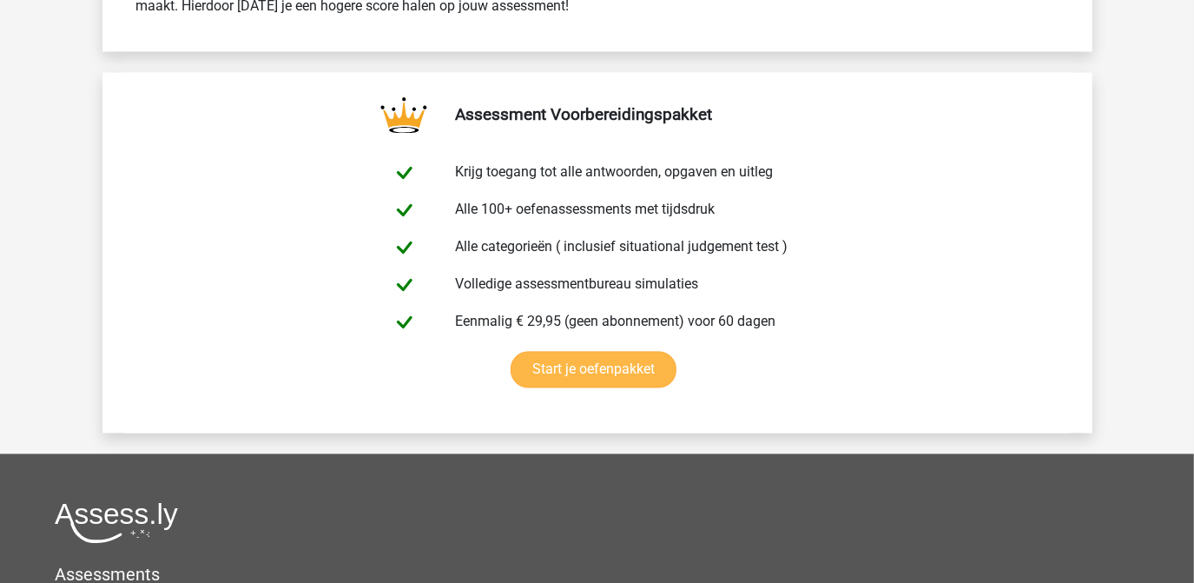
scroll to position [6952, 0]
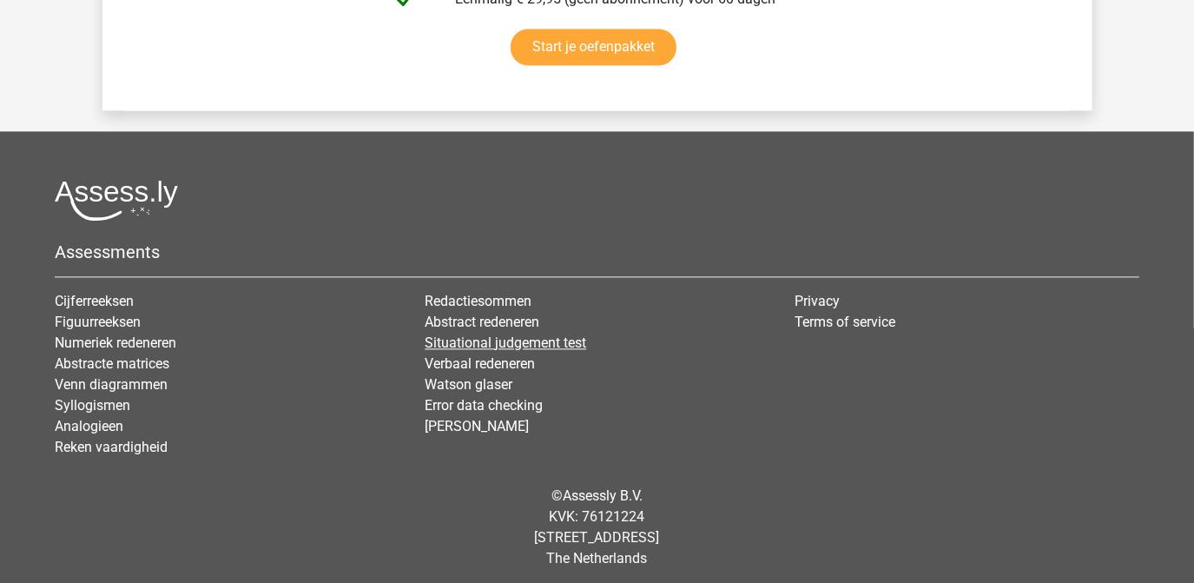
click at [499, 339] on link "Situational judgement test" at bounding box center [505, 342] width 161 height 16
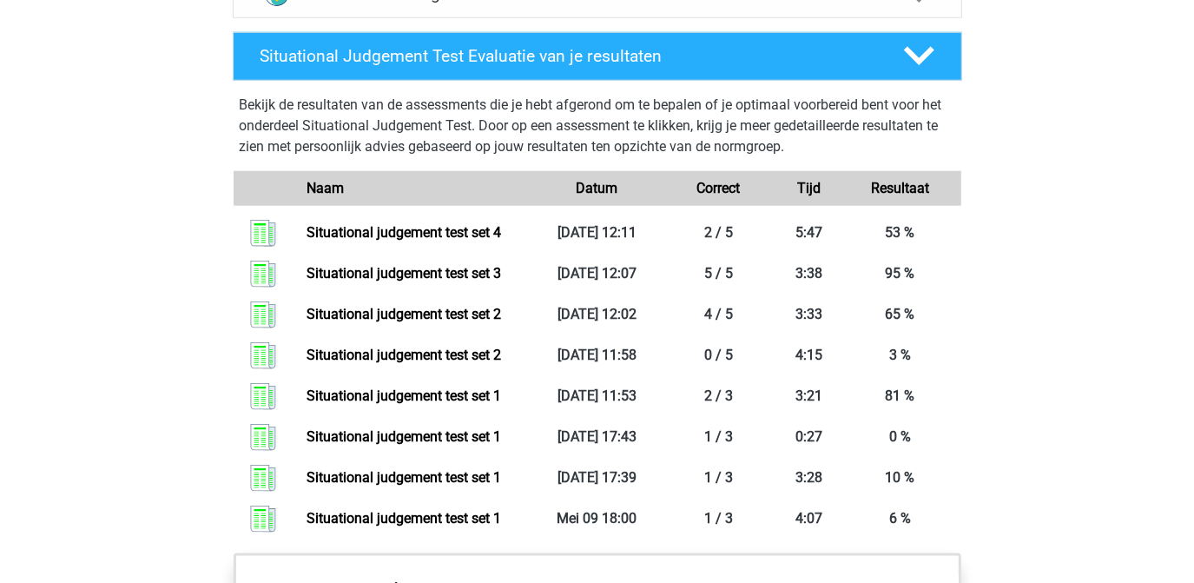
scroll to position [1183, 0]
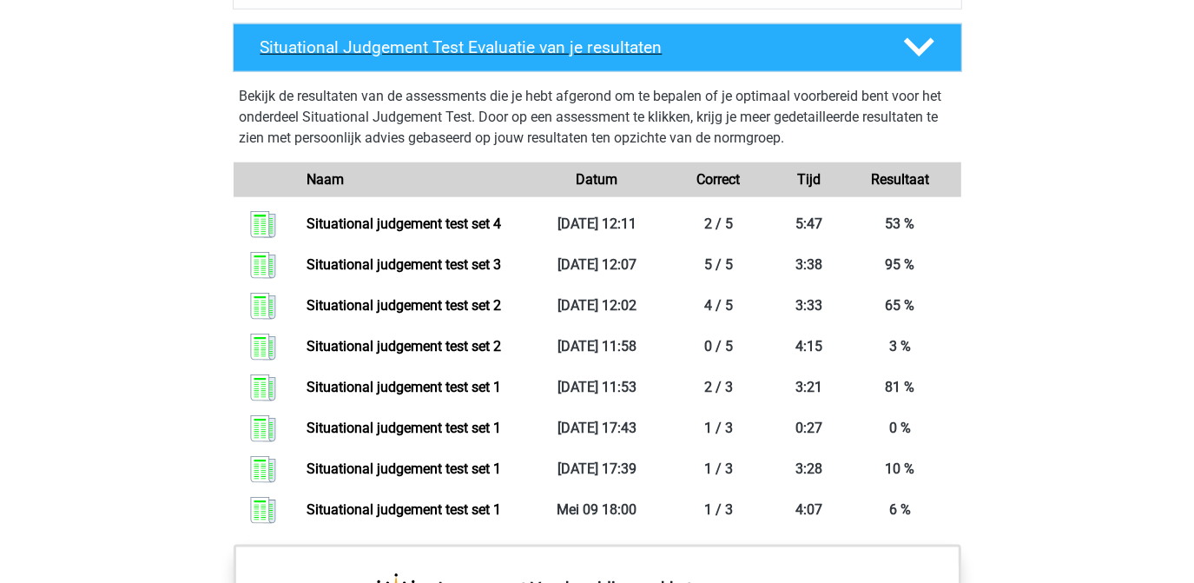
click at [920, 44] on icon at bounding box center [919, 47] width 30 height 30
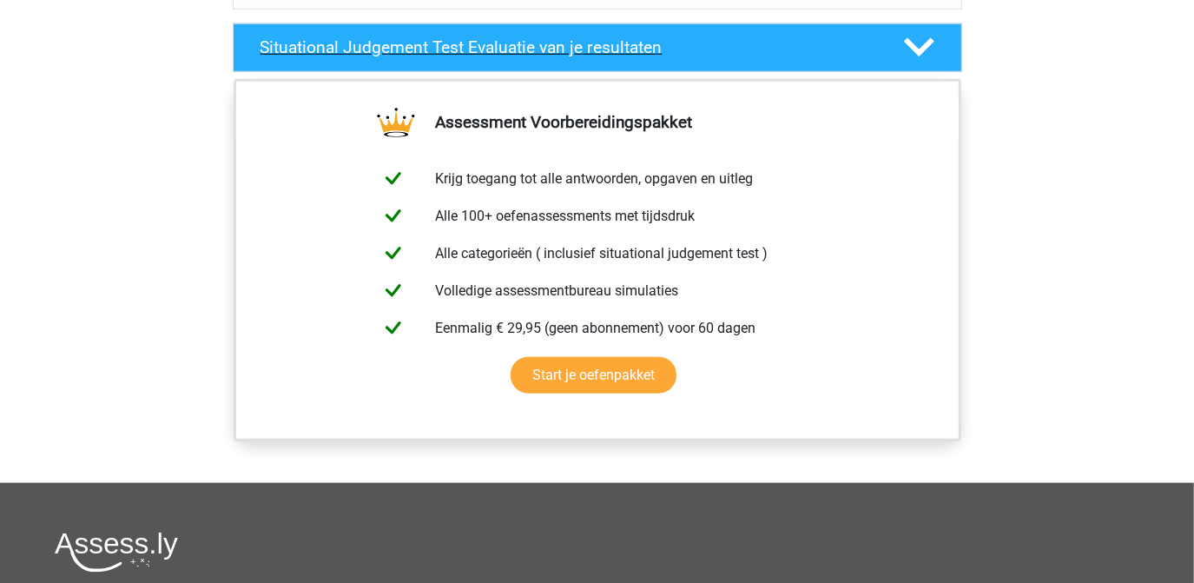
click at [920, 44] on icon at bounding box center [919, 47] width 30 height 30
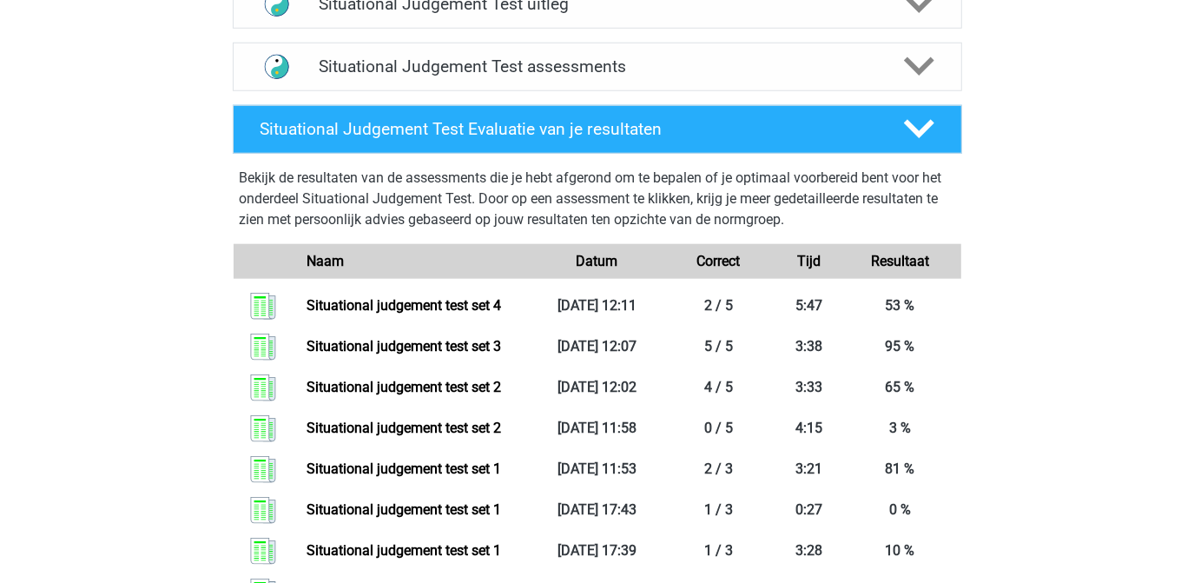
scroll to position [1025, 0]
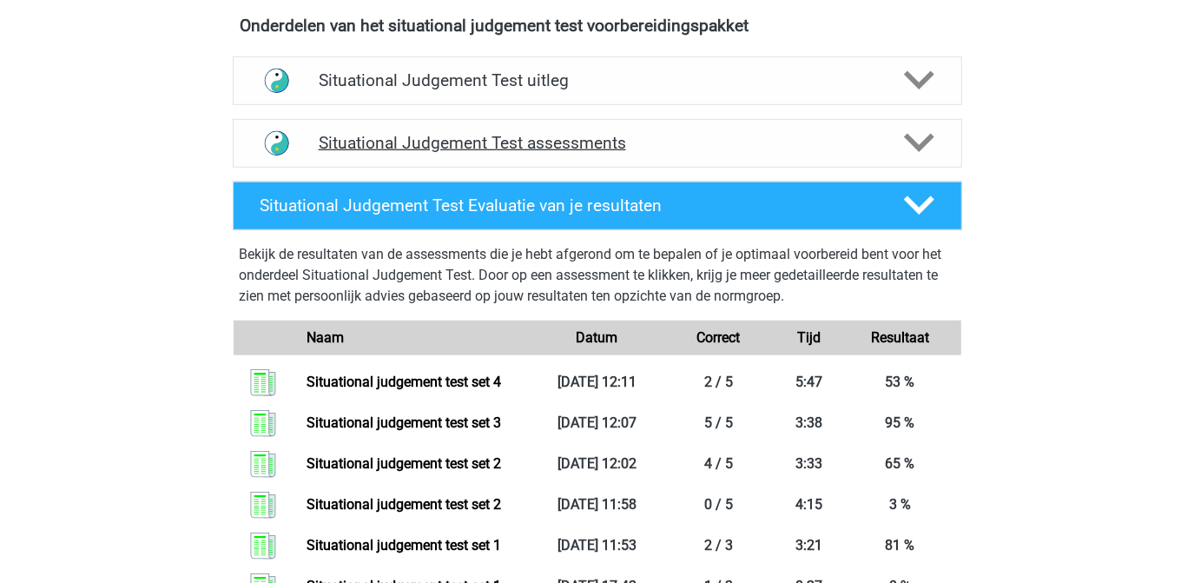
click at [917, 135] on icon at bounding box center [919, 143] width 30 height 30
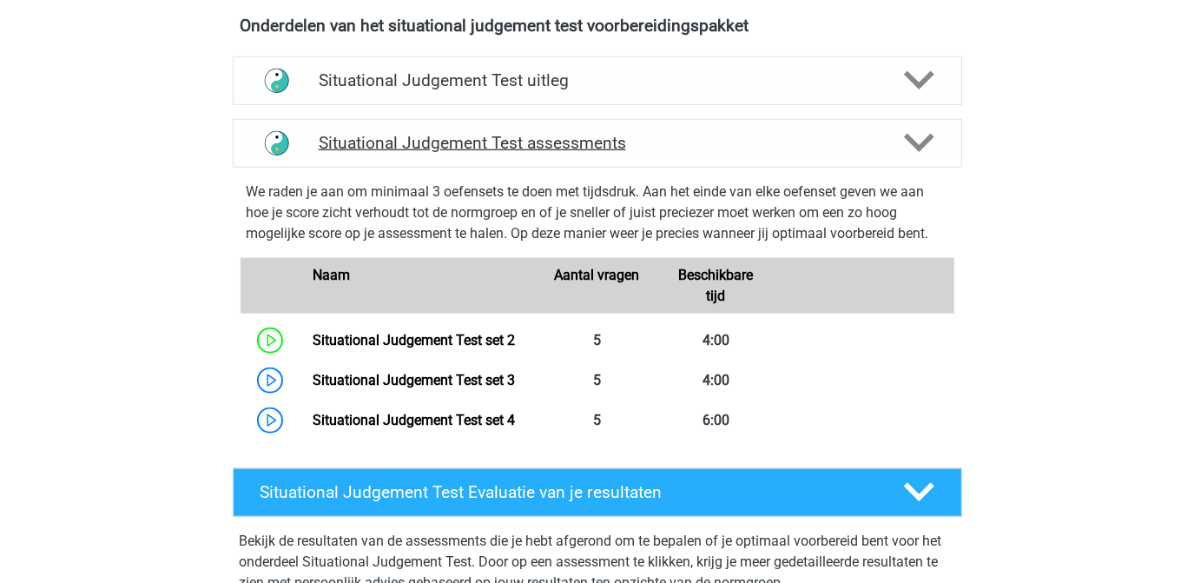
click at [917, 135] on icon at bounding box center [919, 143] width 30 height 30
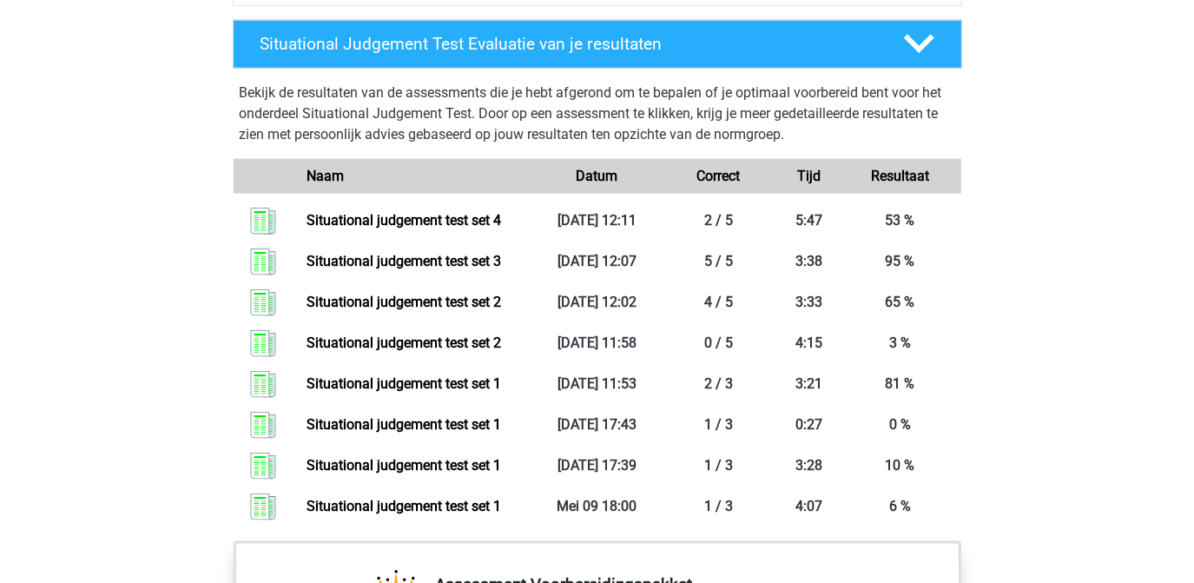
scroll to position [1104, 0]
